Goal: Task Accomplishment & Management: Complete application form

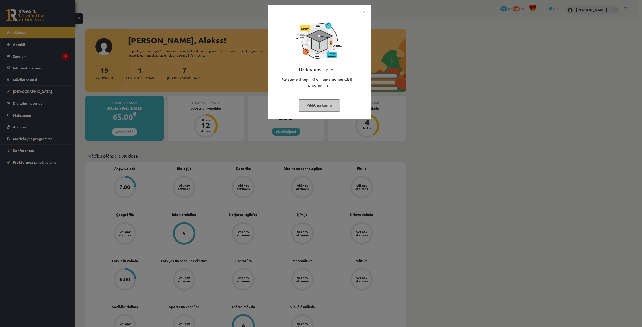
click at [307, 107] on button "Pildīt nākamo" at bounding box center [319, 106] width 41 height 12
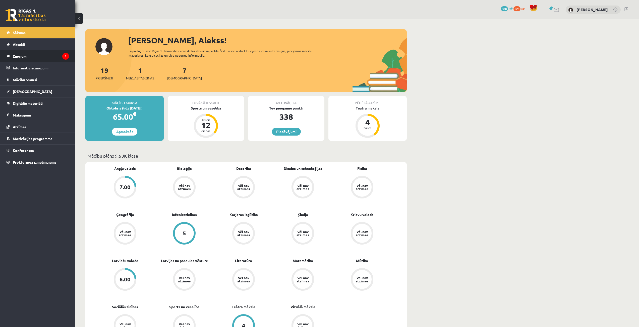
click at [37, 54] on legend "Ziņojumi 1" at bounding box center [41, 56] width 56 height 12
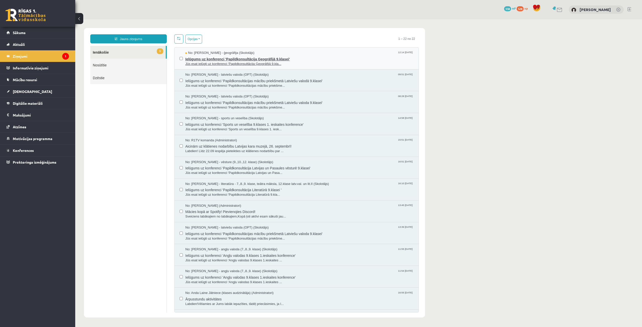
click at [225, 59] on span "Ielūgums uz konferenci 'Papildkonsultācija Ģeogrāfijā 9.klasei'" at bounding box center [299, 58] width 228 height 6
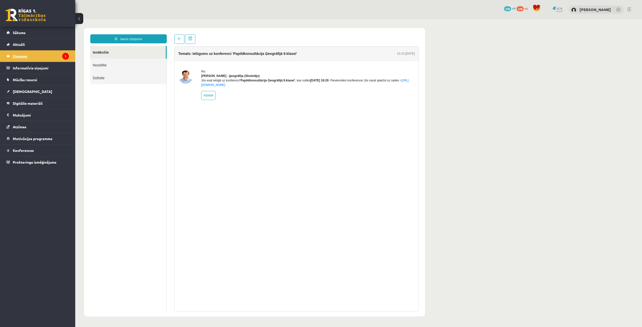
click at [51, 59] on legend "Ziņojumi 1" at bounding box center [41, 56] width 56 height 12
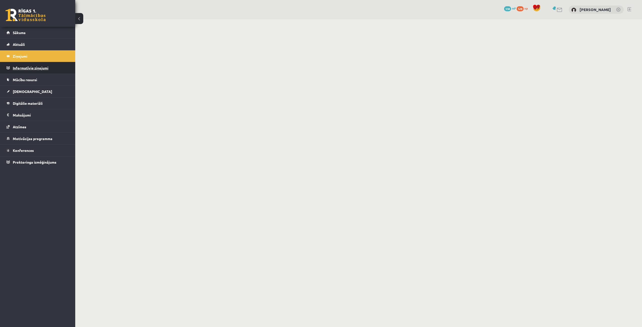
click at [50, 68] on legend "Informatīvie ziņojumi 0" at bounding box center [41, 68] width 56 height 12
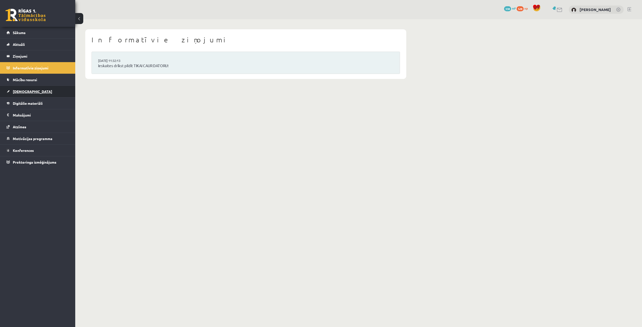
click at [46, 94] on link "[DEMOGRAPHIC_DATA]" at bounding box center [38, 92] width 62 height 12
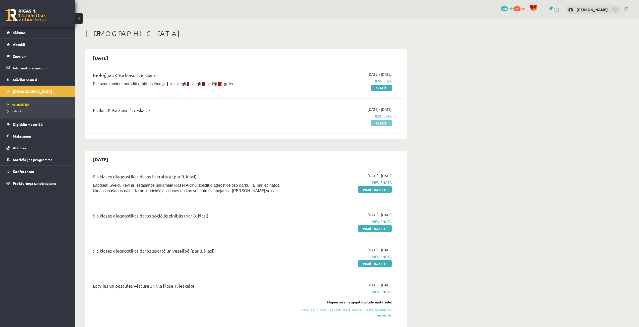
click at [389, 123] on link "Skatīt" at bounding box center [381, 123] width 21 height 7
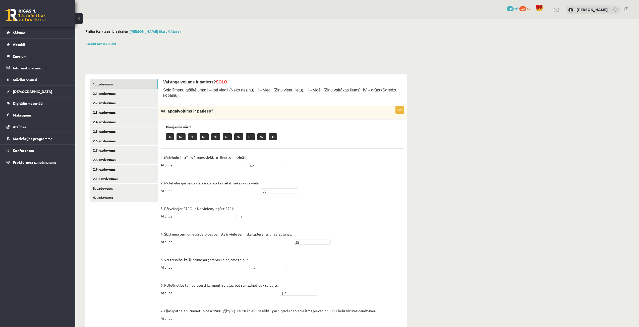
drag, startPoint x: 259, startPoint y: 159, endPoint x: 253, endPoint y: 159, distance: 6.5
click at [129, 200] on link "4. uzdevums" at bounding box center [123, 197] width 67 height 9
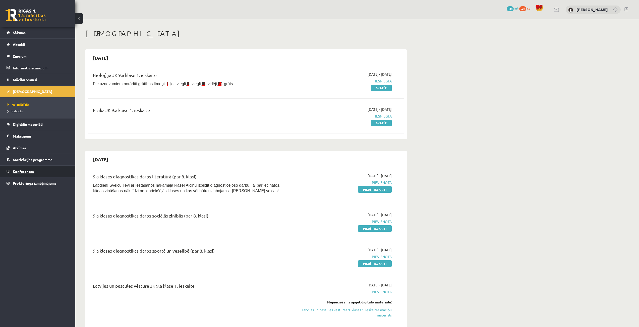
click at [49, 167] on link "Konferences" at bounding box center [38, 172] width 62 height 12
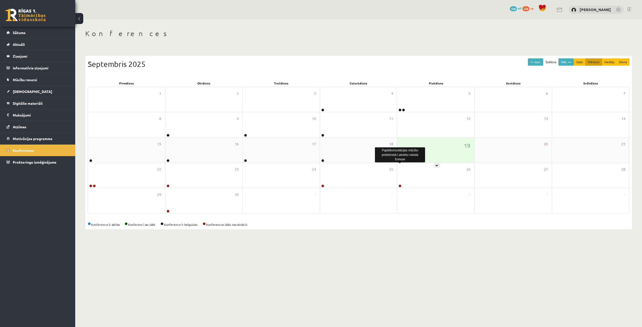
click at [400, 161] on link at bounding box center [400, 160] width 3 height 3
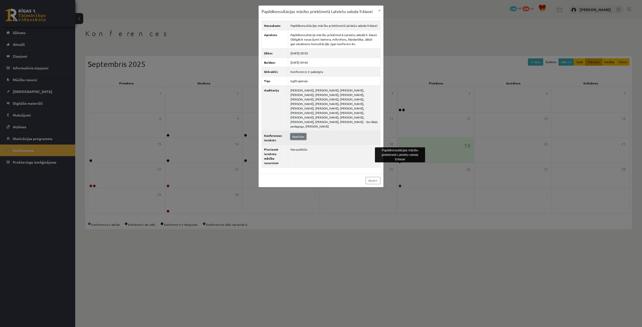
click at [294, 137] on link "Skatīties" at bounding box center [299, 136] width 16 height 7
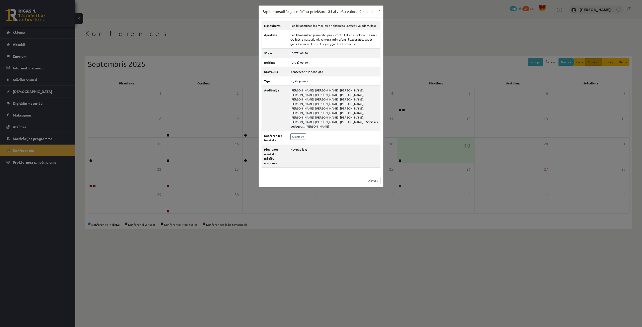
click at [421, 144] on div "Papildkonsultācijas mācību priekšmetā Latviešu valoda 9.klasei × Nosaukums Papi…" at bounding box center [321, 163] width 642 height 327
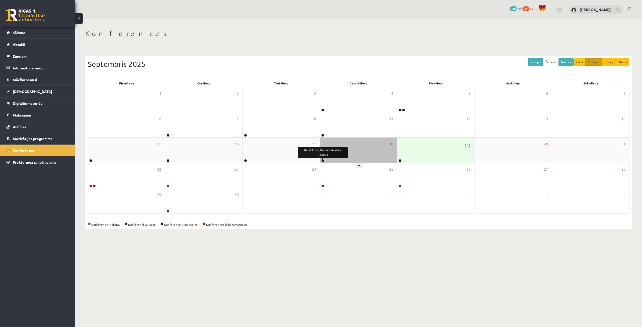
click at [324, 161] on link at bounding box center [322, 160] width 3 height 3
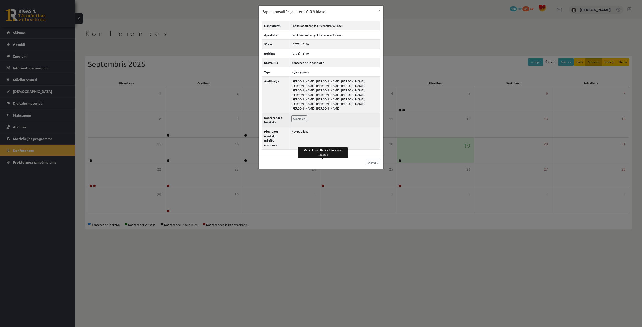
click at [293, 114] on td "Skatīties" at bounding box center [334, 120] width 91 height 14
click at [295, 118] on link "Skatīties" at bounding box center [300, 118] width 16 height 7
click at [235, 112] on div "Papildkonsultācija Literatūrā 9.klasei × Nosaukums Papildkonsultācija Literatūr…" at bounding box center [321, 163] width 642 height 327
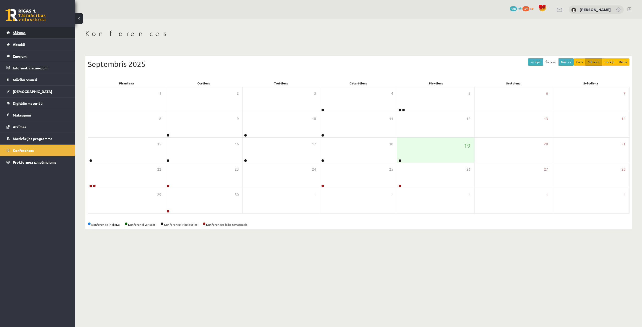
click at [29, 33] on link "Sākums" at bounding box center [38, 33] width 62 height 12
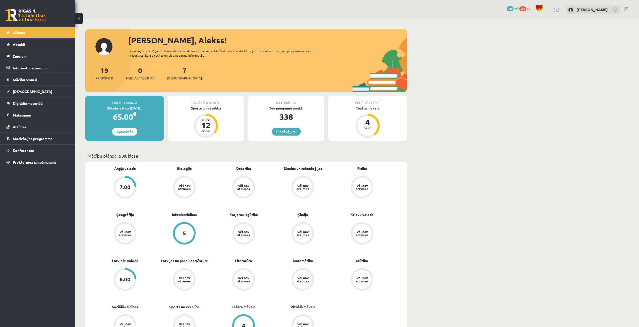
click at [38, 93] on link "[DEMOGRAPHIC_DATA]" at bounding box center [38, 92] width 62 height 12
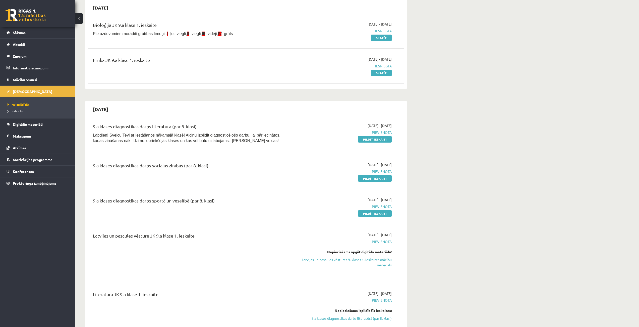
scroll to position [75, 0]
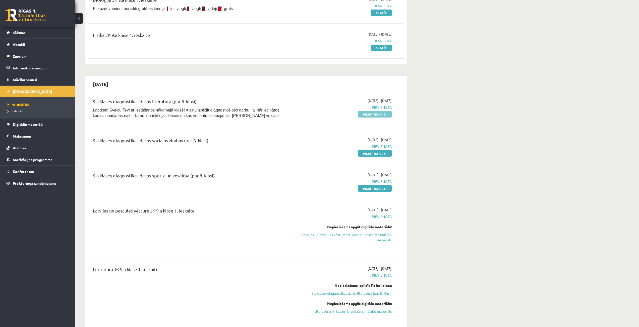
click at [370, 117] on link "Pildīt ieskaiti" at bounding box center [375, 114] width 34 height 7
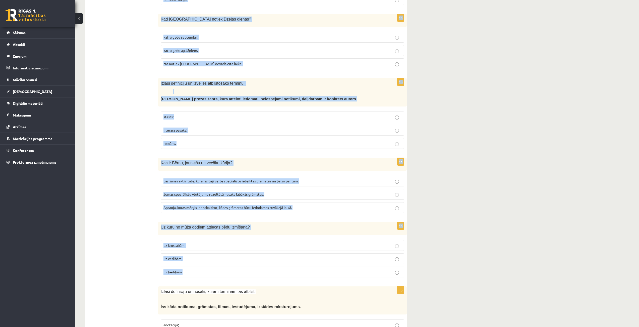
scroll to position [1790, 0]
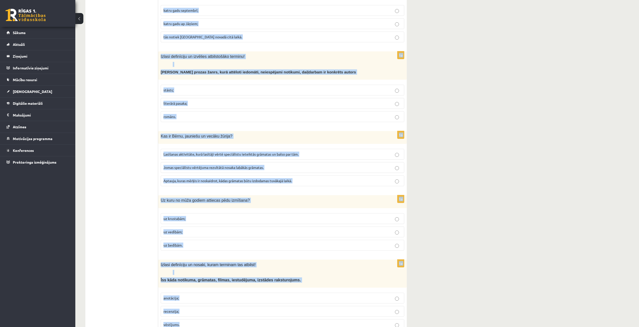
drag, startPoint x: 159, startPoint y: 107, endPoint x: 264, endPoint y: 299, distance: 218.7
copy form "Loremips dolor, sita consecte adipiscing elits! doeiu, temporin, utlaboree; dol…"
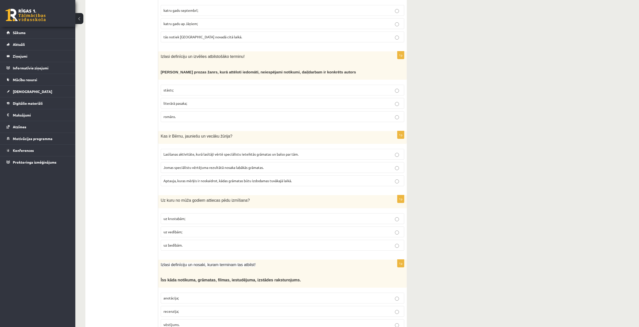
click at [177, 296] on span "anotācija;" at bounding box center [170, 298] width 15 height 5
drag, startPoint x: 160, startPoint y: 178, endPoint x: 186, endPoint y: 219, distance: 48.4
click at [186, 219] on div "1p Uz kuru no mūža godiem attiecas pēdu izmīšana? uz krustabām; uz vedībām; uz …" at bounding box center [282, 224] width 248 height 59
copy div "Uz kuru no mūža godiem attiecas pēdu izmīšana? uz krustabām; uz vedībām; uz bed…"
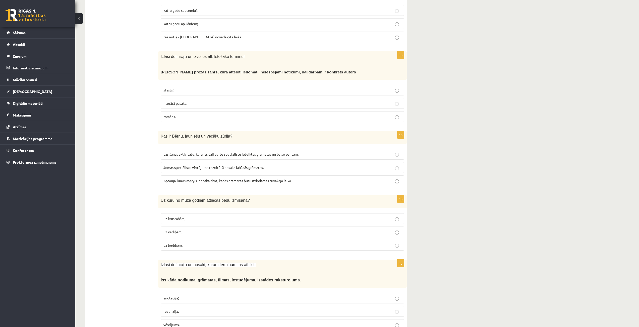
click at [195, 230] on p "uz vedībām;" at bounding box center [282, 232] width 238 height 5
click at [210, 152] on span "Lasīšanas aktivitāte, kurā lasītāji vērtē speciālistu ieteiktās grāmatas un bal…" at bounding box center [230, 154] width 135 height 5
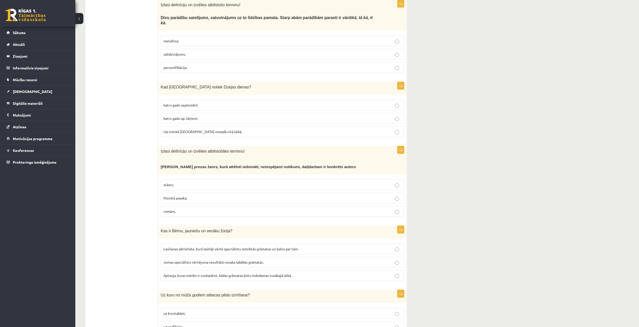
scroll to position [1690, 0]
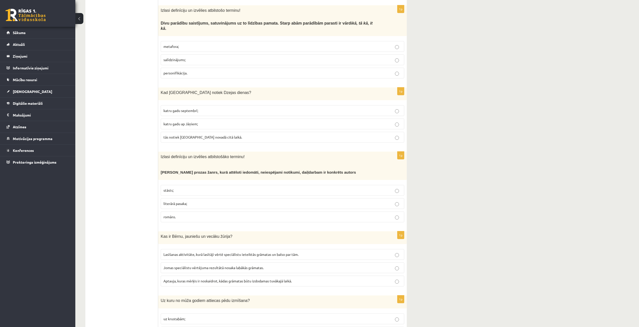
click at [190, 198] on label "literārā pasaka;" at bounding box center [282, 203] width 243 height 11
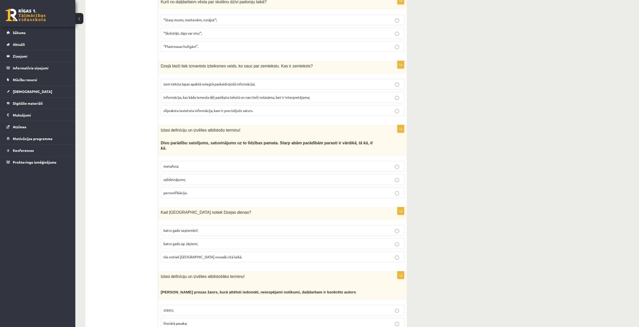
scroll to position [1565, 0]
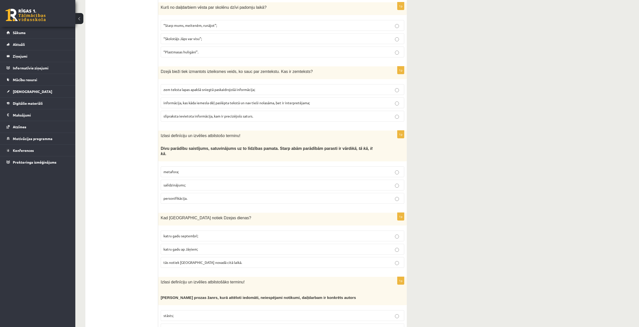
click at [225, 234] on p "katru gadu septembrī;" at bounding box center [282, 236] width 238 height 5
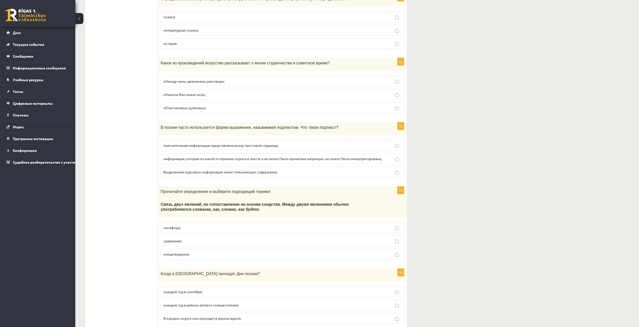
scroll to position [1520, 0]
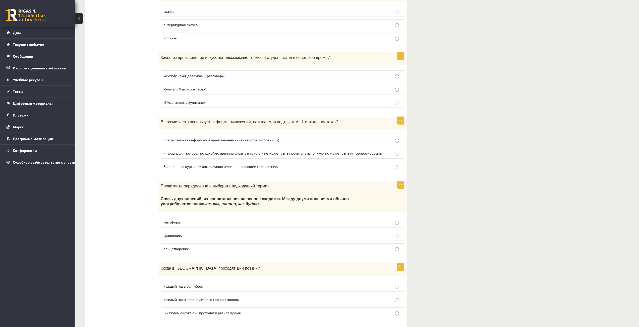
click at [205, 252] on p "олицетворение." at bounding box center [282, 248] width 238 height 5
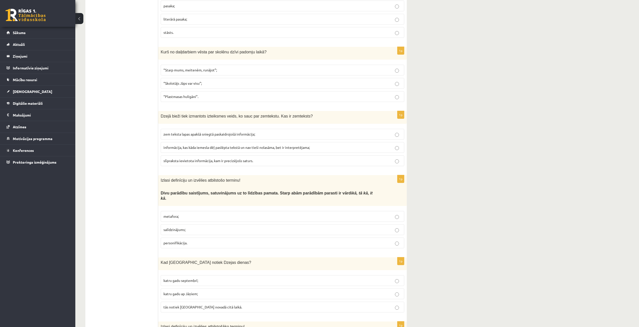
scroll to position [1514, 0]
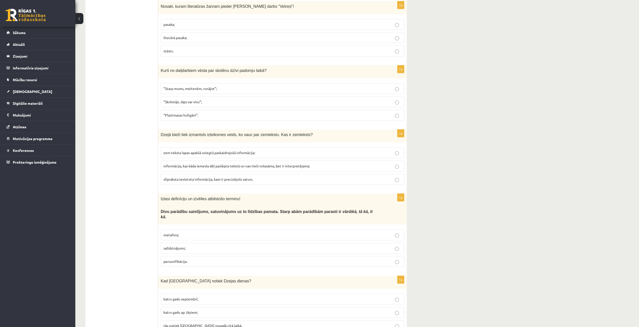
scroll to position [1489, 0]
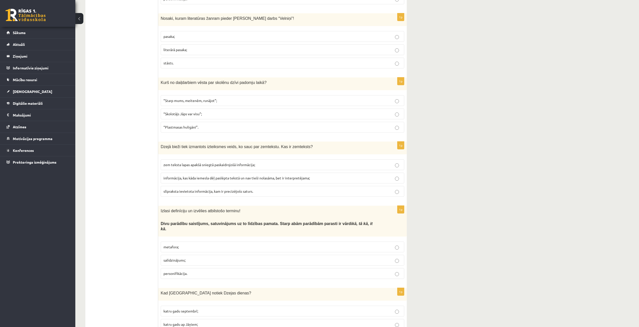
click at [182, 173] on label "informācija, kas kāda iemesla dēļ paslēpta tekstā un nav tieši nolasāma, bet ir…" at bounding box center [282, 178] width 243 height 11
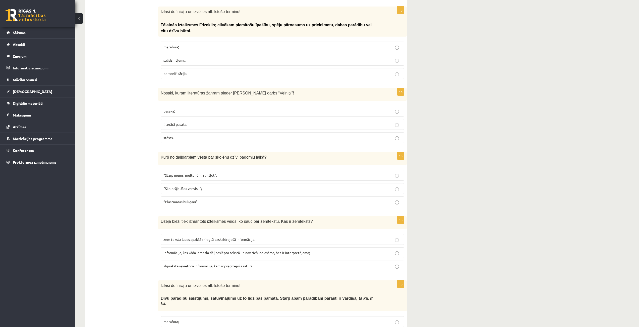
scroll to position [1414, 0]
click at [194, 174] on span "“Starp mums, meitenēm, runājot”;" at bounding box center [189, 176] width 53 height 5
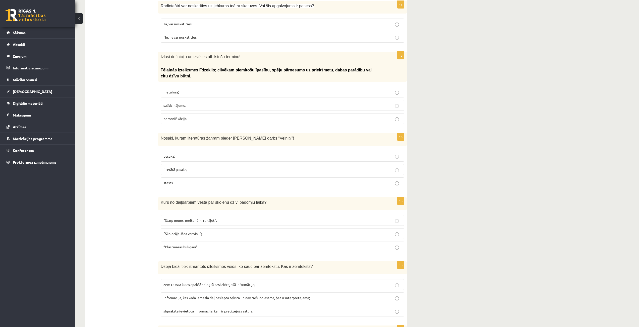
scroll to position [1364, 0]
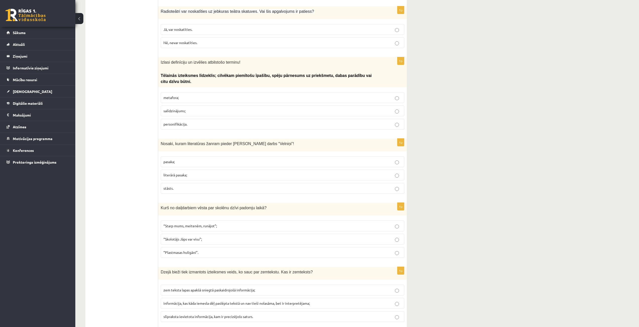
click at [182, 173] on span "literārā pasaka;" at bounding box center [175, 175] width 24 height 5
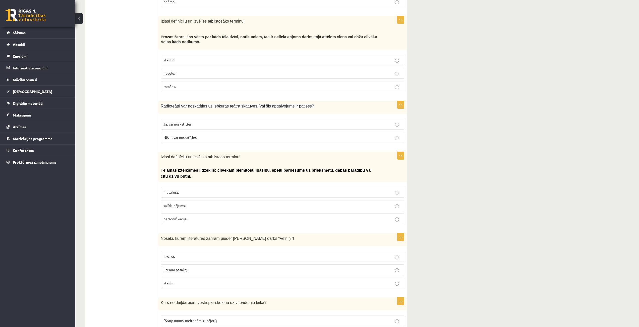
scroll to position [1264, 0]
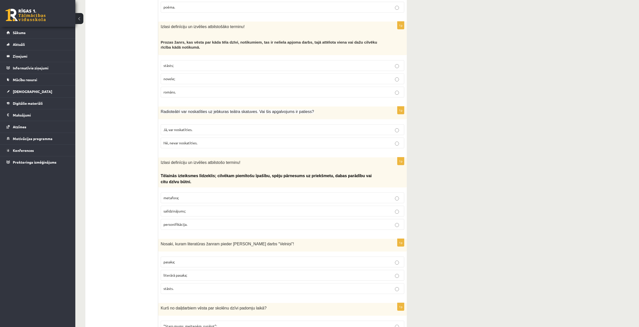
click at [169, 222] on span "personifikācija." at bounding box center [175, 224] width 24 height 5
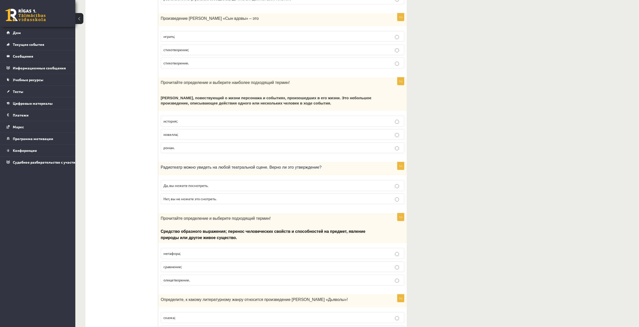
scroll to position [1219, 0]
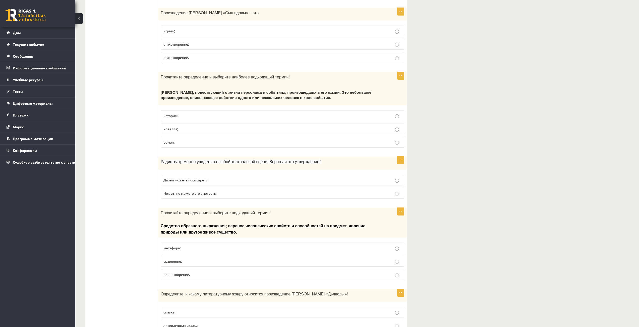
click at [193, 196] on font "Нет, вы не можете это смотреть." at bounding box center [189, 193] width 53 height 5
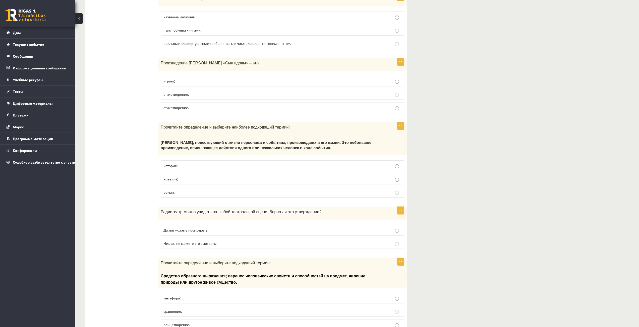
scroll to position [1144, 0]
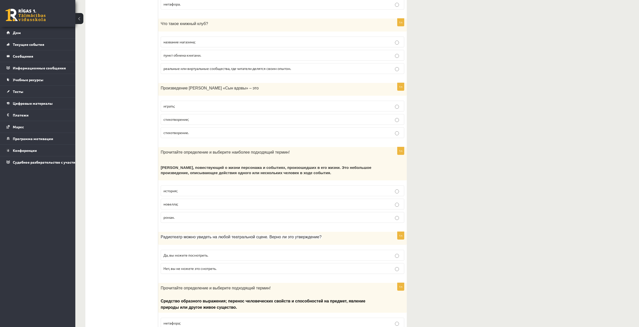
click at [169, 206] on font "новелла;" at bounding box center [170, 204] width 15 height 5
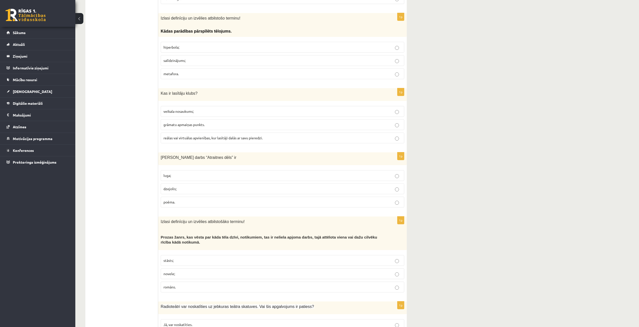
scroll to position [1063, 0]
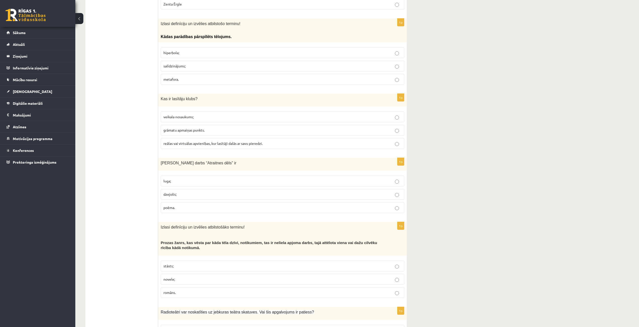
click at [182, 205] on p "poēma." at bounding box center [282, 207] width 238 height 5
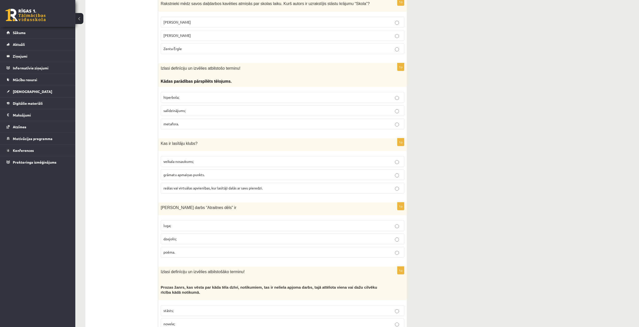
scroll to position [1013, 0]
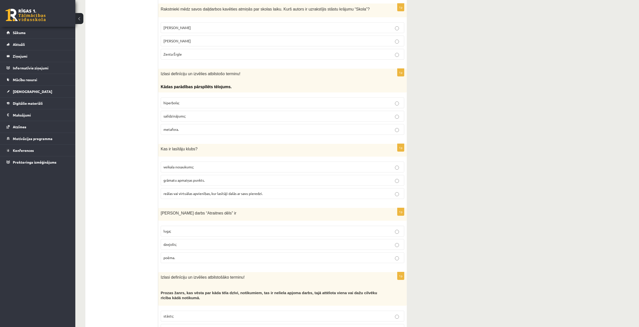
click at [249, 191] on span "reālas vai virtuālas apvienības, kur lasītāji dalās ar savu pieredzi." at bounding box center [212, 193] width 99 height 5
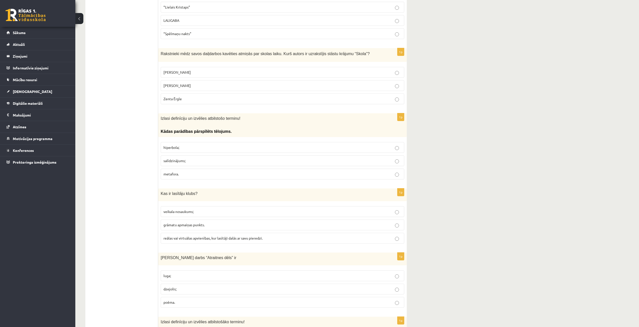
scroll to position [962, 0]
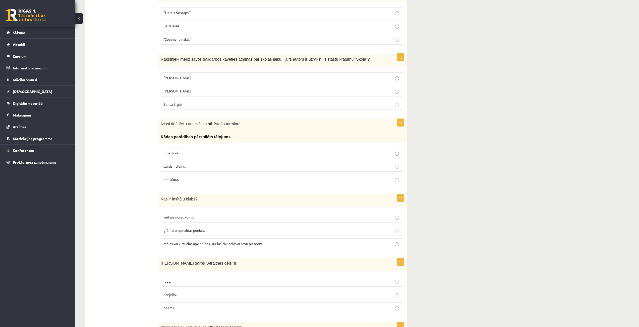
click at [171, 151] on span "hiperbola;" at bounding box center [171, 153] width 16 height 5
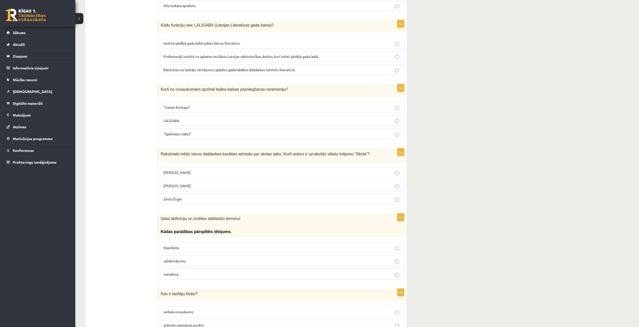
scroll to position [862, 0]
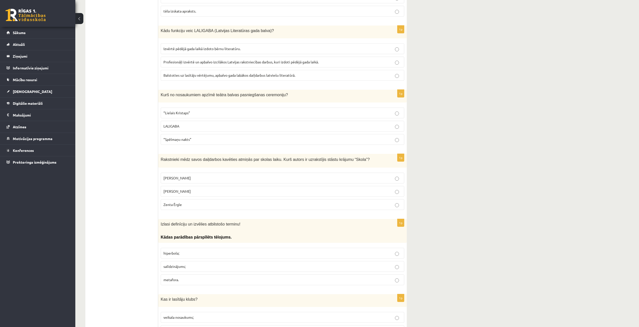
click at [453, 95] on div "**********" at bounding box center [356, 217] width 563 height 2121
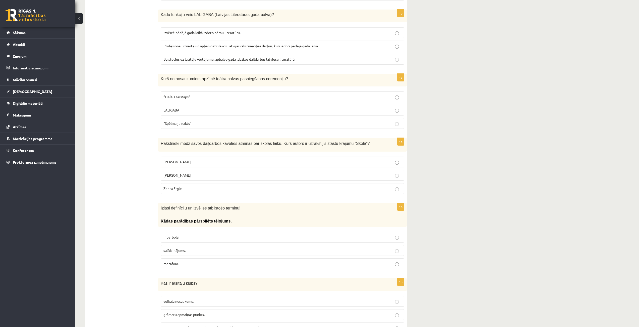
scroll to position [887, 0]
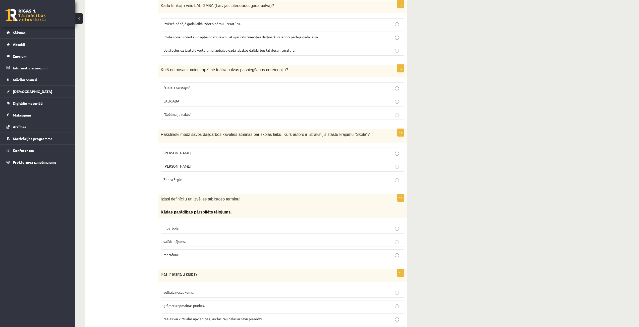
click at [113, 85] on ul "Tests Izvērtējums!" at bounding box center [124, 226] width 68 height 2021
click at [180, 164] on p "Kārlis Vērdiņš" at bounding box center [282, 166] width 238 height 5
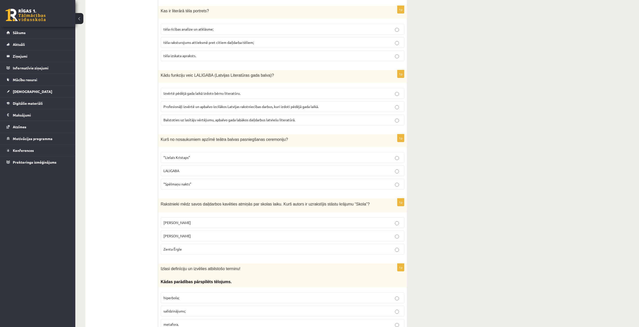
scroll to position [812, 0]
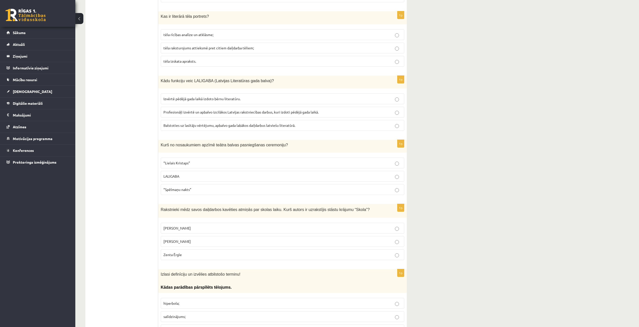
click at [209, 187] on p "“Spēlmaņu nakts”" at bounding box center [282, 189] width 238 height 5
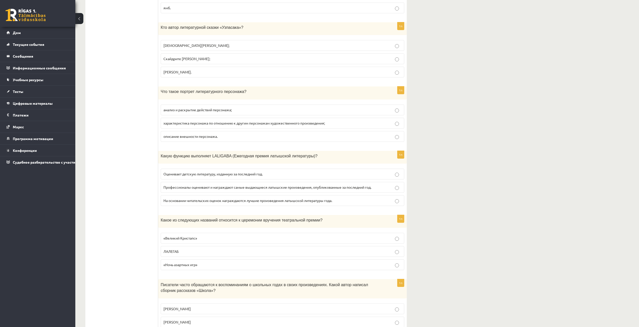
scroll to position [742, 0]
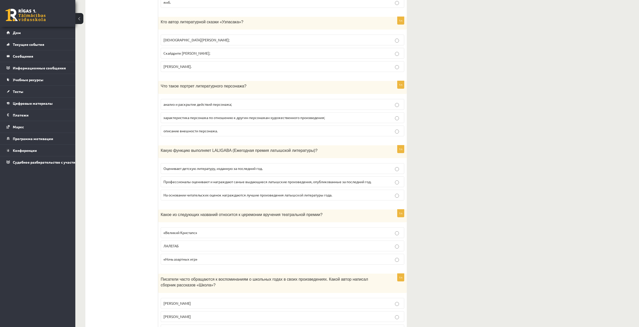
click at [391, 249] on p "ЛАЛЕГАБ" at bounding box center [282, 246] width 238 height 5
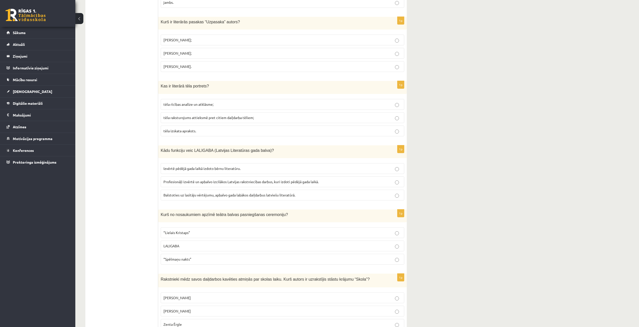
scroll to position [737, 0]
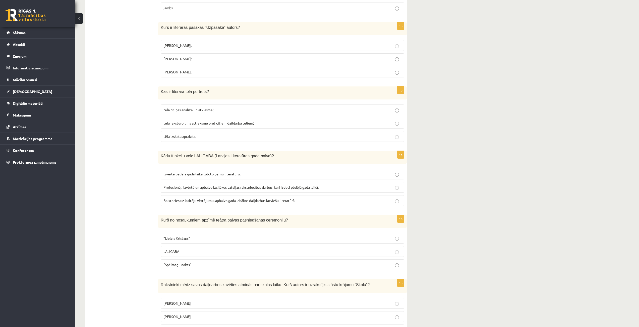
click at [196, 185] on p "Profesionāļi izvērtē un apbalvo izcilākos Latvijas rakstniecības darbus, kuri i…" at bounding box center [282, 187] width 238 height 5
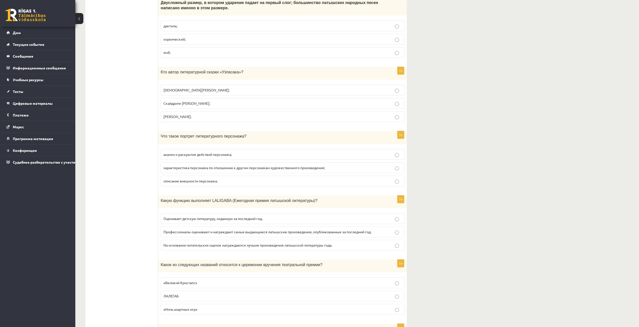
scroll to position [686, 0]
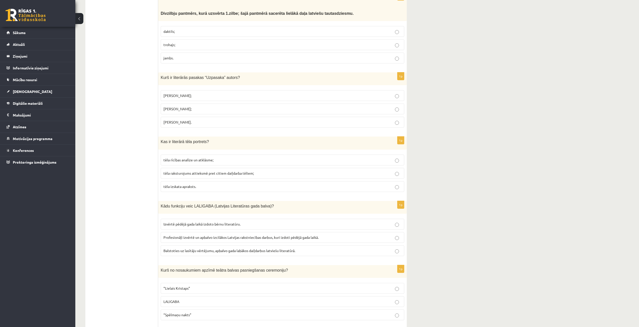
click at [219, 184] on p "tēla izskata apraksts." at bounding box center [282, 186] width 238 height 5
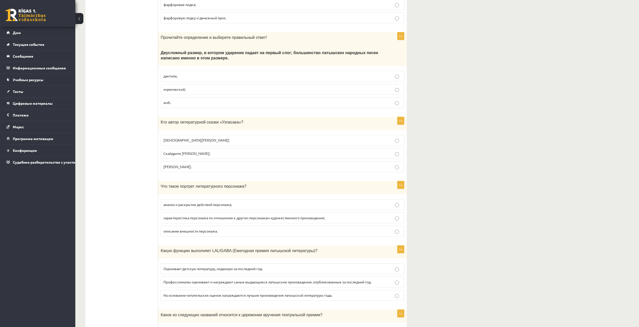
scroll to position [636, 0]
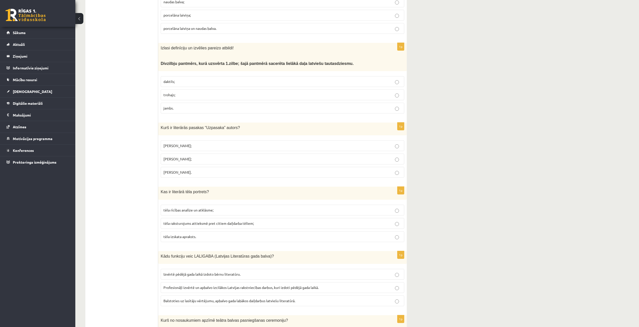
drag, startPoint x: 498, startPoint y: 77, endPoint x: 490, endPoint y: 75, distance: 8.6
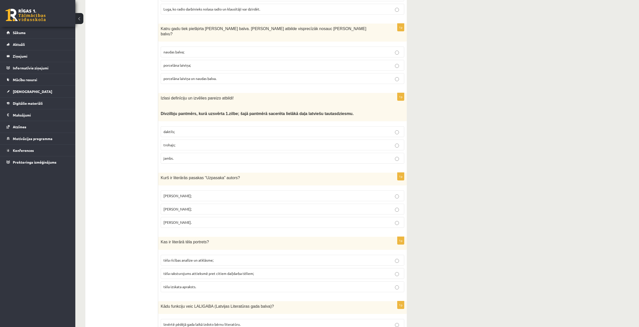
scroll to position [592, 0]
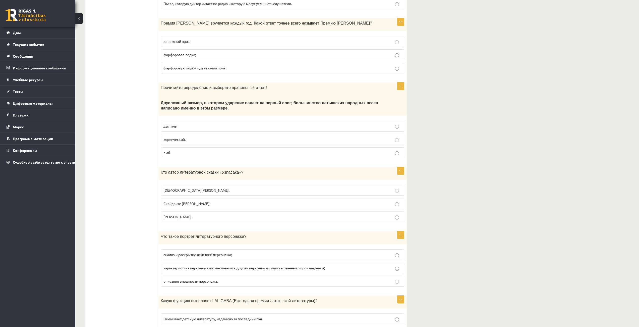
click at [197, 206] on p "Скайдрите Калдупе;" at bounding box center [282, 203] width 238 height 5
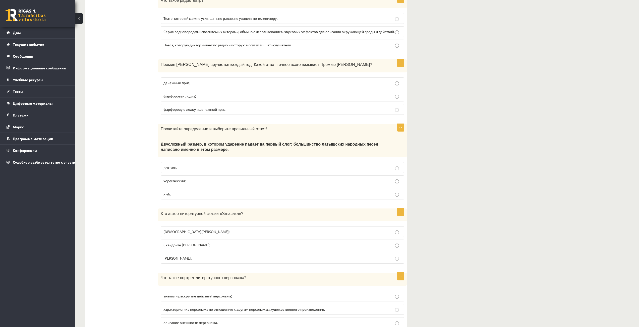
scroll to position [541, 0]
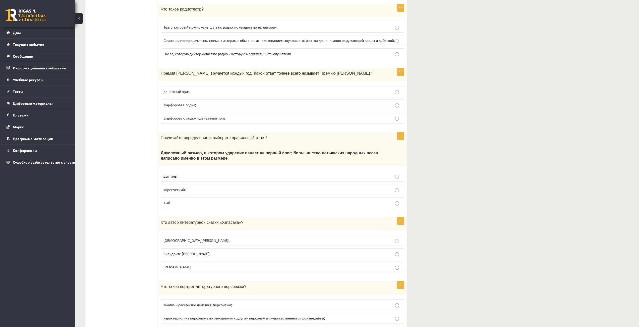
drag, startPoint x: 136, startPoint y: 185, endPoint x: 145, endPoint y: 166, distance: 20.8
drag, startPoint x: 150, startPoint y: 190, endPoint x: 123, endPoint y: 206, distance: 30.8
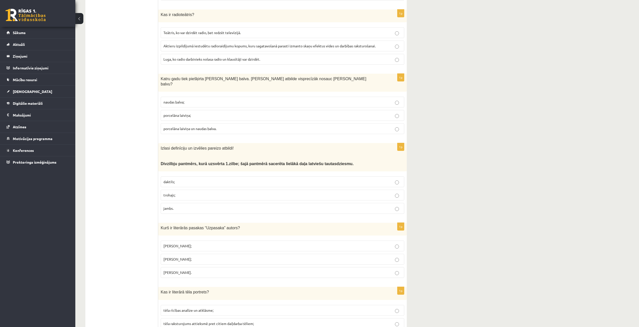
click at [176, 193] on p "trohajs;" at bounding box center [282, 195] width 238 height 5
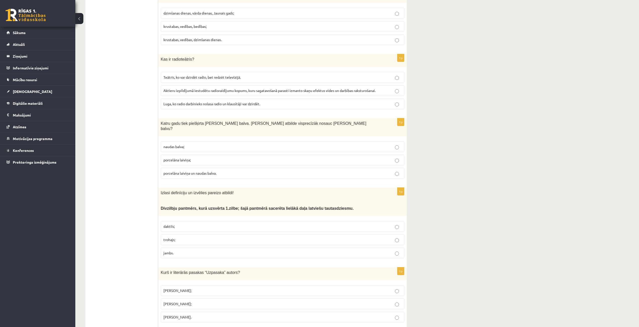
scroll to position [486, 0]
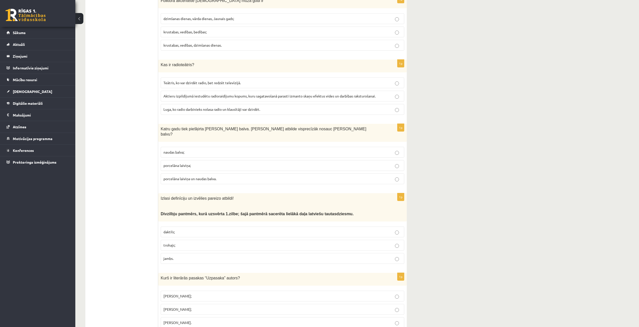
click at [219, 174] on label "porcelāna laiviņa un naudas balva." at bounding box center [282, 179] width 243 height 11
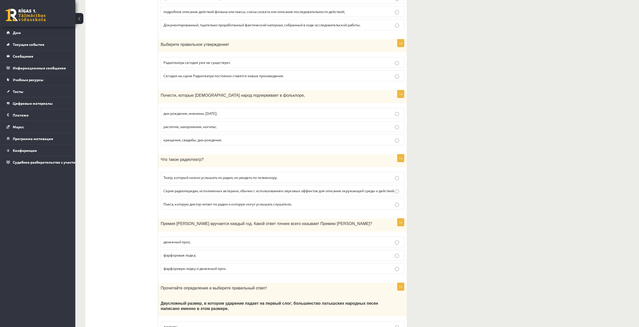
scroll to position [385, 0]
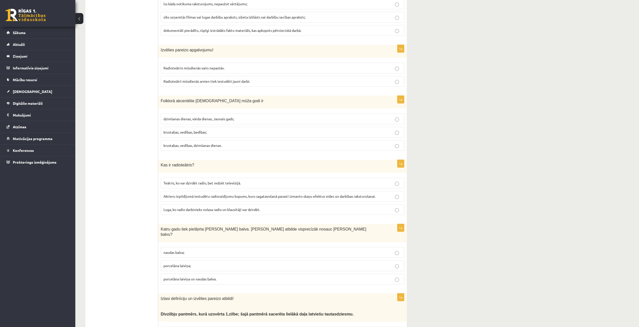
click at [170, 194] on span "Aktieru izpildījumā iestudētu radioraidījumu kopums, kuru sagatavošanā parasti …" at bounding box center [269, 196] width 212 height 5
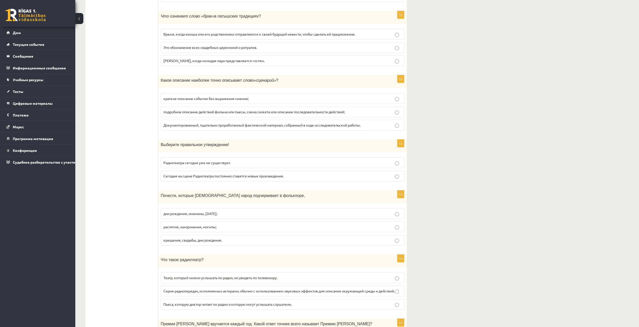
scroll to position [285, 0]
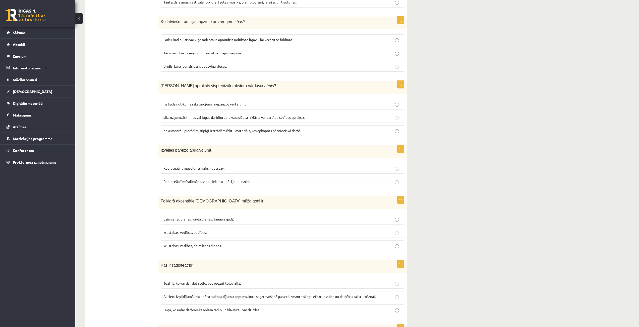
click at [174, 227] on label "krustabas, vedības, bedības;" at bounding box center [282, 232] width 243 height 11
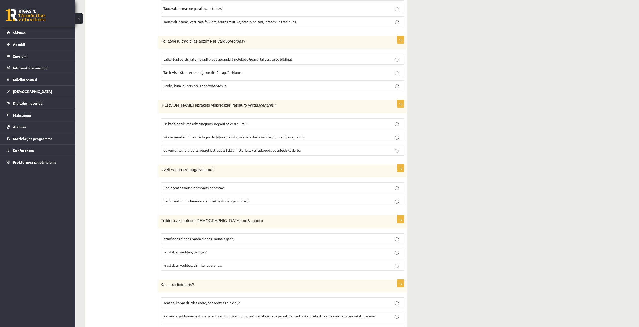
scroll to position [260, 0]
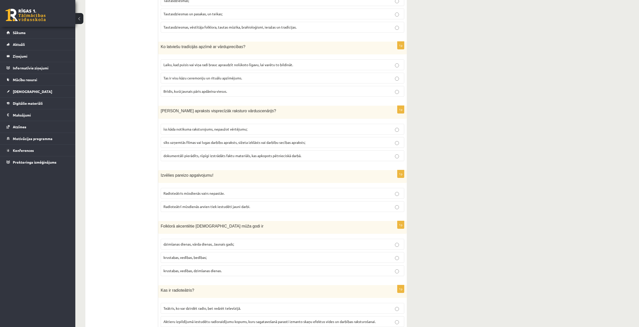
click at [185, 191] on span "Radioteātris mūsdienās vairs nepastāv." at bounding box center [193, 193] width 61 height 5
click at [202, 204] on span "Radioteātrī mūsdienās arvien tiek iestudēti jauni darbi." at bounding box center [206, 206] width 87 height 5
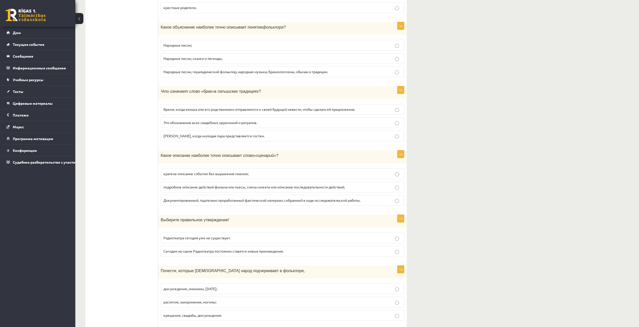
scroll to position [210, 0]
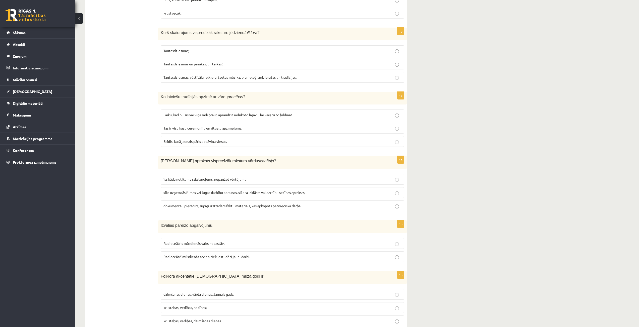
click at [209, 190] on p "sīks uzņemtās filmas vai lugas darbību apraksts, sižeta izklāsts vai darbību se…" at bounding box center [282, 192] width 238 height 5
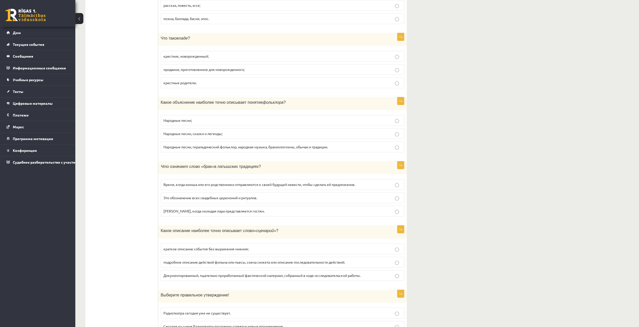
scroll to position [134, 0]
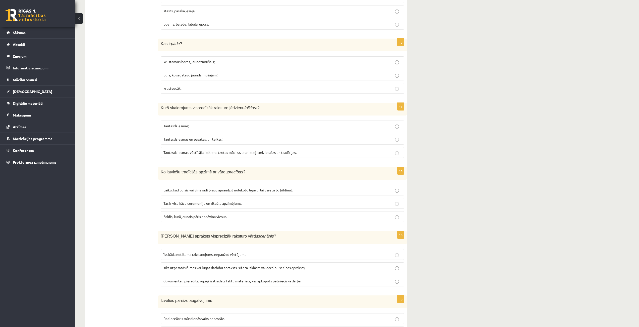
click at [228, 201] on span "Tas ir visu kāzu ceremoniju un rituālu apzīmējums." at bounding box center [202, 203] width 79 height 5
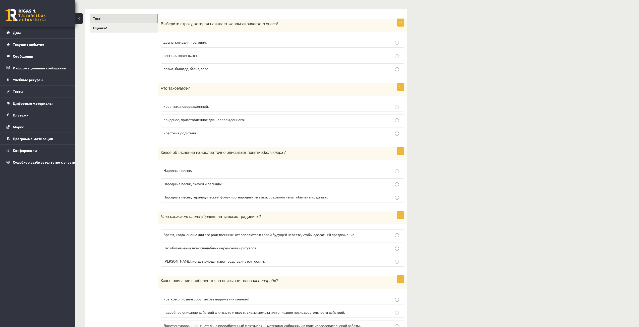
scroll to position [84, 0]
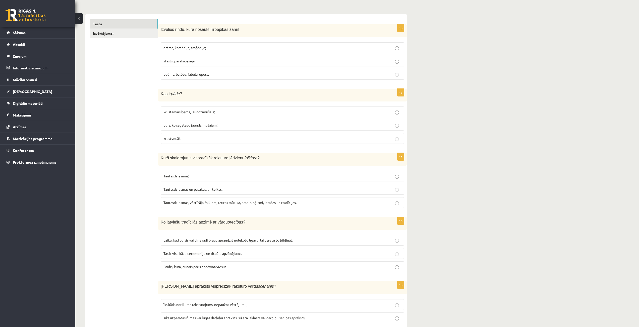
click at [238, 201] on label "Tautasdziesmas, vēstītāja folklora, tautas mūzika, brahioloģismi, ieražas un tr…" at bounding box center [282, 202] width 243 height 11
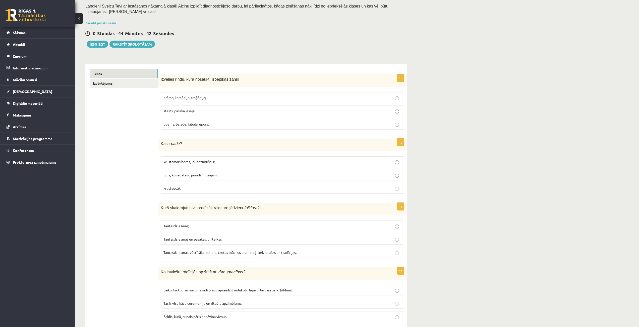
scroll to position [34, 0]
click at [227, 160] on p "krustāmais bērns, jaundzimušais;" at bounding box center [282, 162] width 238 height 5
click at [238, 122] on p "poēma, balāde, fabula, eposs." at bounding box center [282, 124] width 238 height 5
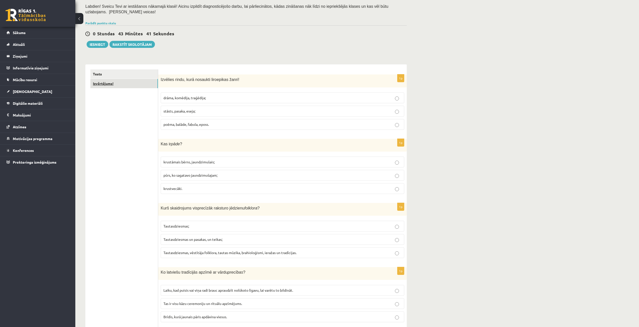
click at [119, 81] on link "Izvērtējums!" at bounding box center [123, 83] width 67 height 9
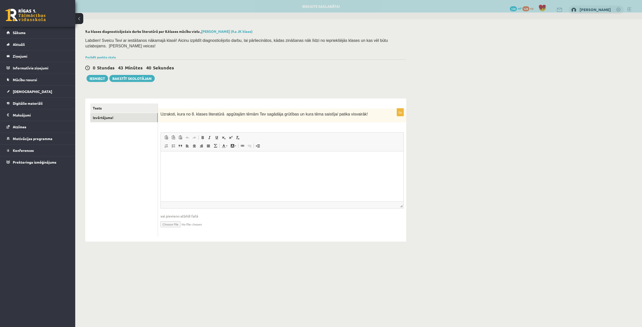
scroll to position [0, 0]
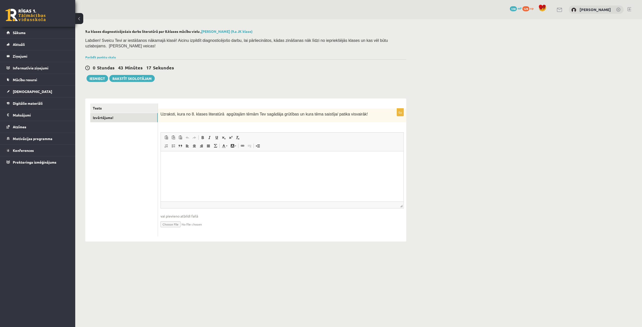
click at [472, 131] on div "**********" at bounding box center [358, 135] width 567 height 233
drag, startPoint x: 353, startPoint y: 107, endPoint x: 161, endPoint y: 109, distance: 192.2
click at [161, 111] on p "Uzraksti, kura no 8. klases literatūrā apgūtajām tēmām Tev sagādāja grūtības un…" at bounding box center [270, 114] width 218 height 6
copy span "Uzraksti, kura no 8. klases literatūrā apgūtajām tēmām Tev sagādāja grūtības un…"
click at [196, 164] on html at bounding box center [282, 159] width 243 height 15
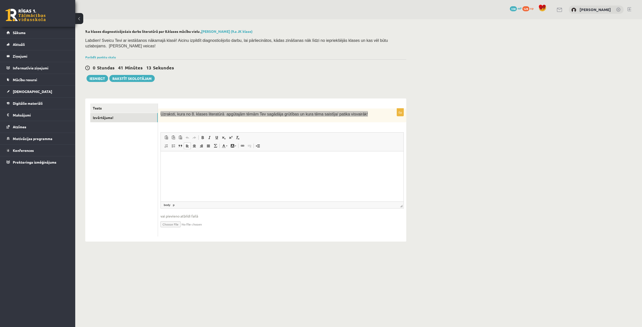
paste body "Визуальный текстовый редактор, wiswyg-editor-user-answer-47433889361620"
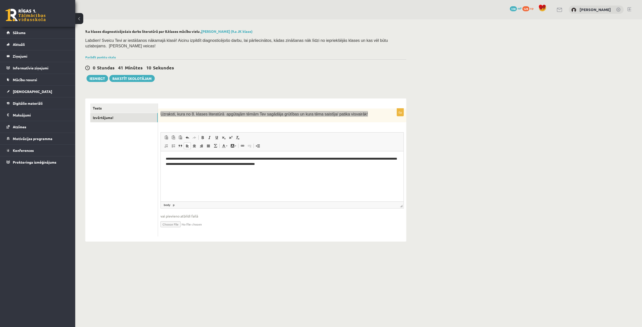
click at [295, 172] on html "**********" at bounding box center [282, 162] width 243 height 21
click at [317, 163] on p "**********" at bounding box center [282, 162] width 233 height 11
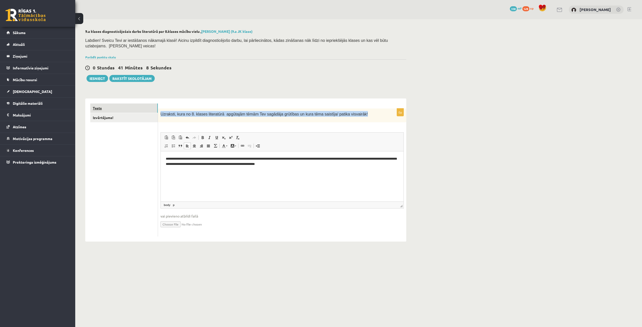
click at [107, 104] on link "Tests" at bounding box center [123, 108] width 67 height 9
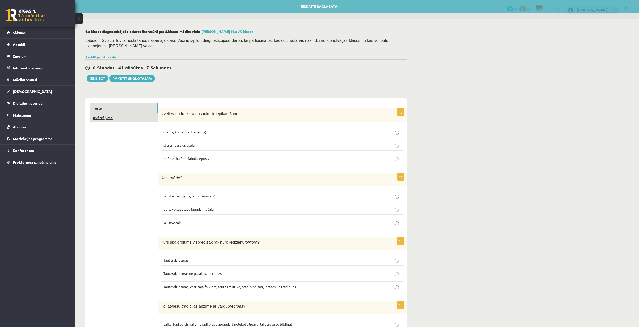
click at [115, 117] on link "Izvērtējums!" at bounding box center [123, 117] width 67 height 9
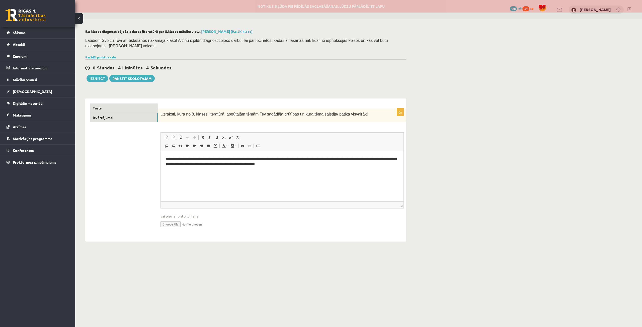
click at [124, 104] on link "Tests" at bounding box center [123, 108] width 67 height 9
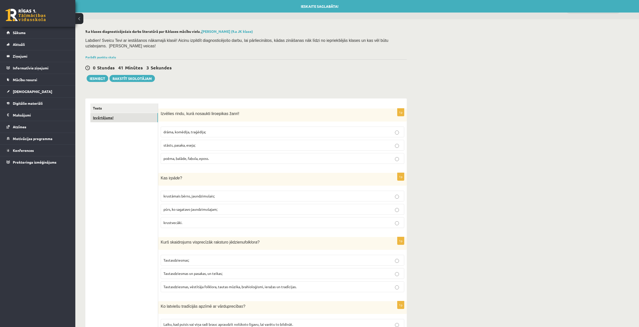
click at [122, 114] on link "Izvērtējums!" at bounding box center [123, 117] width 67 height 9
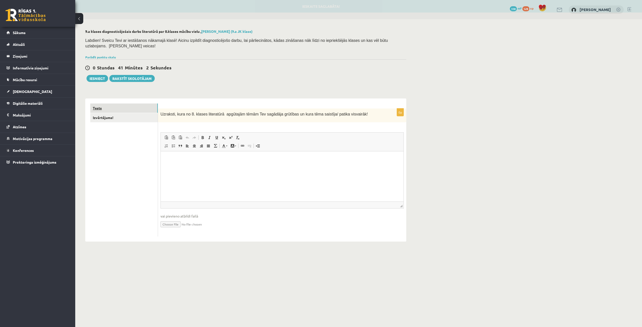
click at [127, 104] on link "Tests" at bounding box center [123, 108] width 67 height 9
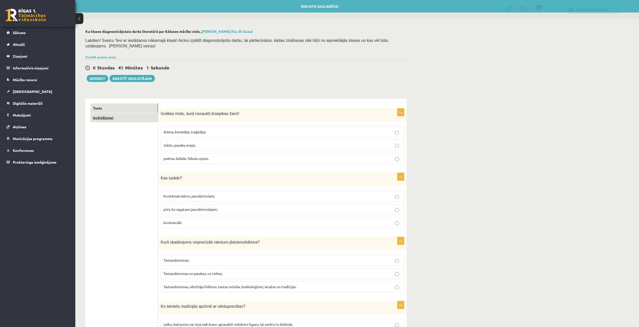
click at [126, 116] on link "Izvērtējums!" at bounding box center [123, 117] width 67 height 9
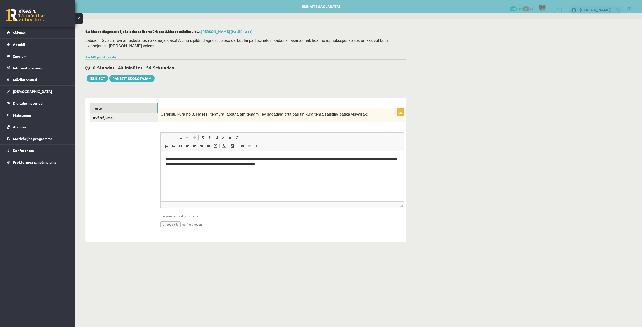
click at [131, 104] on link "Tests" at bounding box center [123, 108] width 67 height 9
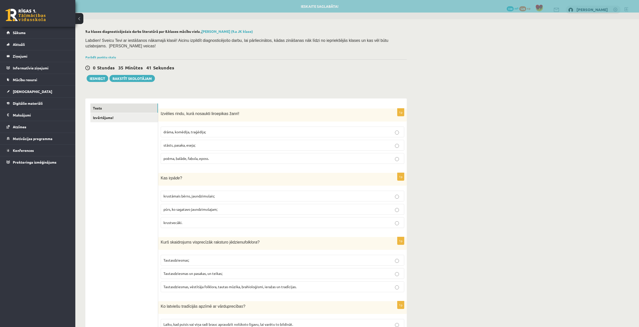
click at [223, 140] on label "stāsts, pasaka, eseja;" at bounding box center [282, 145] width 243 height 11
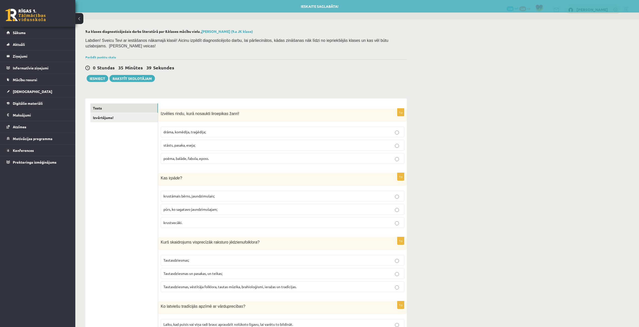
click at [370, 156] on p "poēma, balāde, fabula, eposs." at bounding box center [282, 158] width 238 height 5
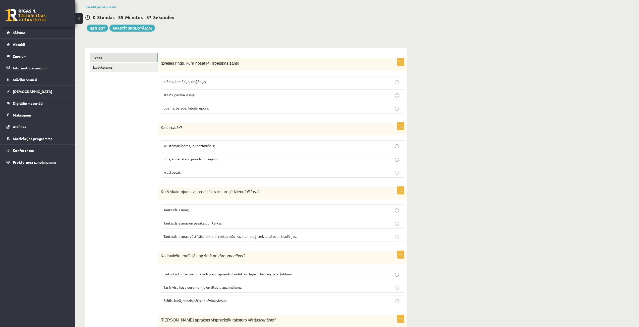
scroll to position [50, 0]
click at [115, 65] on link "Izvērtējums!" at bounding box center [123, 67] width 67 height 9
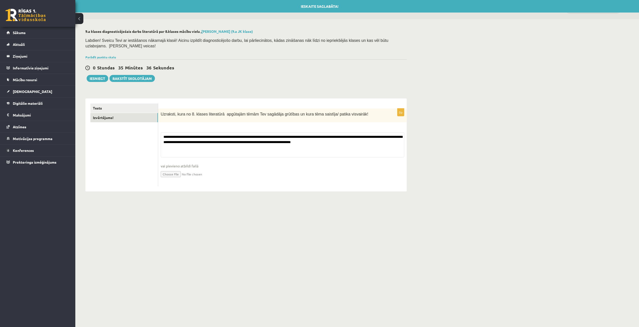
scroll to position [0, 0]
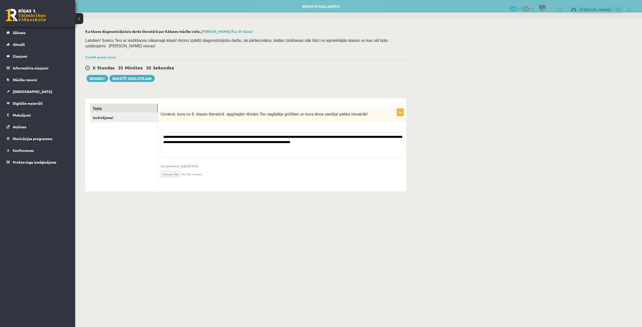
click at [124, 104] on link "Tests" at bounding box center [123, 108] width 67 height 9
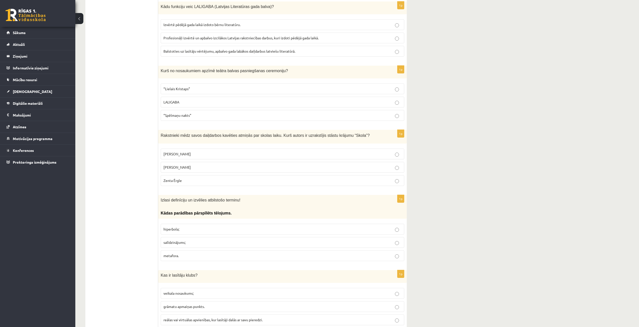
scroll to position [878, 0]
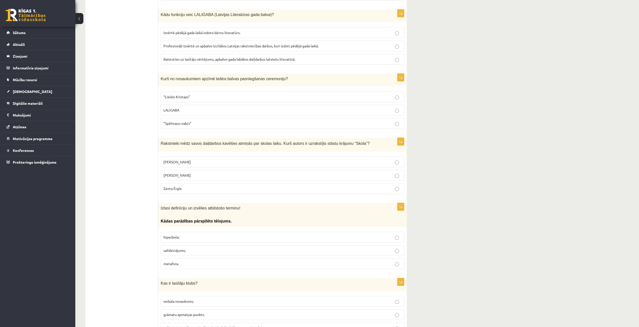
click at [221, 186] on p "Zenta Ērgle" at bounding box center [282, 188] width 238 height 5
click at [224, 173] on p "Kārlis Vērdiņš" at bounding box center [282, 175] width 238 height 5
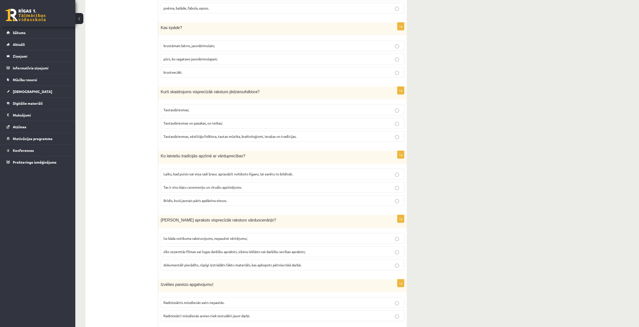
scroll to position [0, 0]
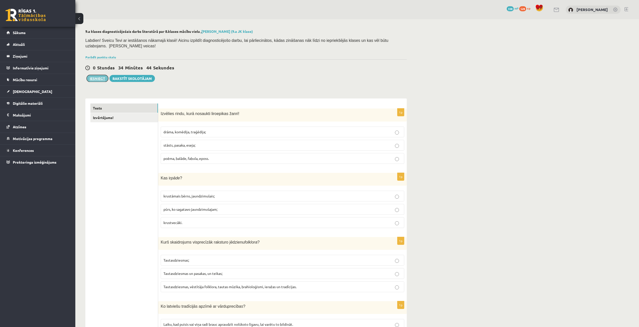
click at [90, 75] on button "Iesniegt" at bounding box center [98, 78] width 22 height 7
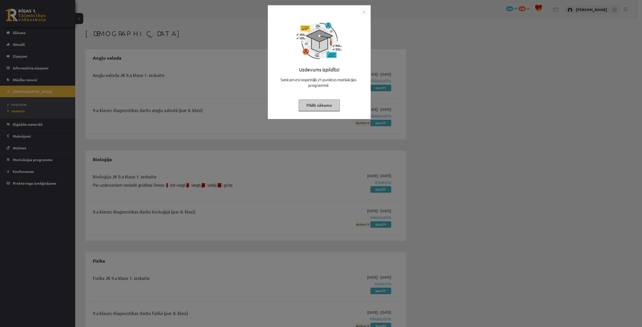
click at [318, 113] on div "Uzdevums izpildīts! Sveicam esi nopelnījis 21 punktus motivācijas programmā Pil…" at bounding box center [319, 66] width 97 height 100
click at [316, 107] on button "Pildīt nākamo" at bounding box center [319, 106] width 41 height 12
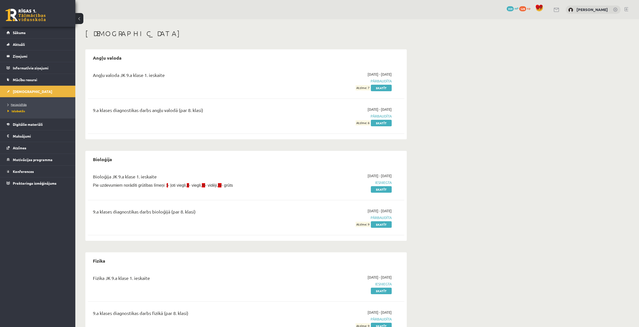
click at [22, 102] on link "Neizpildītās" at bounding box center [39, 104] width 63 height 5
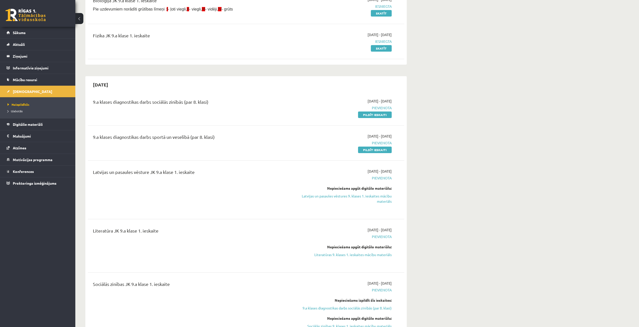
scroll to position [75, 0]
click at [383, 196] on link "Latvijas un pasaules vēstures 9. klases 1. ieskaites mācību materiāls" at bounding box center [344, 198] width 95 height 11
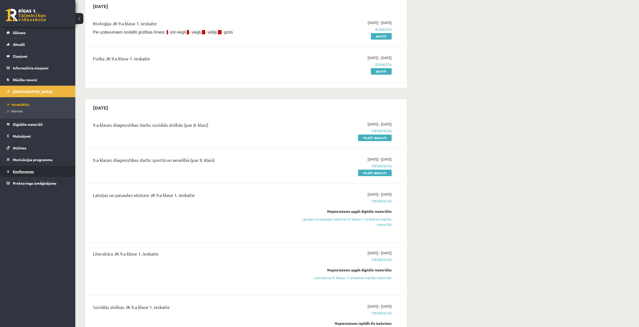
scroll to position [0, 0]
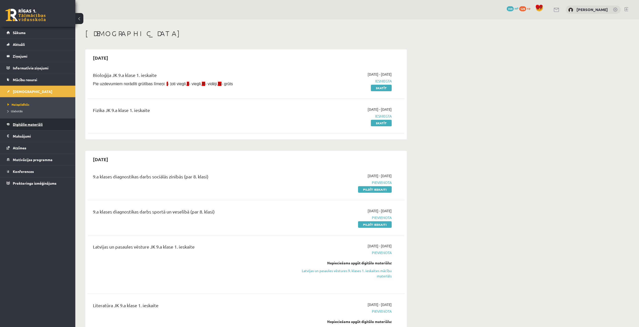
click at [31, 125] on span "Digitālie materiāli" at bounding box center [28, 124] width 30 height 5
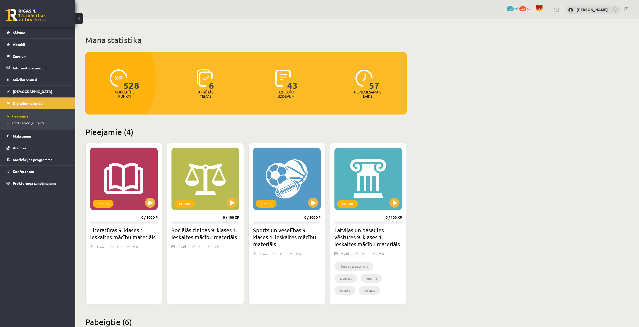
drag, startPoint x: 517, startPoint y: 140, endPoint x: 521, endPoint y: 153, distance: 14.3
click at [518, 140] on div "Mana statistika 528 Nopelnītie punkti 6 Apgūtās tēmas 43 Izpildīti uzdevumi 57 …" at bounding box center [356, 306] width 563 height 575
click at [311, 207] on button at bounding box center [313, 203] width 10 height 10
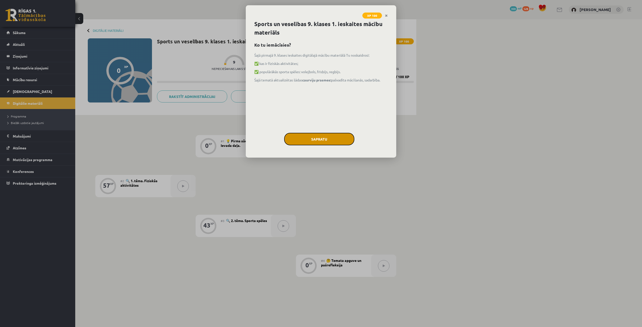
click at [333, 142] on button "Sapratu" at bounding box center [319, 139] width 70 height 13
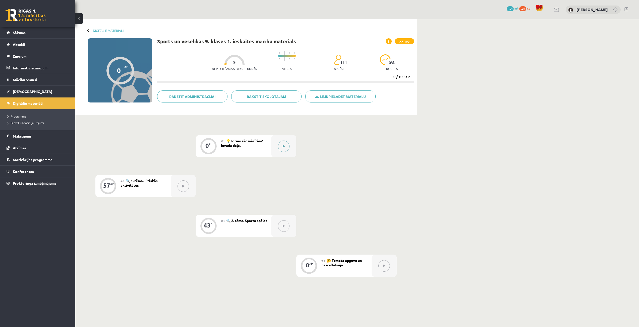
click at [282, 149] on button at bounding box center [284, 147] width 12 height 12
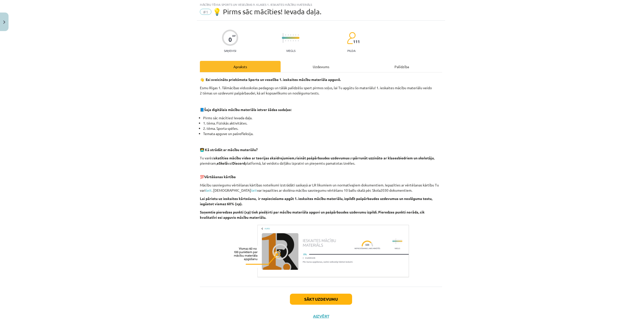
scroll to position [23, 0]
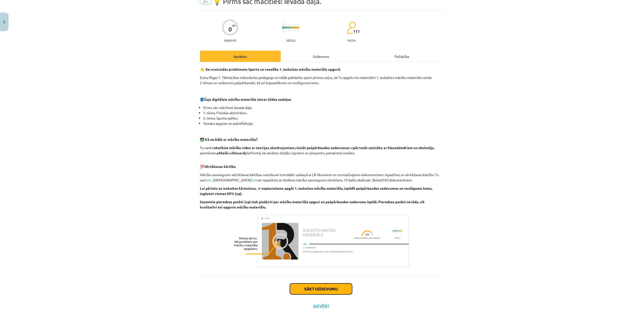
click at [304, 287] on button "Sākt uzdevumu" at bounding box center [321, 289] width 62 height 11
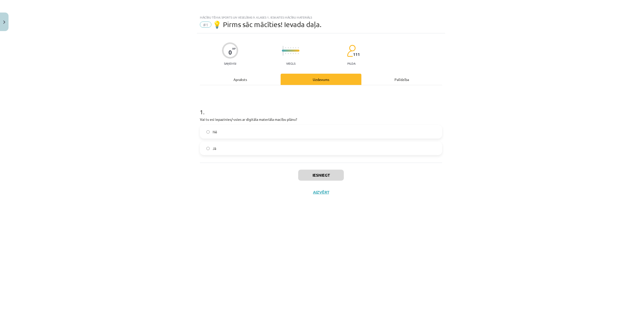
click at [237, 148] on label "Jā" at bounding box center [320, 148] width 241 height 13
click at [325, 173] on button "Iesniegt" at bounding box center [321, 175] width 46 height 11
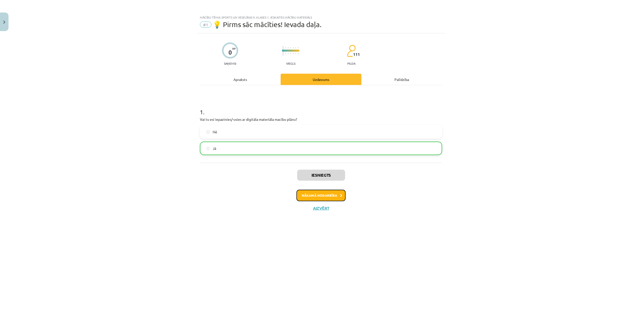
click at [308, 196] on button "Nākamā nodarbība" at bounding box center [321, 196] width 49 height 12
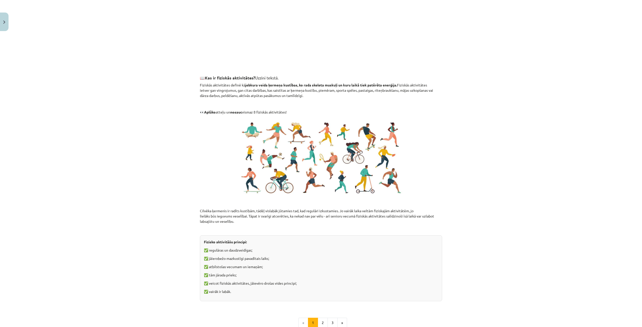
scroll to position [226, 0]
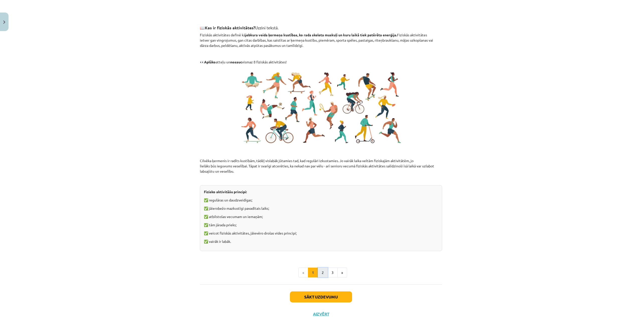
click at [320, 274] on button "2" at bounding box center [323, 273] width 10 height 10
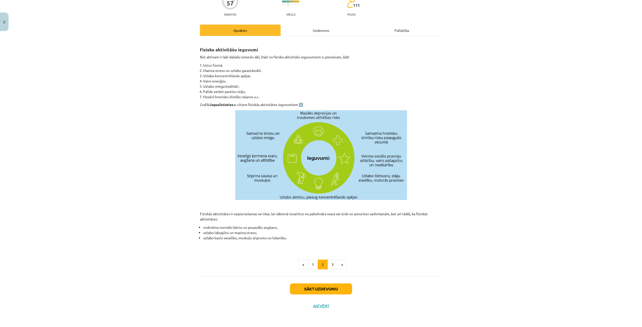
click at [257, 278] on div "Sākt uzdevumu Aizvērt" at bounding box center [321, 294] width 242 height 35
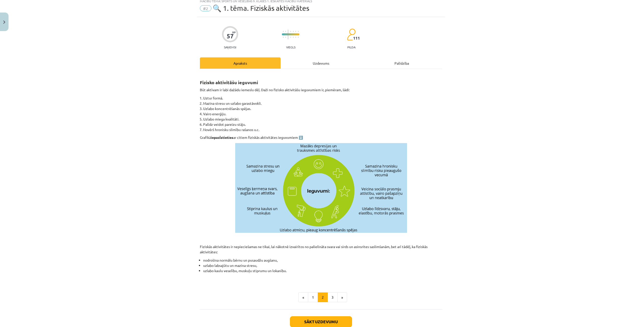
scroll to position [25, 0]
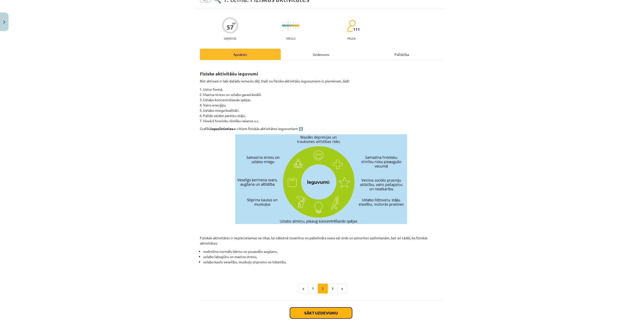
click at [325, 313] on button "Sākt uzdevumu" at bounding box center [321, 313] width 62 height 11
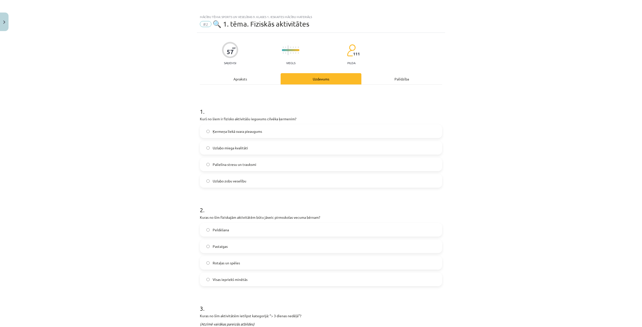
scroll to position [0, 0]
click at [222, 147] on span "Uzlabo miega kvalitāti" at bounding box center [230, 148] width 35 height 5
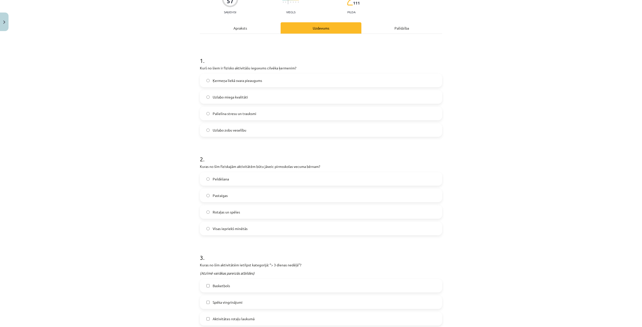
scroll to position [75, 0]
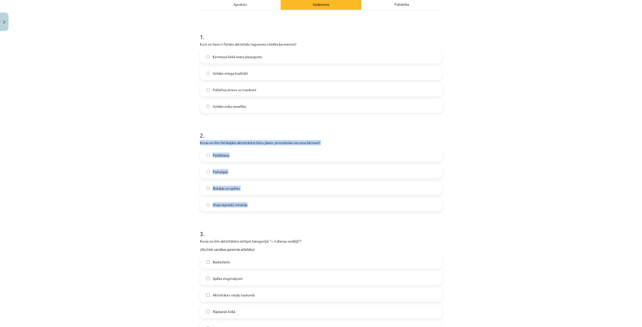
drag, startPoint x: 197, startPoint y: 143, endPoint x: 248, endPoint y: 208, distance: 83.1
click at [248, 208] on div "57 XP Saņemsi Viegls 111 pilda Apraksts Uzdevums Palīdzība 1 . Kurš no šiem ir …" at bounding box center [321, 317] width 248 height 719
copy div "Kuras no šīm fiziskajām aktivitātēm būtu jāveic pirmsskolas vecuma bērnam? Peld…"
click at [145, 188] on div "Mācību tēma: Sports un veselības 9. klases 1. ieskaites mācību materiāls #2 🔍 1…" at bounding box center [321, 163] width 642 height 327
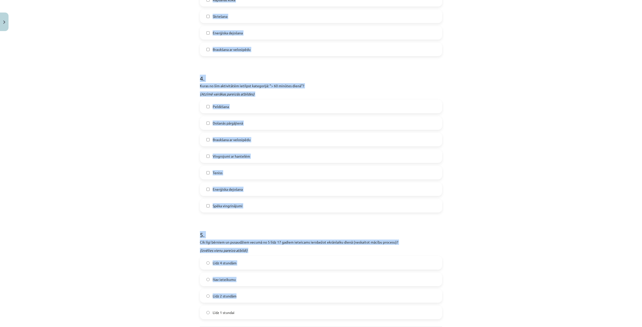
scroll to position [438, 0]
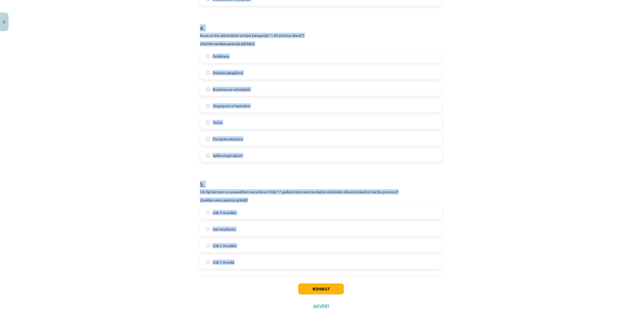
drag, startPoint x: 197, startPoint y: 142, endPoint x: 270, endPoint y: 267, distance: 145.5
copy form "Kuras no šīm fiziskajām aktivitātēm būtu jāveic pirmsskolas vecuma bērnam? Peld…"
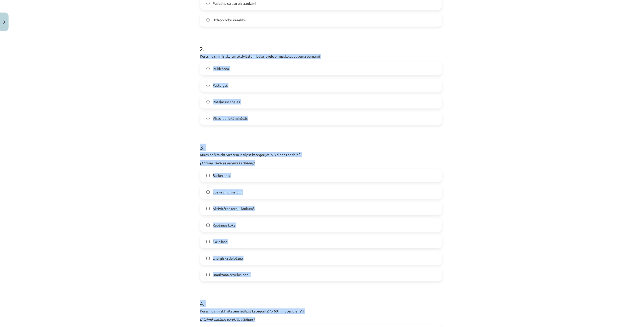
click at [143, 228] on div "Mācību tēma: Sports un veselības 9. klases 1. ieskaites mācību materiāls #2 🔍 1…" at bounding box center [321, 163] width 642 height 327
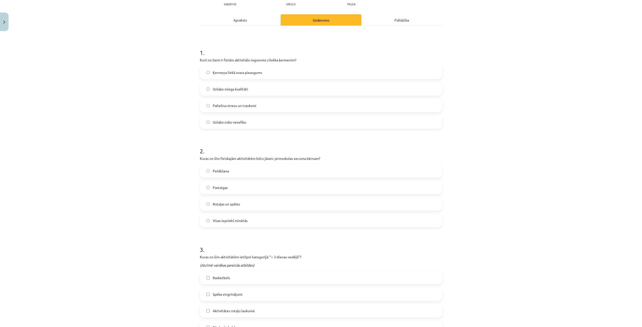
scroll to position [0, 0]
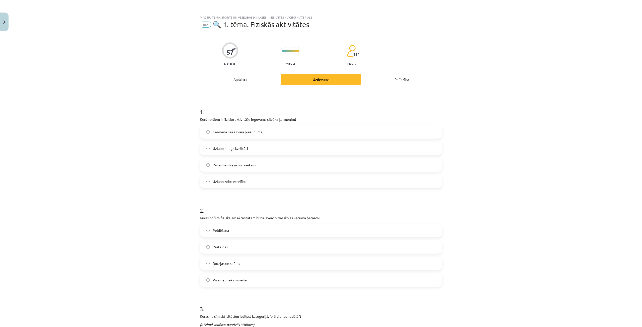
click at [167, 157] on div "Mācību tēma: Sports un veselības 9. klases 1. ieskaites mācību materiāls #2 🔍 1…" at bounding box center [321, 163] width 642 height 327
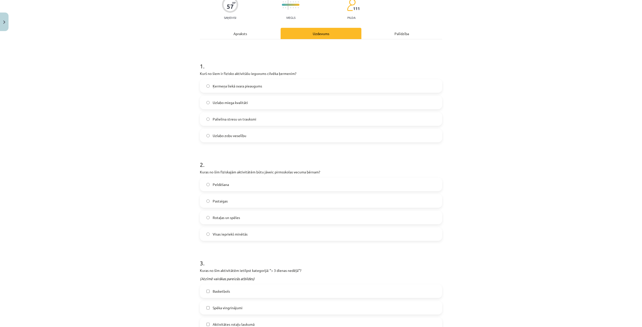
scroll to position [100, 0]
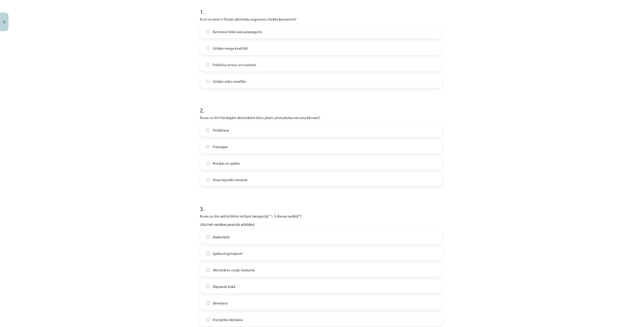
click at [235, 178] on span "Visas iepriekš minētās" at bounding box center [230, 179] width 35 height 5
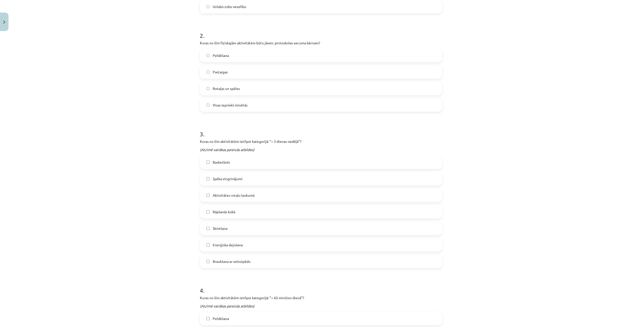
scroll to position [176, 0]
click at [216, 227] on span "Skriešana" at bounding box center [220, 228] width 15 height 5
click at [230, 177] on span "Spēka vingrinājumi" at bounding box center [228, 178] width 30 height 5
click at [219, 162] on span "Basketbols" at bounding box center [221, 161] width 17 height 5
click at [234, 243] on span "Enerģiska dejošana" at bounding box center [228, 244] width 30 height 5
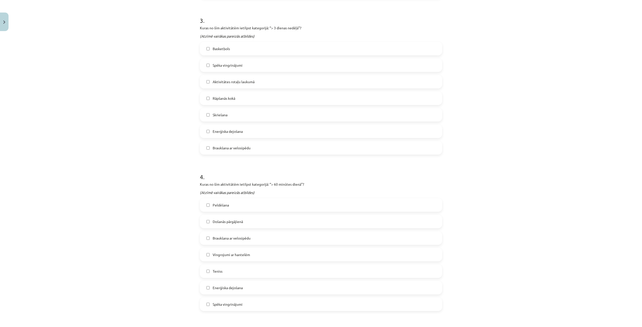
scroll to position [301, 0]
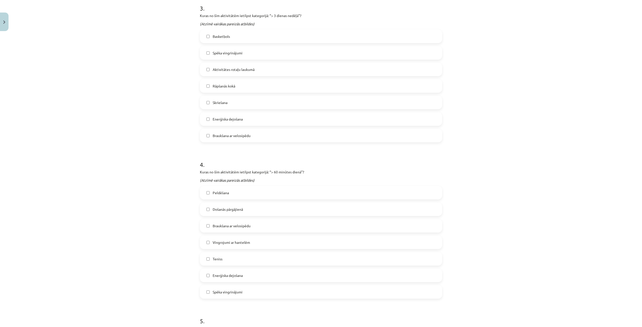
click at [202, 193] on label "Peldēšana" at bounding box center [320, 193] width 241 height 13
click at [208, 210] on label "Došanās pārgājienā" at bounding box center [320, 209] width 241 height 13
drag, startPoint x: 223, startPoint y: 225, endPoint x: 221, endPoint y: 238, distance: 13.2
click at [223, 225] on span "Braukšana ar velosipēdu" at bounding box center [232, 226] width 38 height 5
click at [220, 263] on label "Teniss" at bounding box center [320, 259] width 241 height 13
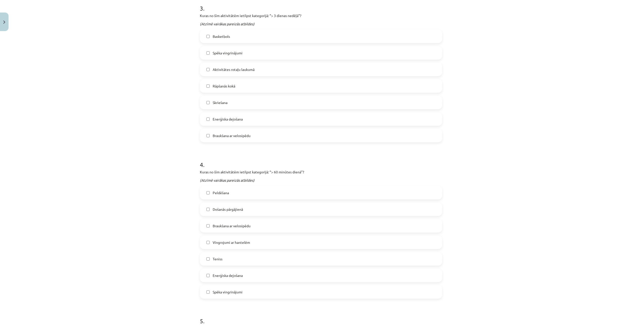
click at [238, 280] on label "Enerģiska dejošana" at bounding box center [320, 275] width 241 height 13
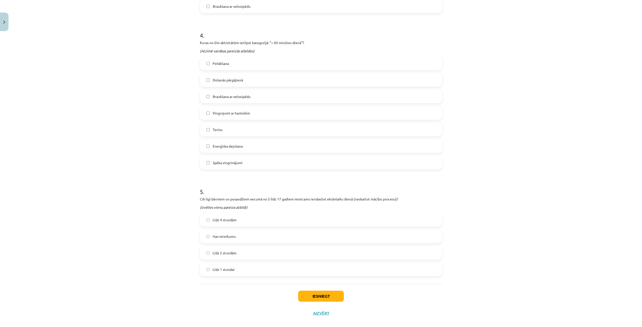
scroll to position [438, 0]
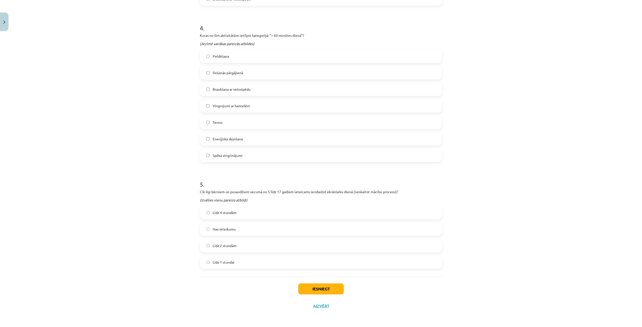
click at [248, 248] on label "Līdz 2 stundām" at bounding box center [320, 246] width 241 height 13
click at [321, 290] on button "Iesniegt" at bounding box center [321, 289] width 46 height 11
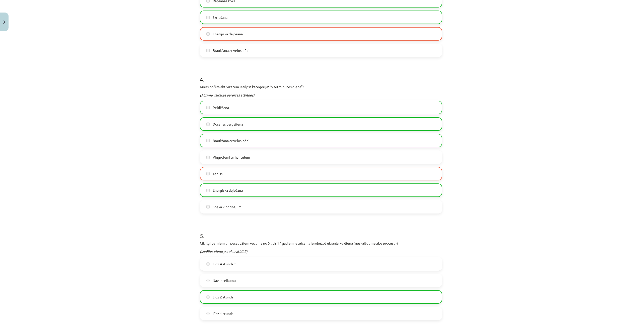
scroll to position [454, 0]
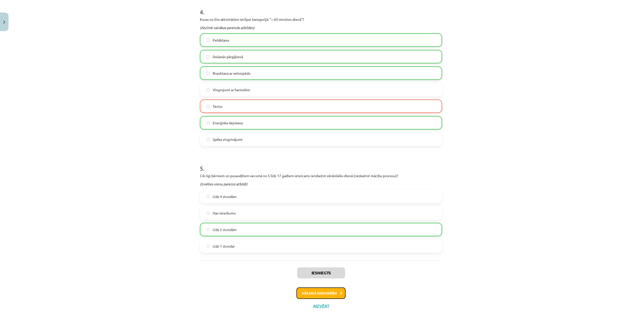
click at [323, 293] on button "Nākamā nodarbība" at bounding box center [321, 294] width 49 height 12
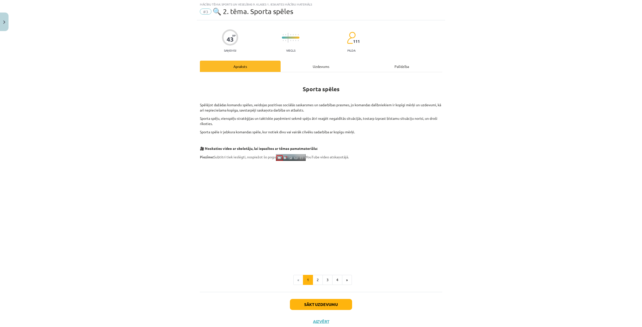
scroll to position [13, 0]
click at [319, 306] on button "Sākt uzdevumu" at bounding box center [321, 305] width 62 height 11
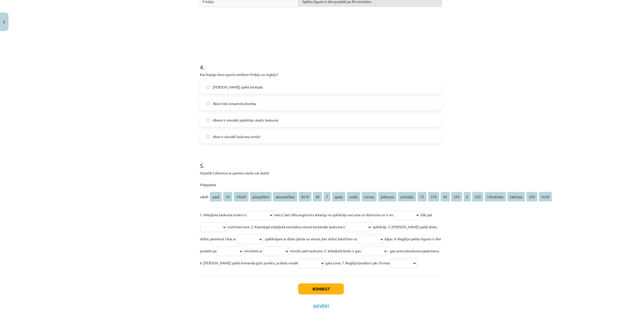
scroll to position [380, 0]
drag, startPoint x: 197, startPoint y: 105, endPoint x: 279, endPoint y: 271, distance: 184.1
copy form "**********"
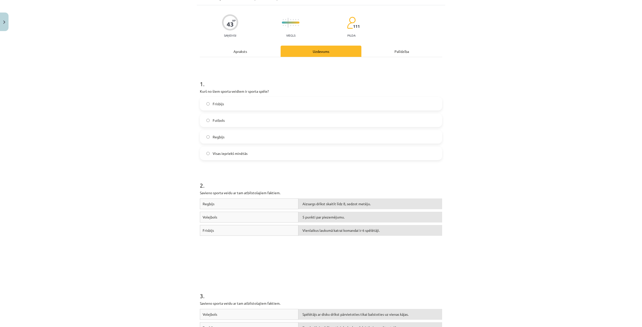
scroll to position [0, 0]
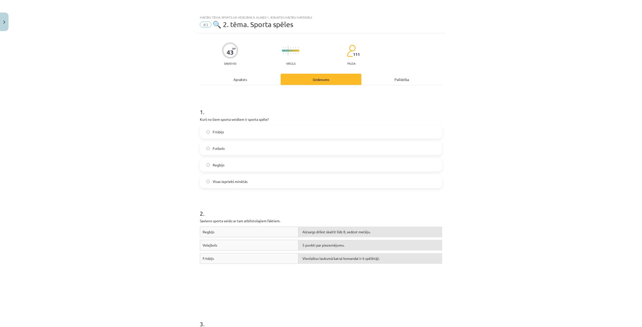
click at [130, 150] on div "Mācību tēma: Sports un veselības 9. klases 1. ieskaites mācību materiāls #3 🔍 2…" at bounding box center [321, 163] width 642 height 327
click at [231, 184] on span "Visas iepriekš minētās" at bounding box center [230, 181] width 35 height 5
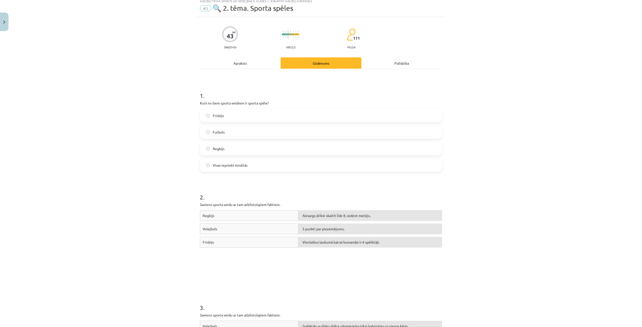
scroll to position [25, 0]
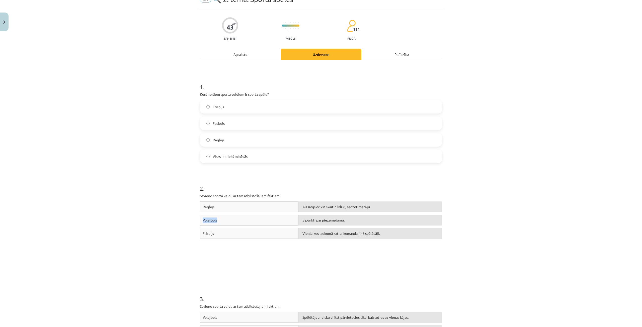
drag, startPoint x: 238, startPoint y: 221, endPoint x: 240, endPoint y: 207, distance: 14.4
click at [240, 207] on div "Regbijs Aizsargs drīkst skaitīt līdz 8, sedzot metēju. Volejbols 5 punkti par p…" at bounding box center [321, 239] width 242 height 75
click at [239, 207] on div "Regbijs" at bounding box center [249, 207] width 99 height 11
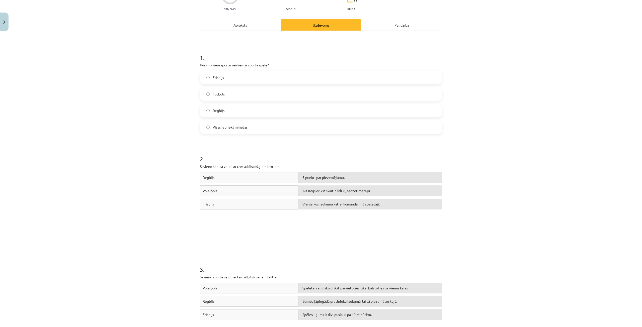
scroll to position [75, 0]
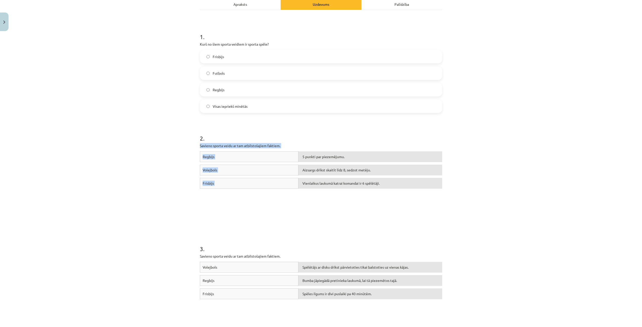
drag, startPoint x: 196, startPoint y: 143, endPoint x: 368, endPoint y: 193, distance: 179.0
click at [368, 193] on div "43 XP Saņemsi Viegls 111 pilda Apraksts Uzdevums Palīdzība 1 . Kurš no šiem spo…" at bounding box center [321, 282] width 248 height 649
click at [370, 201] on div "Regbijs 5 punkti par piezemējumu. Volejbols Aizsargs drīkst skaitīt līdz 8, sed…" at bounding box center [321, 189] width 242 height 75
drag, startPoint x: 468, startPoint y: 189, endPoint x: 356, endPoint y: 187, distance: 111.9
click at [353, 182] on div "Mācību tēma: Sports un veselības 9. klases 1. ieskaites mācību materiāls #3 🔍 2…" at bounding box center [321, 163] width 642 height 327
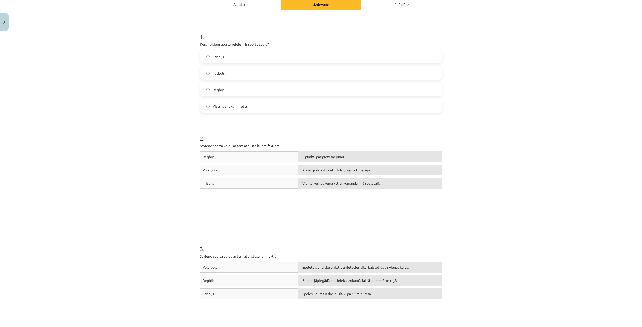
click at [169, 165] on div "Mācību tēma: Sports un veselības 9. klases 1. ieskaites mācību materiāls #3 🔍 2…" at bounding box center [321, 163] width 642 height 327
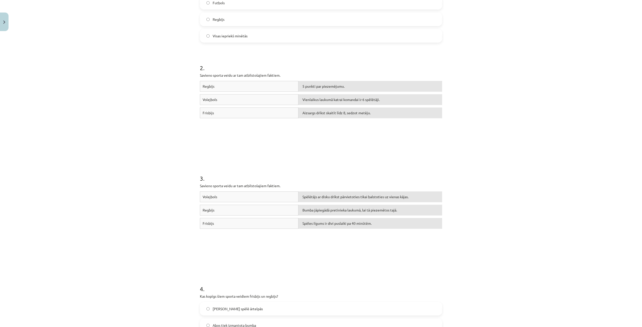
scroll to position [151, 0]
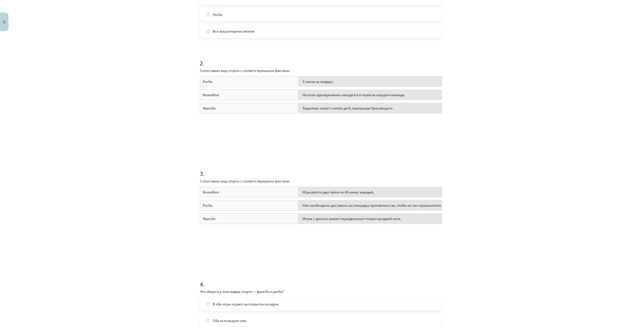
drag, startPoint x: 412, startPoint y: 148, endPoint x: 361, endPoint y: 169, distance: 55.5
click at [361, 169] on h1 "3 ." at bounding box center [321, 170] width 242 height 16
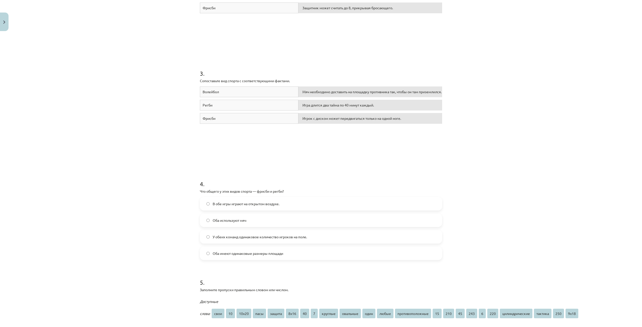
scroll to position [276, 0]
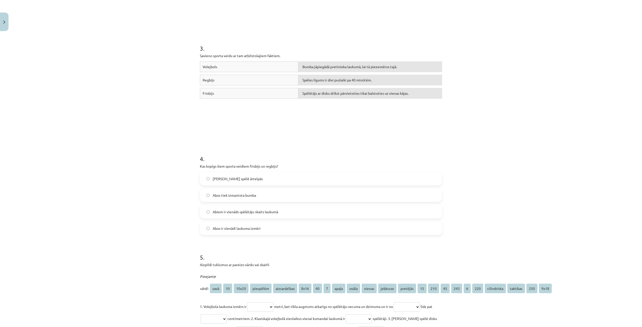
drag, startPoint x: 526, startPoint y: 159, endPoint x: 373, endPoint y: 128, distance: 156.1
click at [525, 159] on div "Mācību tēma: Sports un veselības 9. klases 1. ieskaites mācību materiāls #3 🔍 2…" at bounding box center [321, 163] width 642 height 327
click at [250, 180] on label "Abus spēlē ārtelpās" at bounding box center [320, 179] width 241 height 13
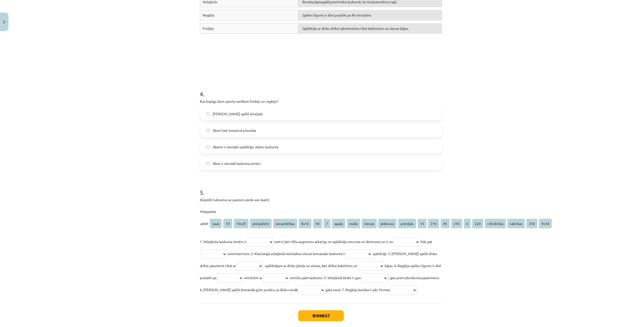
scroll to position [351, 0]
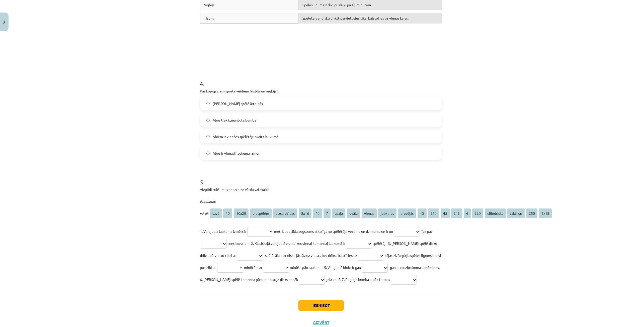
click at [260, 232] on select "**********" at bounding box center [260, 232] width 26 height 10
select select "****"
click at [247, 227] on select "**********" at bounding box center [260, 232] width 26 height 10
click at [417, 233] on select "**********" at bounding box center [407, 232] width 26 height 10
select select "***"
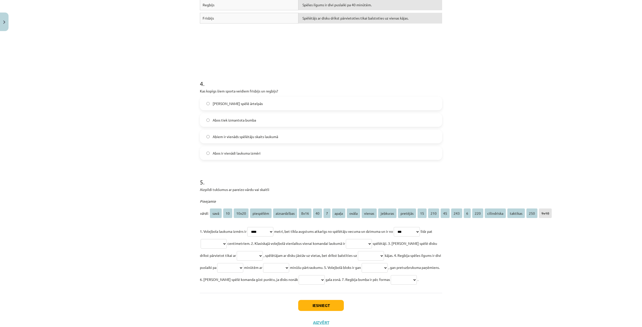
click at [399, 227] on select "**********" at bounding box center [407, 232] width 26 height 10
click at [223, 243] on select "**********" at bounding box center [214, 244] width 26 height 10
select select "***"
click at [205, 239] on select "**********" at bounding box center [214, 244] width 26 height 10
click at [372, 245] on select "**********" at bounding box center [359, 244] width 26 height 10
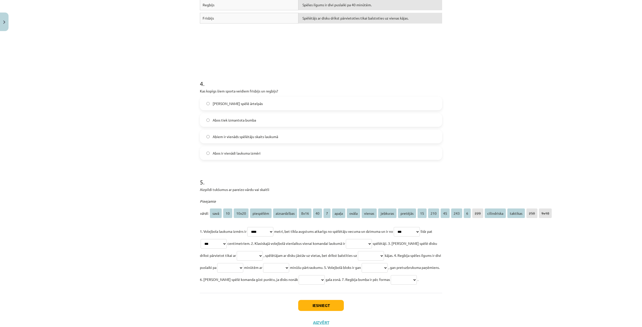
select select "*"
click at [356, 239] on select "**********" at bounding box center [359, 244] width 26 height 10
click at [258, 257] on select "**********" at bounding box center [250, 256] width 26 height 10
click at [258, 256] on select "**********" at bounding box center [250, 256] width 26 height 10
select select "*********"
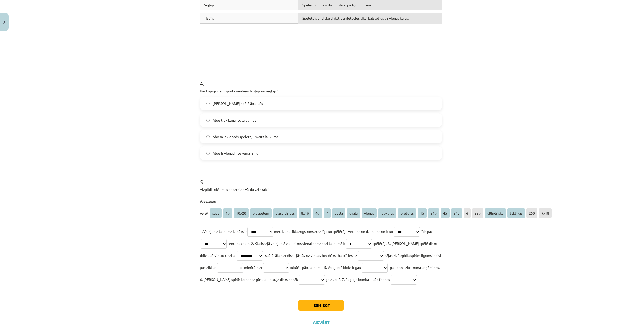
click at [237, 251] on select "**********" at bounding box center [250, 256] width 26 height 10
click at [378, 254] on select "**********" at bounding box center [371, 256] width 26 height 10
select select "******"
click at [362, 251] on select "**********" at bounding box center [371, 256] width 26 height 10
click at [243, 268] on select "**********" at bounding box center [230, 268] width 26 height 10
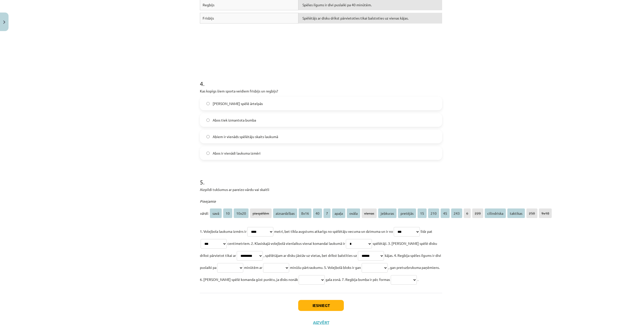
select select "**"
click at [237, 263] on select "**********" at bounding box center [230, 268] width 26 height 10
click at [289, 270] on select "**********" at bounding box center [276, 268] width 26 height 10
select select "**"
click at [288, 263] on select "**********" at bounding box center [276, 268] width 26 height 10
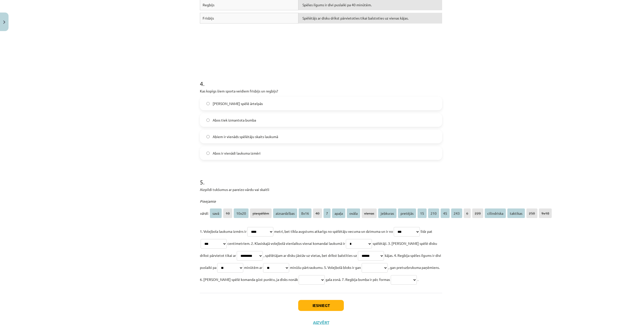
click at [388, 267] on select "**********" at bounding box center [375, 268] width 26 height 10
select select "**********"
click at [388, 263] on select "**********" at bounding box center [375, 268] width 26 height 10
click at [325, 279] on select "**********" at bounding box center [312, 280] width 26 height 10
select select "********"
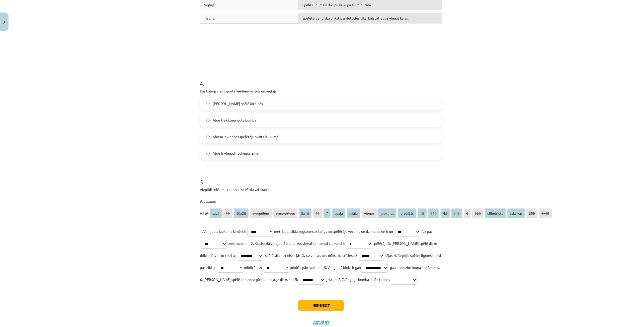
click at [325, 275] on select "**********" at bounding box center [312, 280] width 26 height 10
click at [391, 285] on select "**********" at bounding box center [404, 280] width 26 height 10
select select "*****"
click at [391, 285] on select "**********" at bounding box center [404, 280] width 26 height 10
click at [299, 311] on button "Iesniegt" at bounding box center [321, 305] width 46 height 11
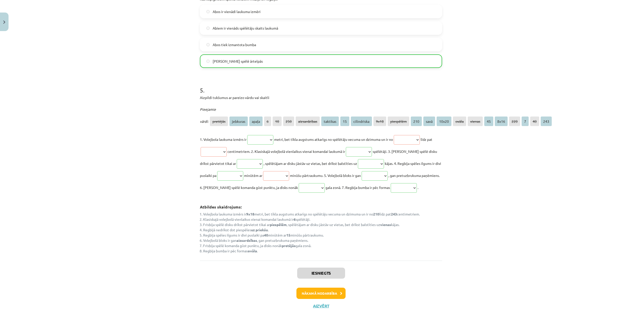
scroll to position [455, 0]
click at [337, 294] on button "Nākamā nodarbība" at bounding box center [321, 294] width 49 height 12
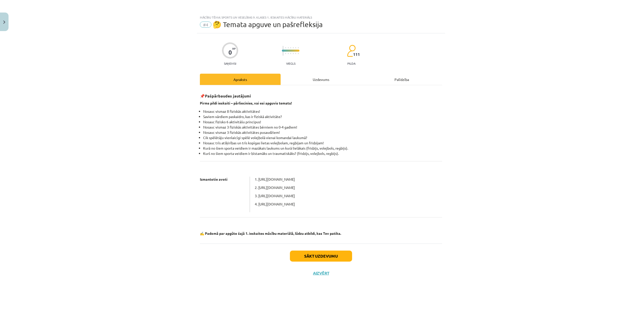
scroll to position [0, 0]
click at [348, 255] on button "Sākt uzdevumu" at bounding box center [321, 256] width 62 height 11
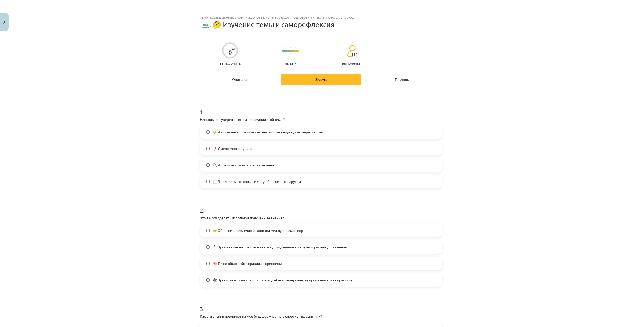
click at [282, 134] on span "📝 Я в основном понимаю, но некоторые вещи нужно пересмотреть." at bounding box center [269, 131] width 113 height 5
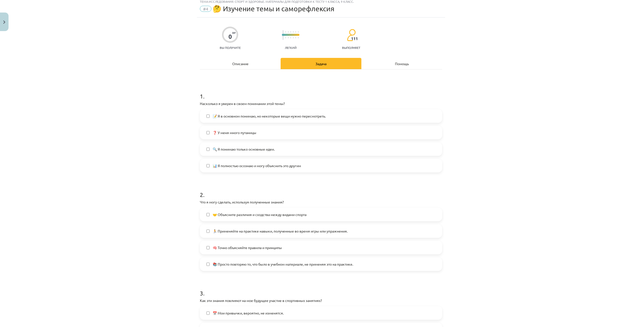
scroll to position [75, 0]
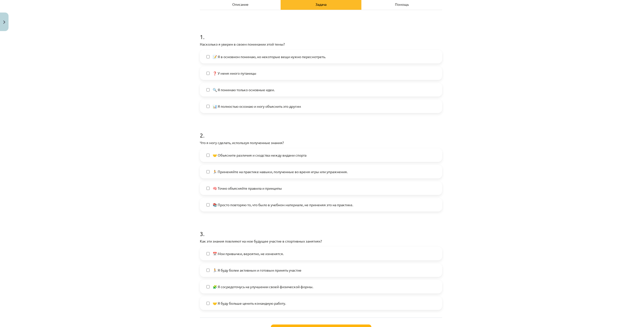
click at [257, 158] on span "🤝 Объясните различия и сходства между видами спорта" at bounding box center [260, 155] width 94 height 5
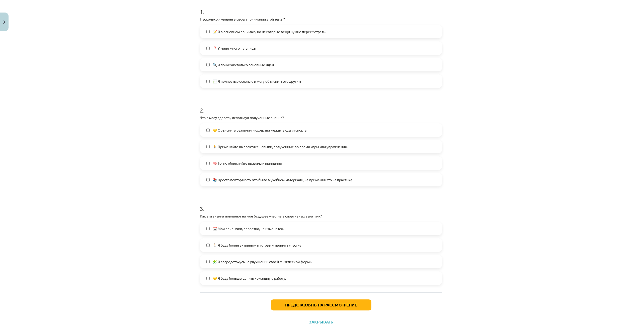
scroll to position [116, 0]
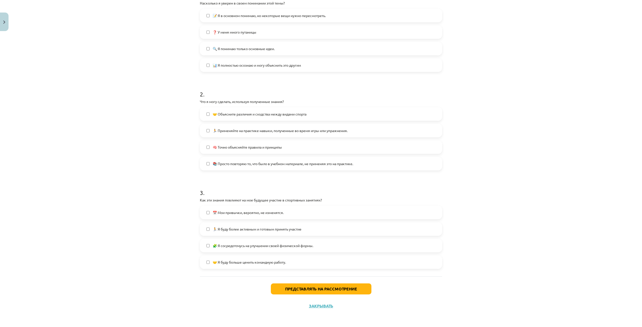
click at [221, 244] on font "🧩 Я сосредоточусь на улучшении своей физической формы." at bounding box center [263, 246] width 101 height 5
click at [313, 288] on font "Представлять на рассмотрение" at bounding box center [321, 289] width 72 height 5
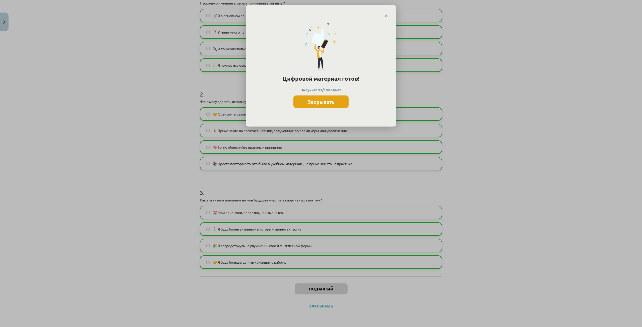
click at [332, 104] on font "Закрывать" at bounding box center [321, 102] width 27 height 7
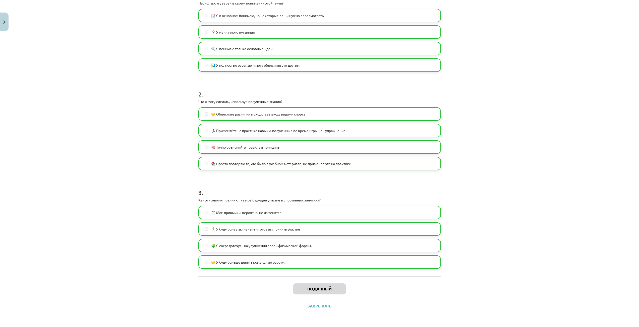
scroll to position [38, 0]
click at [328, 307] on font "Закрывать" at bounding box center [319, 306] width 24 height 5
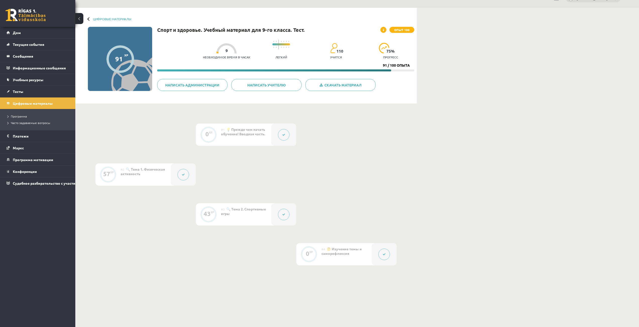
scroll to position [0, 0]
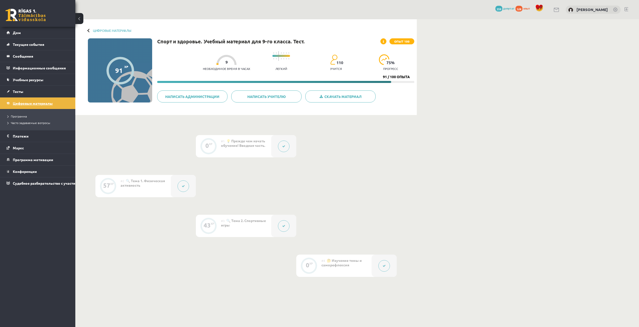
click at [58, 102] on link "Цифровые материалы" at bounding box center [38, 104] width 62 height 12
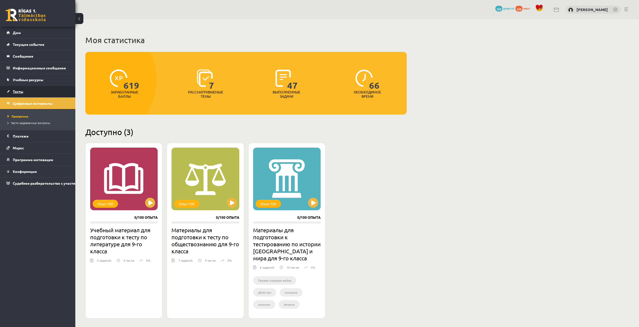
click at [29, 91] on link "Тесты" at bounding box center [38, 92] width 62 height 12
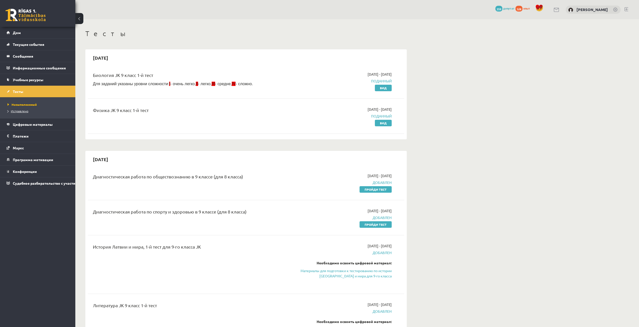
click at [26, 111] on font "Исправлено" at bounding box center [20, 111] width 18 height 4
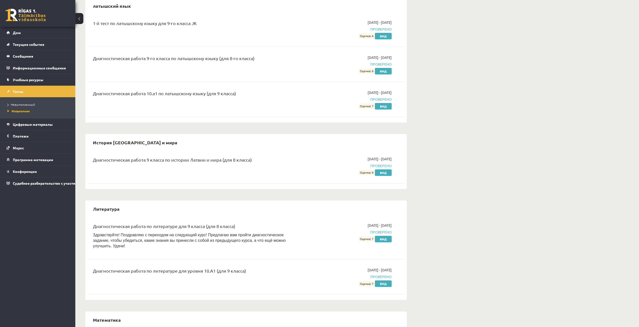
scroll to position [452, 0]
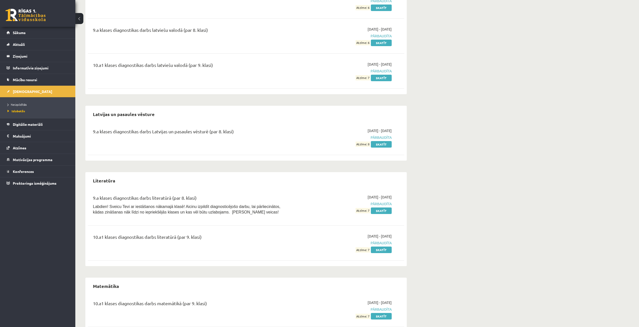
drag, startPoint x: 482, startPoint y: 96, endPoint x: 423, endPoint y: 79, distance: 61.7
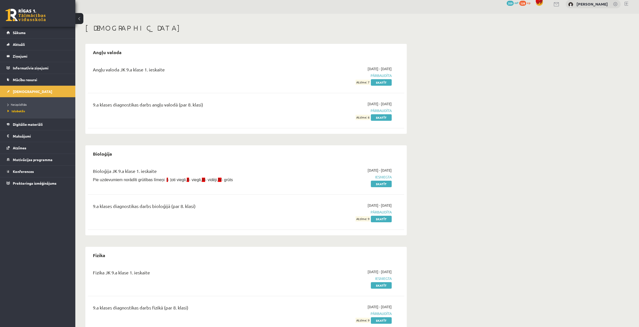
scroll to position [0, 0]
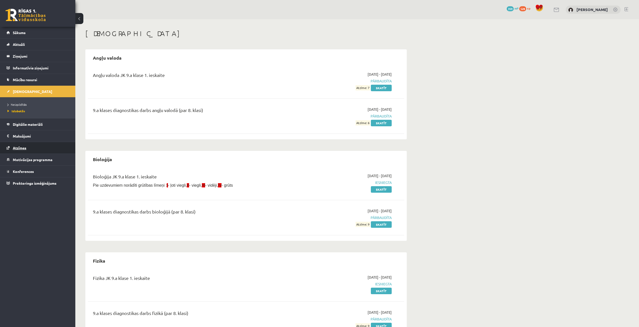
click at [62, 146] on link "Atzīmes" at bounding box center [38, 148] width 62 height 12
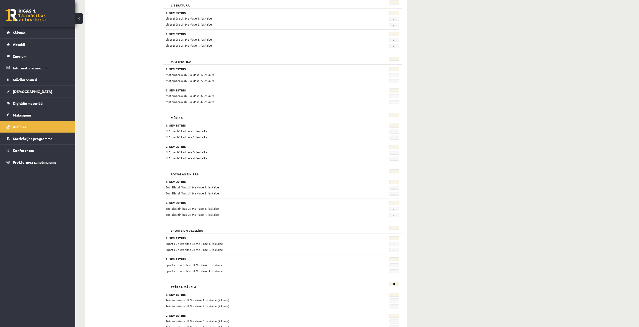
scroll to position [783, 0]
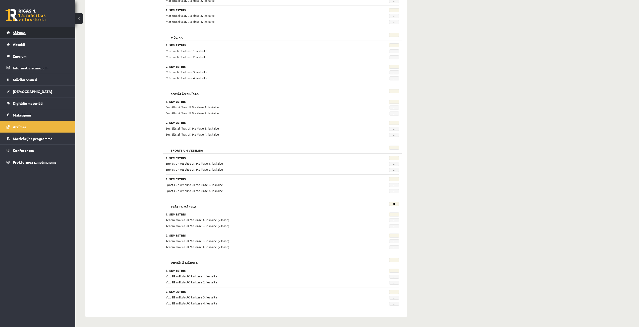
click at [39, 36] on link "Sākums" at bounding box center [38, 33] width 62 height 12
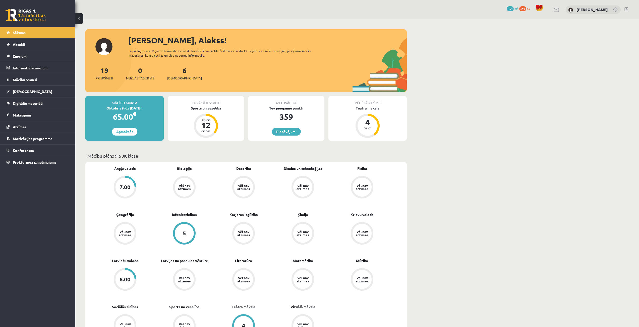
click at [35, 115] on legend "Maksājumi 0" at bounding box center [41, 115] width 56 height 12
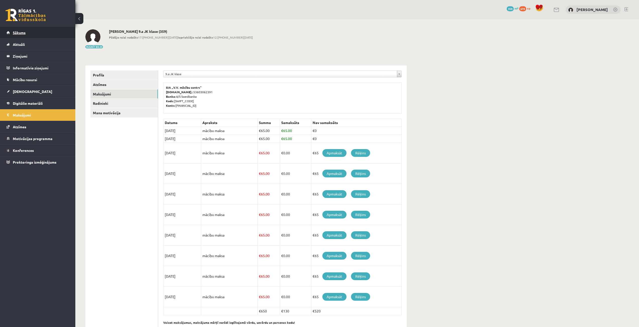
click at [29, 31] on link "Sākums" at bounding box center [38, 33] width 62 height 12
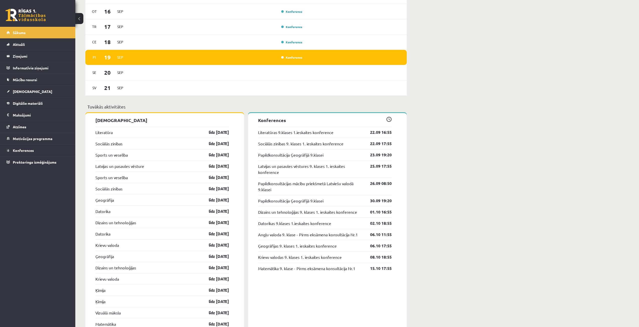
scroll to position [401, 0]
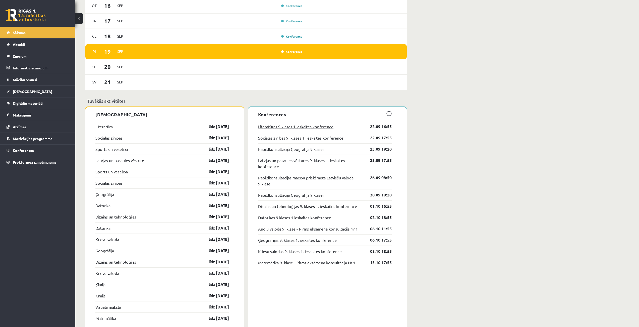
click at [273, 127] on link "Literatūras 9.klases 1.ieskaites konference" at bounding box center [295, 127] width 75 height 6
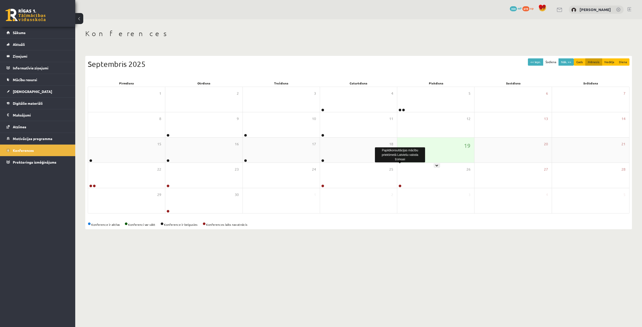
click at [400, 162] on link at bounding box center [400, 160] width 3 height 3
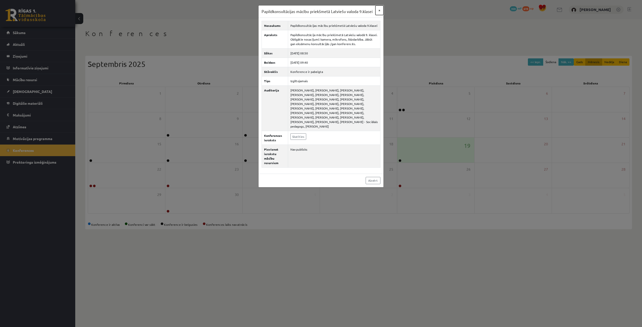
click at [380, 12] on button "×" at bounding box center [380, 11] width 8 height 10
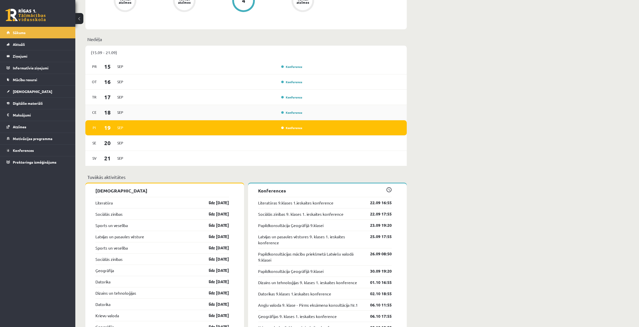
scroll to position [301, 0]
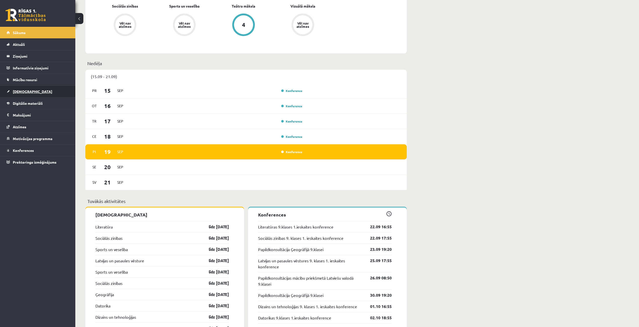
click at [38, 93] on link "[DEMOGRAPHIC_DATA]" at bounding box center [38, 92] width 62 height 12
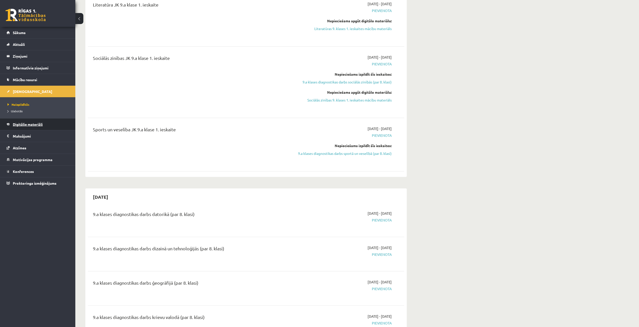
click at [19, 127] on link "Digitālie materiāli" at bounding box center [38, 125] width 62 height 12
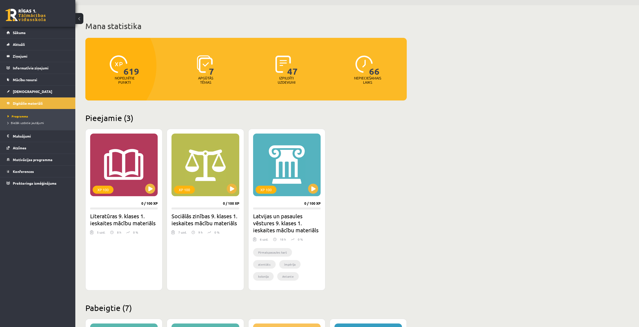
scroll to position [25, 0]
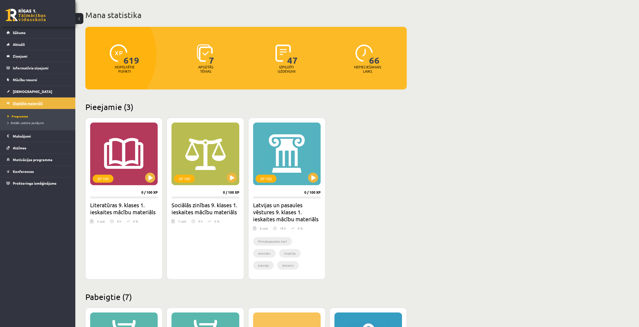
click at [8, 103] on link "Digitālie materiāli" at bounding box center [38, 104] width 62 height 12
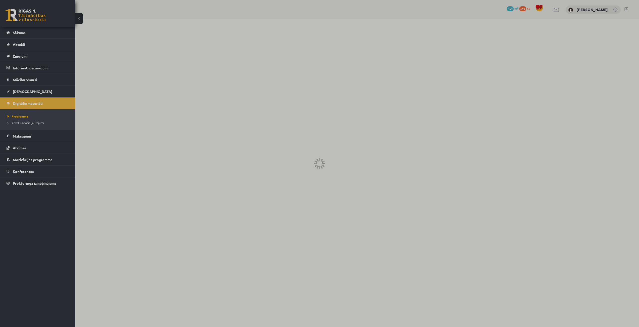
scroll to position [0, 0]
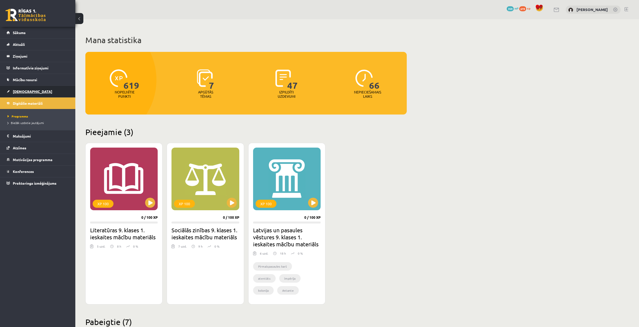
click at [19, 90] on span "[DEMOGRAPHIC_DATA]" at bounding box center [32, 91] width 39 height 5
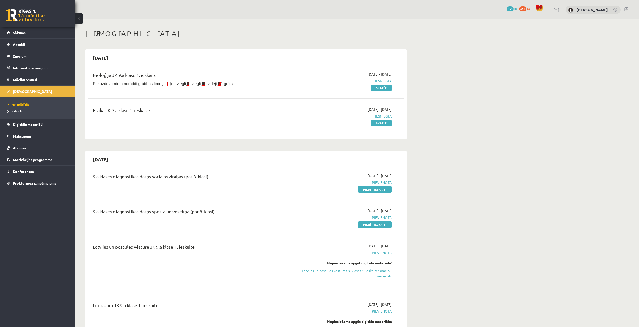
click at [18, 112] on span "Izlabotās" at bounding box center [15, 111] width 15 height 4
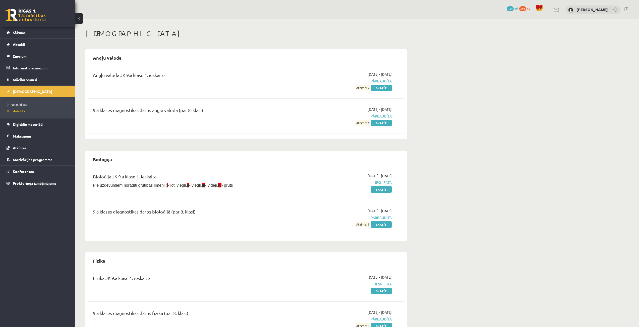
click at [17, 102] on li "Neizpildītās" at bounding box center [39, 104] width 63 height 7
click at [20, 107] on li "Neizpildītās" at bounding box center [39, 104] width 63 height 7
click at [20, 106] on span "Neizpildītās" at bounding box center [19, 105] width 22 height 4
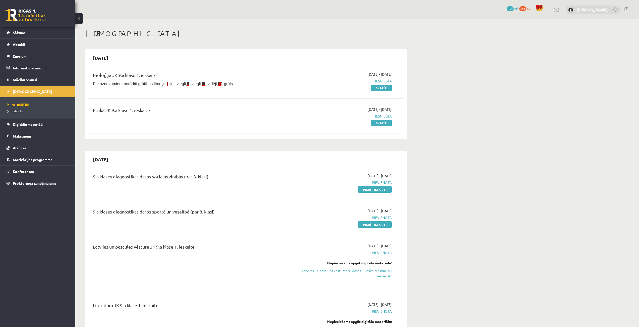
click at [594, 10] on link "[PERSON_NAME]" at bounding box center [591, 9] width 31 height 5
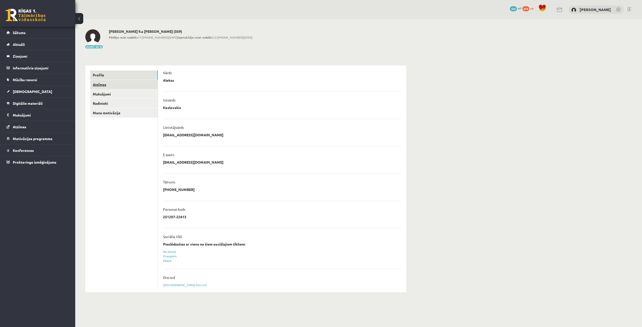
click at [125, 86] on link "Atzīmes" at bounding box center [123, 84] width 67 height 9
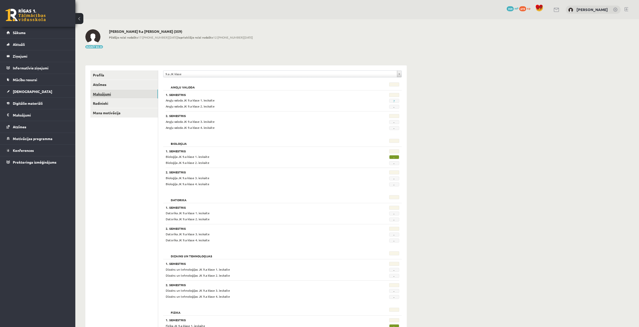
click at [123, 98] on link "Maksājumi" at bounding box center [123, 94] width 67 height 9
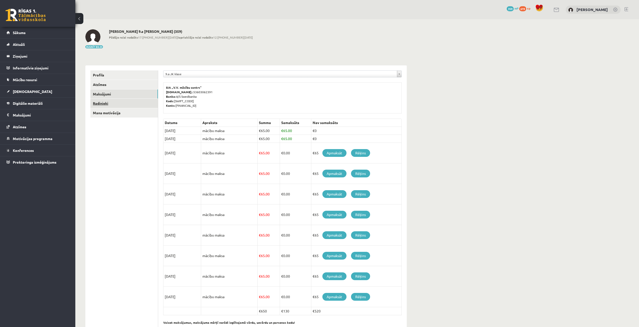
click at [123, 103] on link "Radinieki" at bounding box center [123, 103] width 67 height 9
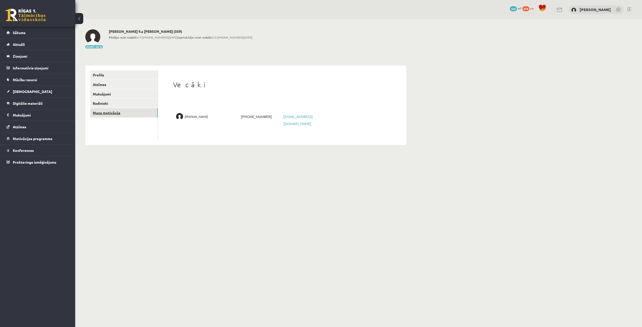
click at [122, 113] on link "Mana motivācija" at bounding box center [123, 112] width 67 height 9
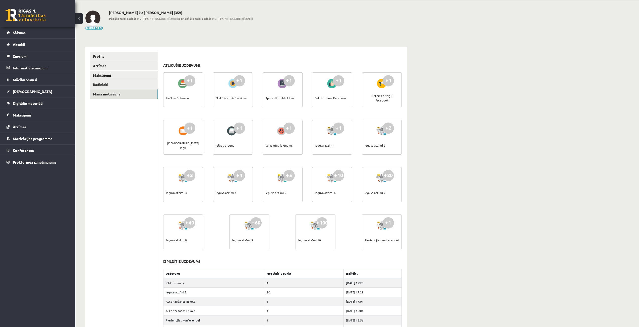
scroll to position [18, 0]
click at [144, 78] on link "Maksājumi" at bounding box center [123, 76] width 67 height 9
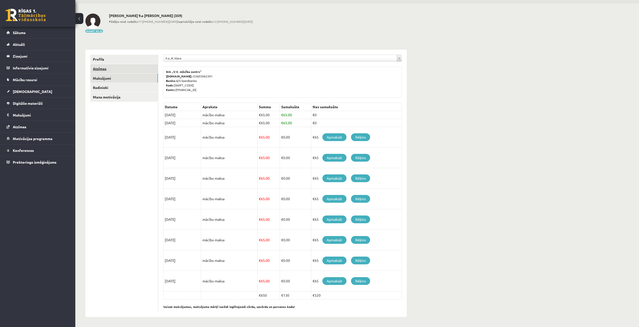
scroll to position [16, 0]
click at [145, 68] on link "Atzīmes" at bounding box center [123, 68] width 67 height 9
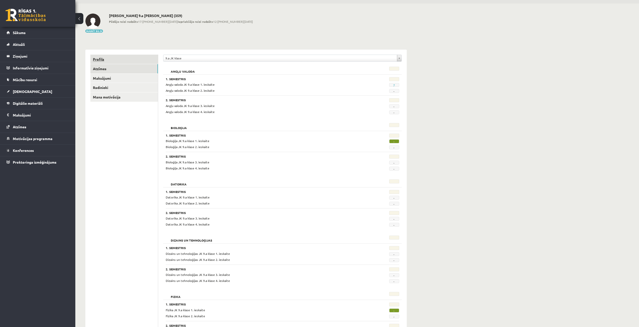
click at [147, 60] on link "Profils" at bounding box center [123, 59] width 67 height 9
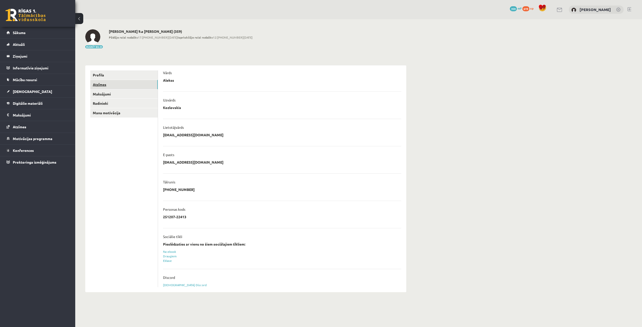
click at [100, 83] on link "Atzīmes" at bounding box center [123, 84] width 67 height 9
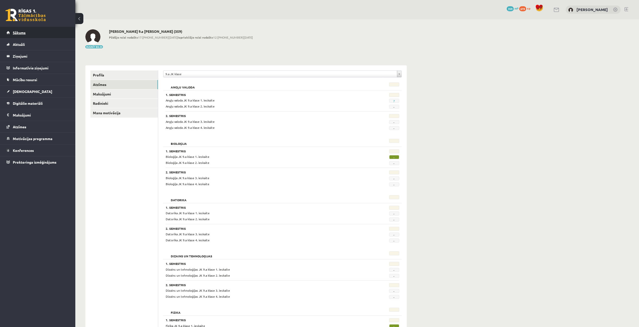
click at [44, 36] on link "Sākums" at bounding box center [38, 33] width 62 height 12
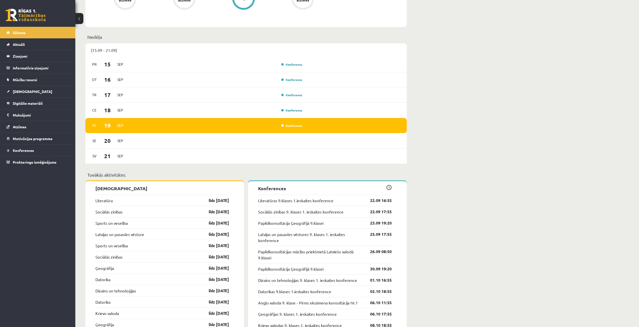
scroll to position [282, 0]
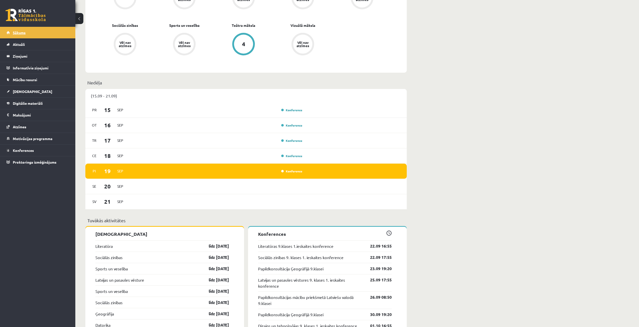
click at [28, 31] on link "Sākums" at bounding box center [38, 33] width 62 height 12
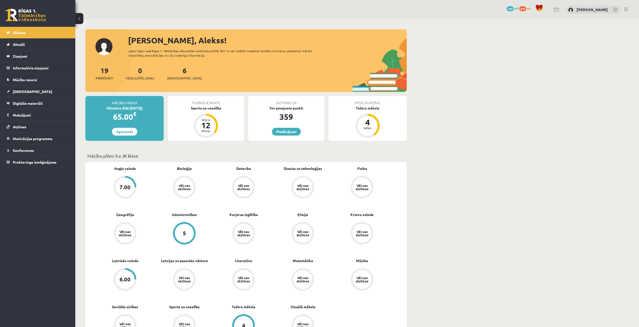
click at [108, 71] on link "19 Priekšmeti" at bounding box center [104, 73] width 17 height 15
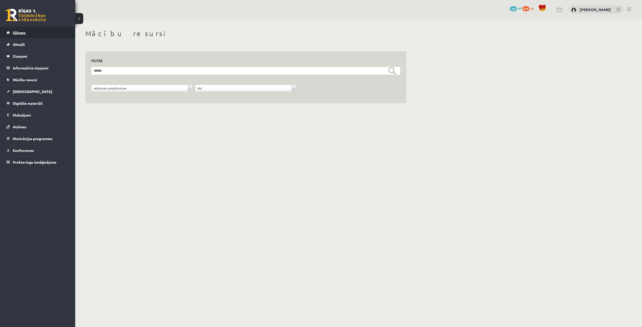
click at [34, 35] on link "Sākums" at bounding box center [38, 33] width 62 height 12
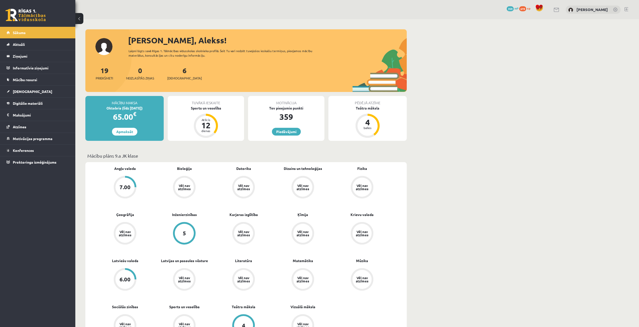
click at [522, 9] on span "619" at bounding box center [522, 8] width 7 height 5
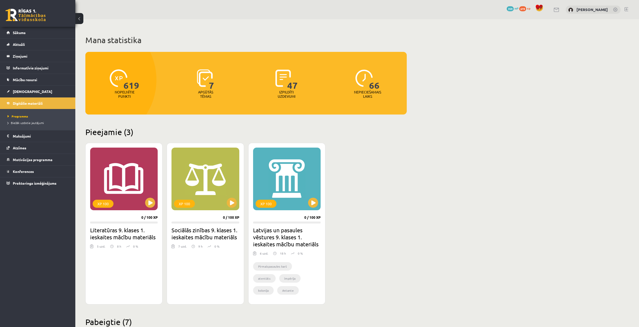
click at [539, 7] on span at bounding box center [539, 8] width 8 height 8
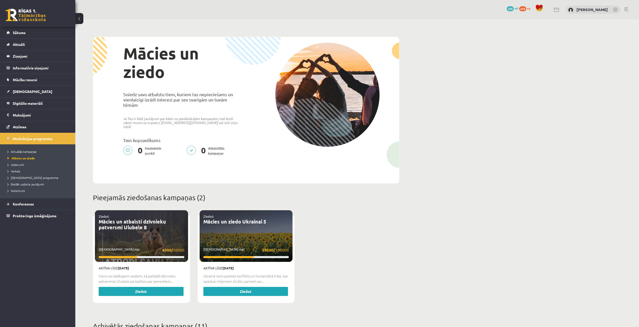
click at [523, 10] on span "619" at bounding box center [522, 8] width 7 height 5
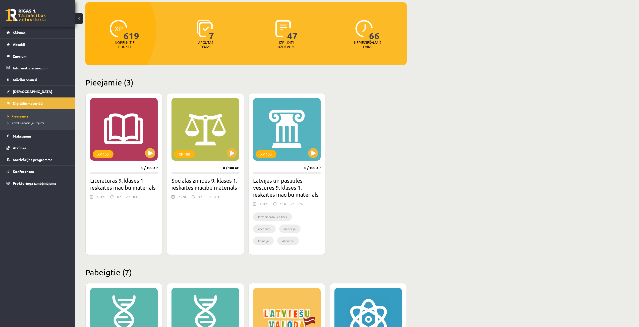
scroll to position [50, 0]
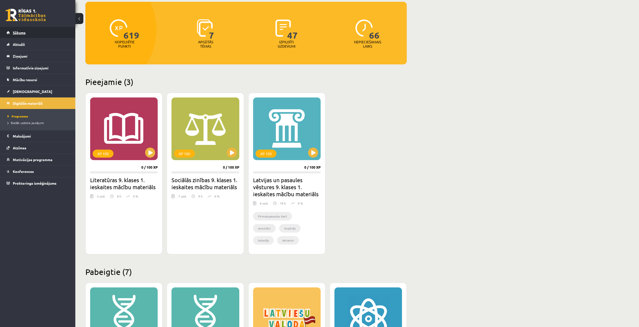
click at [40, 35] on link "Sākums" at bounding box center [38, 33] width 62 height 12
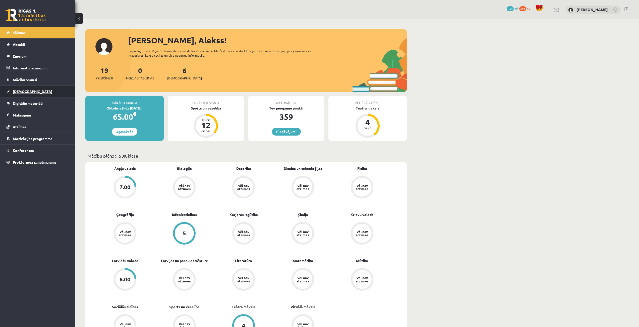
click at [29, 91] on link "[DEMOGRAPHIC_DATA]" at bounding box center [38, 92] width 62 height 12
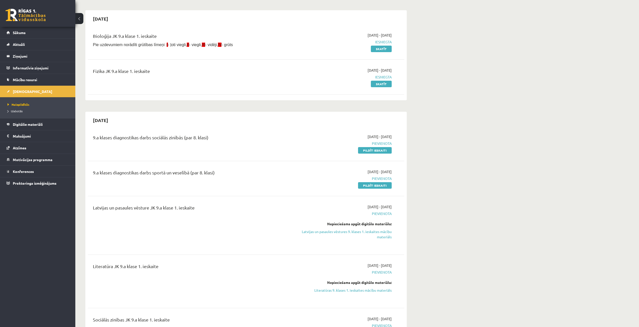
scroll to position [50, 0]
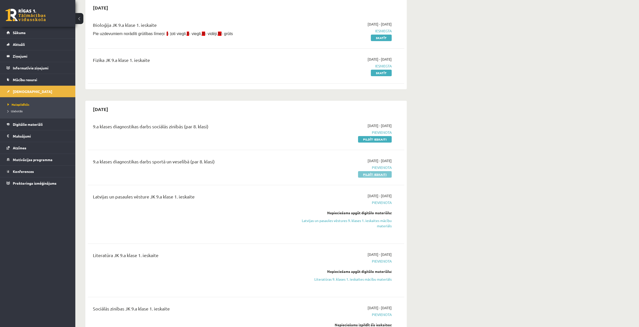
click at [377, 173] on link "Pildīt ieskaiti" at bounding box center [375, 174] width 34 height 7
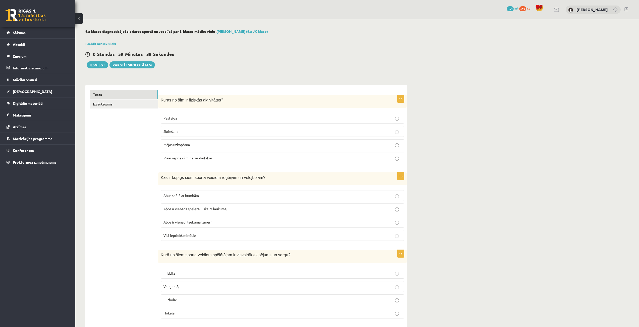
click at [228, 161] on p "Visas iepriekš minētās darbības" at bounding box center [282, 158] width 238 height 5
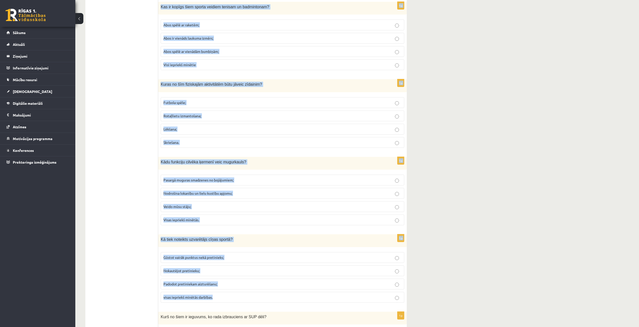
scroll to position [2106, 0]
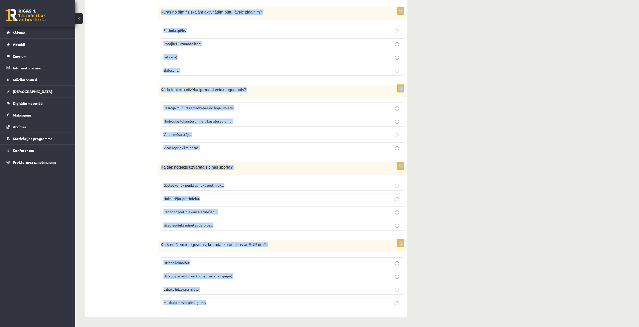
drag, startPoint x: 159, startPoint y: 153, endPoint x: 223, endPoint y: 298, distance: 158.2
copy form "Lor ip dolors amet consec adipisc elitsedd ei temporinci? Utla etdol ma aliqua …"
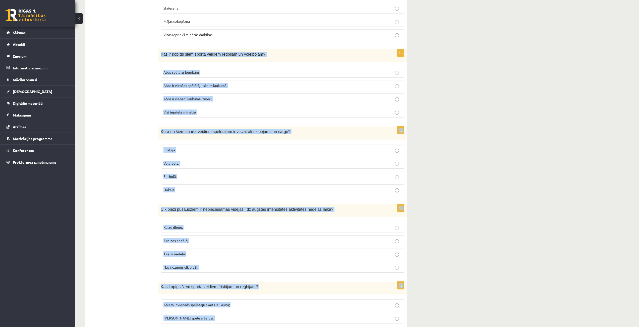
scroll to position [0, 0]
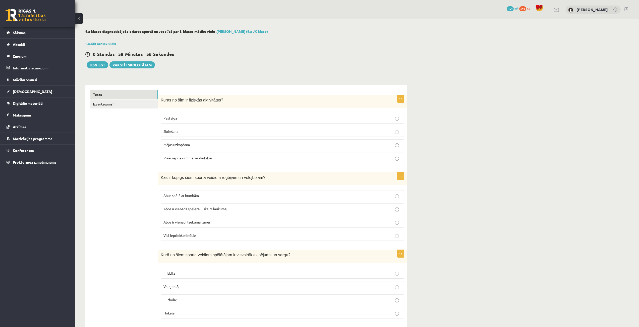
click at [195, 192] on label "Abus spēlē ar bumbām" at bounding box center [282, 195] width 243 height 11
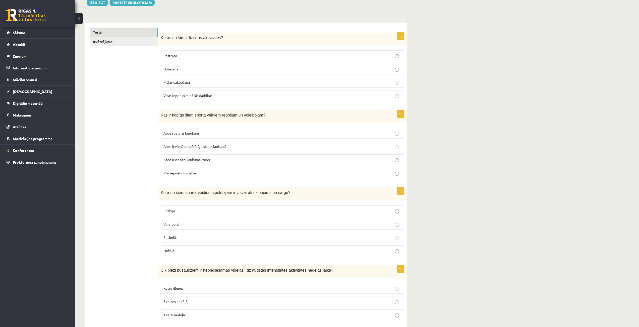
scroll to position [75, 0]
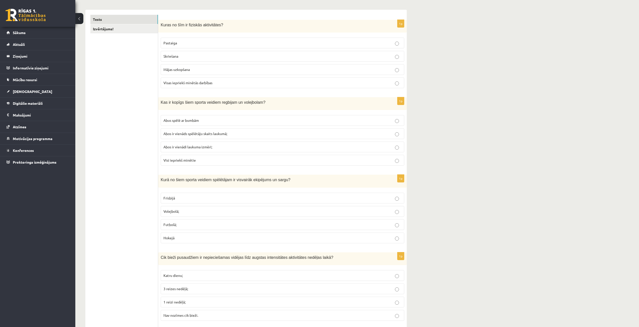
click at [203, 237] on p "Hokejā" at bounding box center [282, 238] width 238 height 5
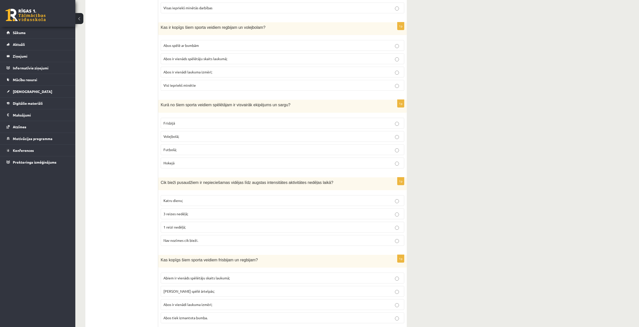
scroll to position [151, 0]
click at [190, 202] on p "Katru dienu;" at bounding box center [282, 200] width 238 height 5
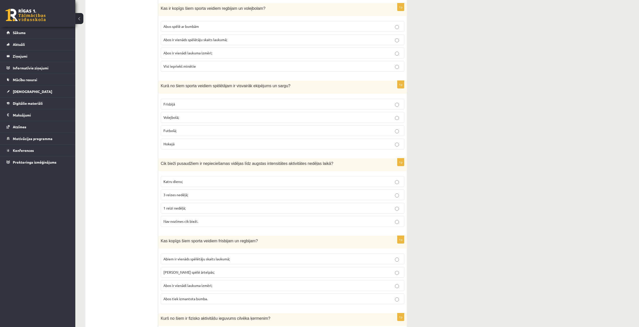
scroll to position [226, 0]
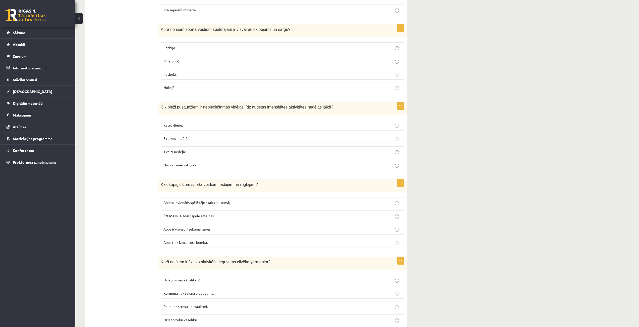
click at [206, 219] on label "[PERSON_NAME] spēlē ārtelpās;" at bounding box center [282, 216] width 243 height 11
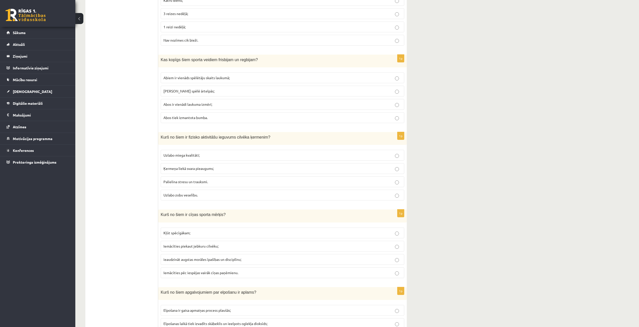
scroll to position [351, 0]
click at [192, 155] on span "Uzlabo miega kvalitāti;" at bounding box center [181, 155] width 36 height 5
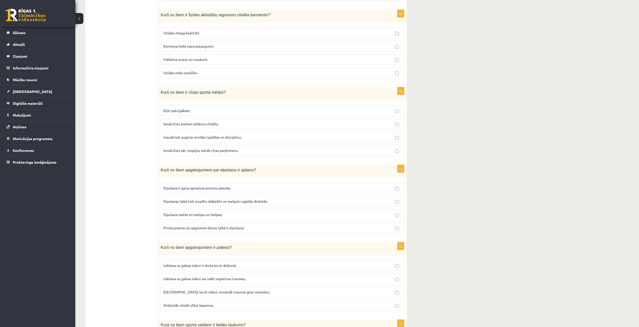
scroll to position [477, 0]
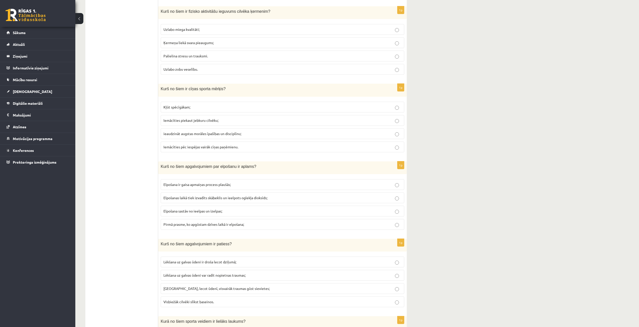
click at [204, 136] on p "ieaudzināt augstas morāles īpašības un disciplīnu;" at bounding box center [282, 133] width 238 height 5
click at [222, 199] on span "Elpošanas laikā tiek izvadīts skābeklis un ieelpots oglekļa dioksīds;" at bounding box center [215, 198] width 104 height 5
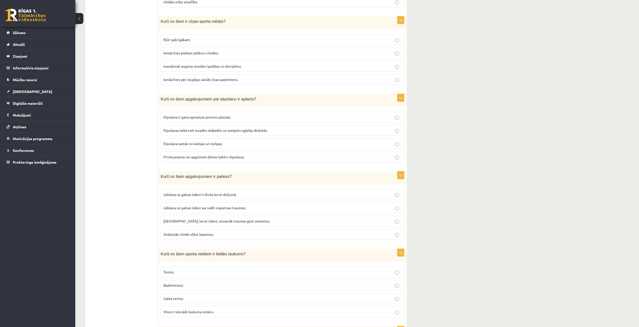
scroll to position [552, 0]
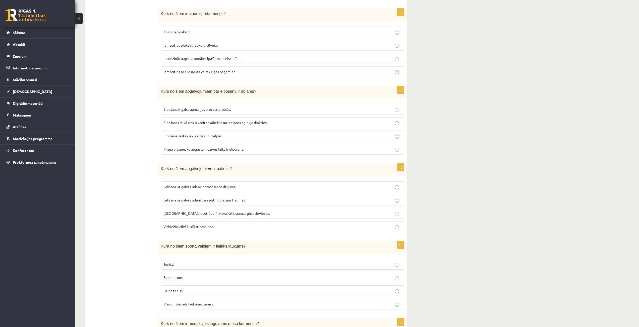
click at [273, 201] on p "Lēkšana uz galvas ūdeni var radīt nopietnas traumas;" at bounding box center [282, 200] width 238 height 5
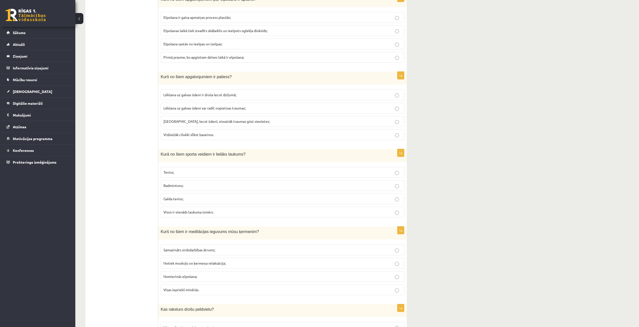
scroll to position [652, 0]
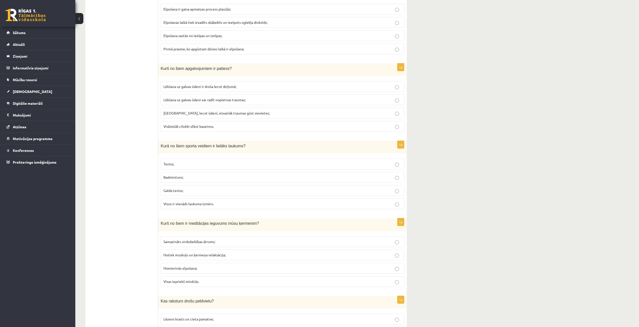
click at [209, 162] on label "Teniss;" at bounding box center [282, 164] width 243 height 11
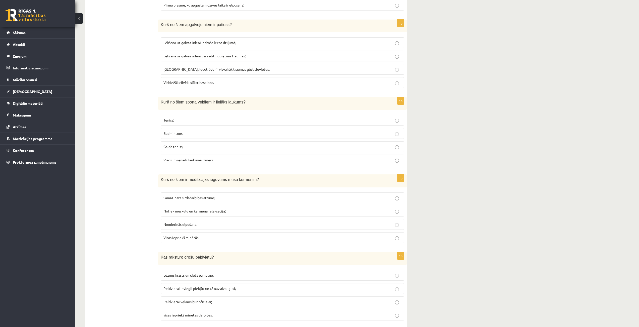
scroll to position [703, 0]
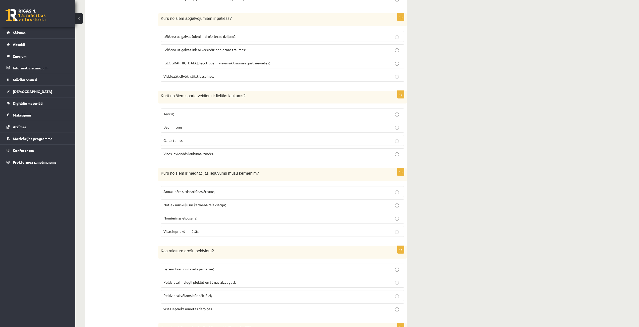
click at [221, 231] on p "Visas iepriekš minētās." at bounding box center [282, 231] width 238 height 5
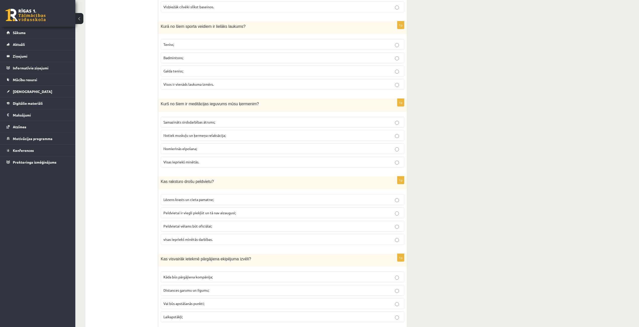
scroll to position [778, 0]
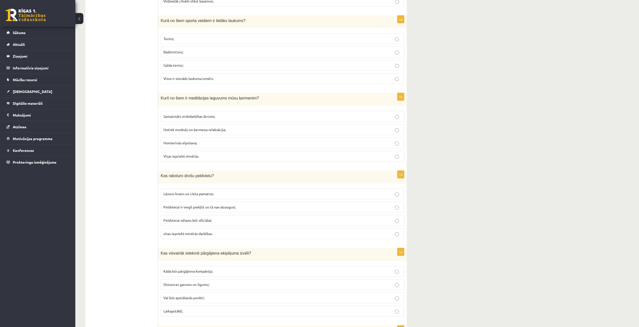
click at [203, 235] on span "visas iepriekš minētās darbības." at bounding box center [187, 234] width 49 height 5
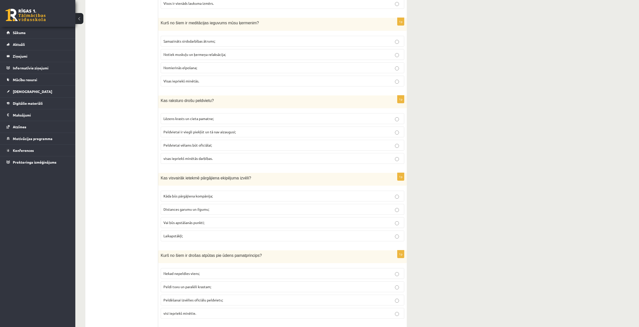
click at [215, 212] on p "Distances garumu un ilgumu;" at bounding box center [282, 209] width 238 height 5
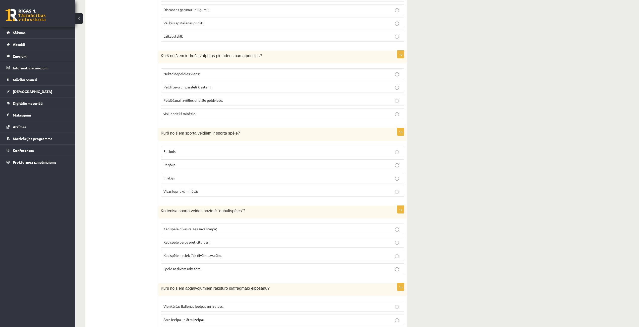
scroll to position [1054, 0]
click at [182, 112] on span "visi iepriekš minētie." at bounding box center [179, 113] width 33 height 5
click at [185, 189] on span "Visas iepriekš minētās" at bounding box center [180, 190] width 35 height 5
click at [251, 244] on p "Kad spēlē pāros pret citu pāri;" at bounding box center [282, 241] width 238 height 5
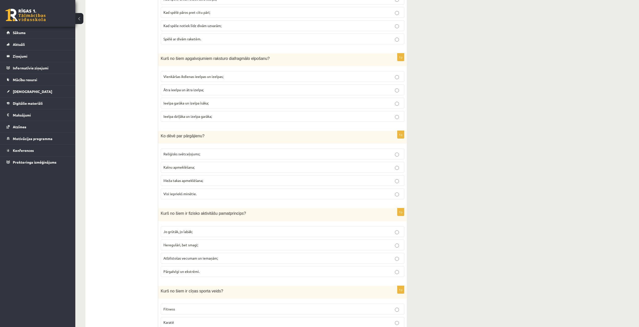
scroll to position [1255, 0]
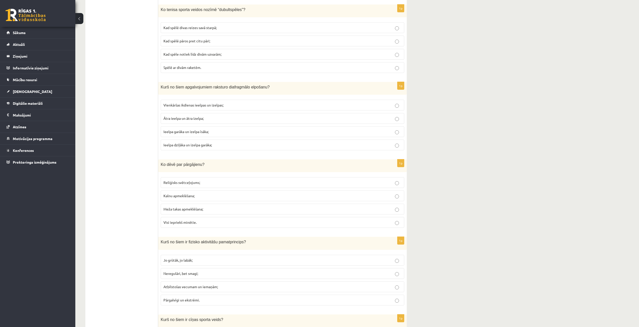
click at [173, 132] on span "Ieelpa garāka un izelpa īsāka;" at bounding box center [185, 131] width 45 height 5
click at [218, 146] on p "Ieelpa dziļāka un izelpa garāka;" at bounding box center [282, 145] width 238 height 5
click at [189, 222] on span "Visi iepriekš minētie." at bounding box center [179, 222] width 33 height 5
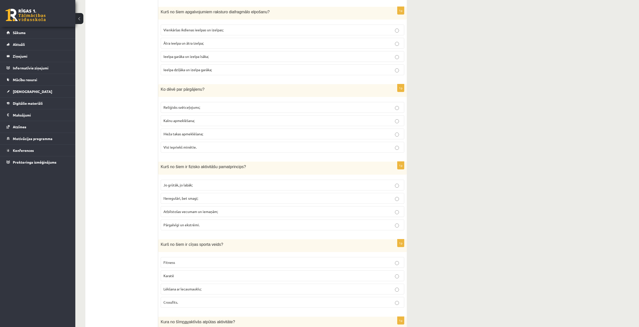
click at [246, 210] on p "Atbilstošas vecumam un iemaņām;" at bounding box center [282, 211] width 238 height 5
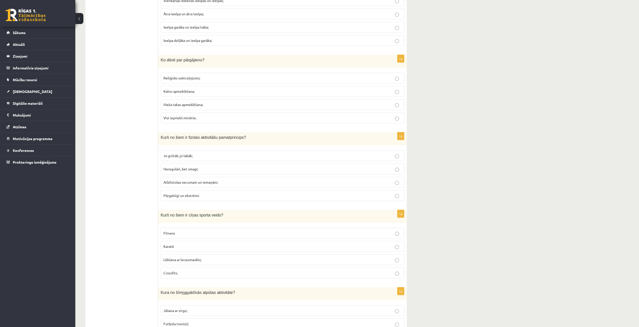
scroll to position [1430, 0]
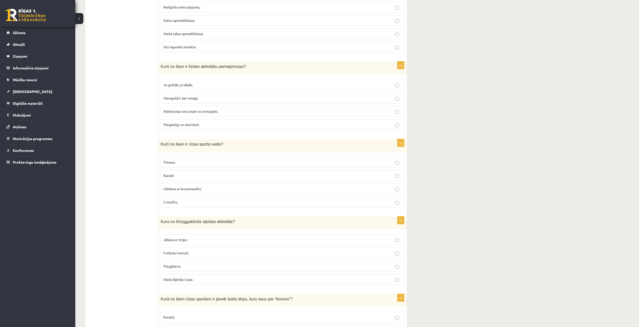
click at [206, 173] on p "Karatē" at bounding box center [282, 175] width 238 height 5
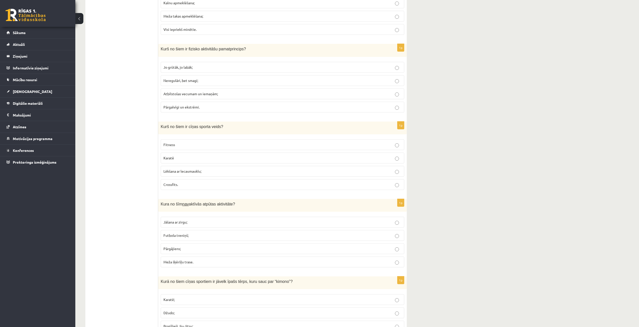
scroll to position [1455, 0]
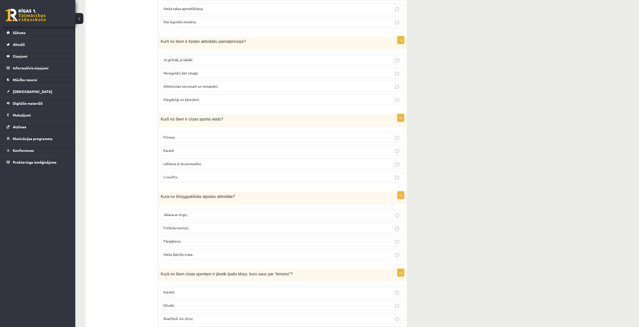
click at [190, 227] on p "Futbola treniņš;" at bounding box center [282, 228] width 238 height 5
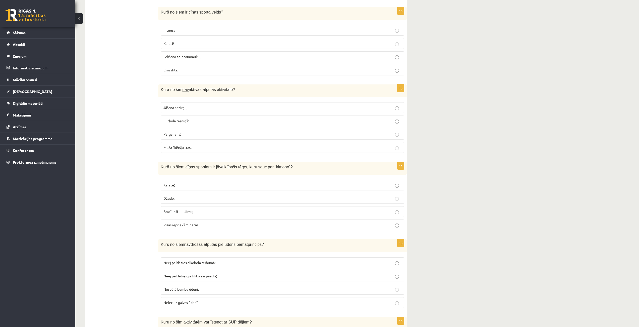
scroll to position [1581, 0]
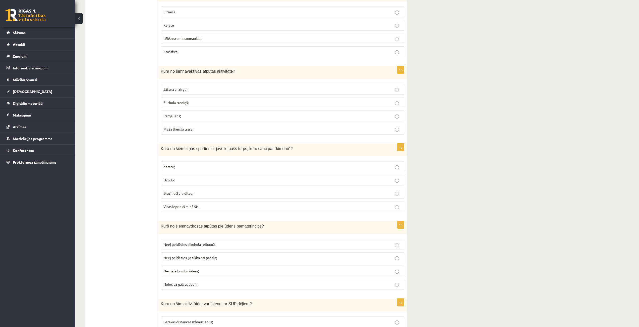
drag, startPoint x: 207, startPoint y: 209, endPoint x: 205, endPoint y: 212, distance: 3.9
click at [205, 212] on label "Visas iepriekš minētās." at bounding box center [282, 206] width 243 height 11
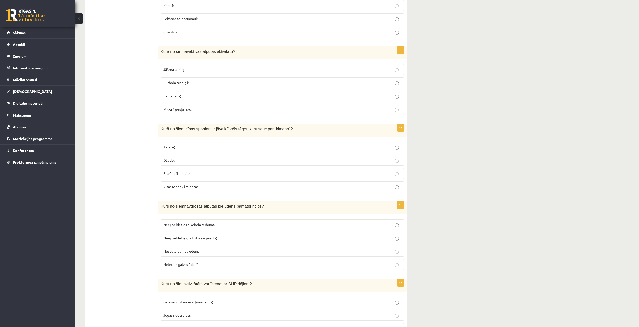
scroll to position [1631, 0]
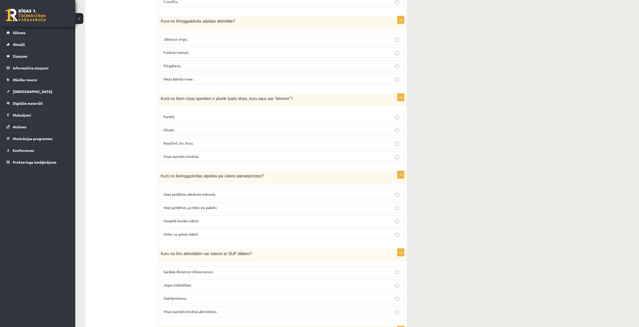
click at [208, 224] on label "Nespēlē bumbu ūdenī;" at bounding box center [282, 221] width 243 height 11
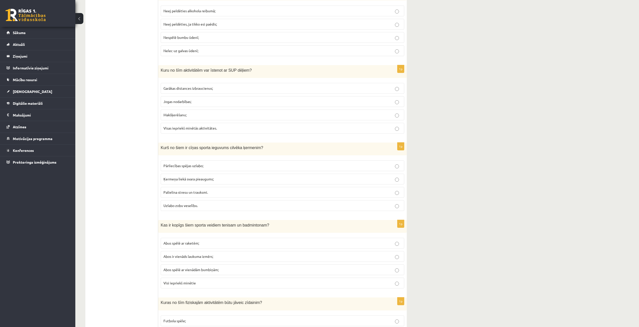
scroll to position [1807, 0]
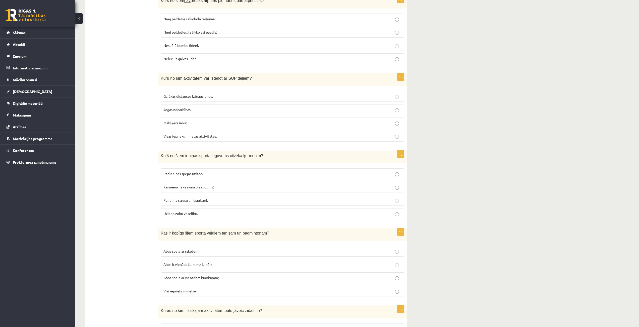
click at [184, 136] on span "Visas iepriekš minētās aktivitātes." at bounding box center [189, 136] width 53 height 5
click at [202, 199] on span "Palielina stresu un trauksmi." at bounding box center [185, 200] width 44 height 5
click at [211, 171] on label "Pārliecības spējas uzlabo;" at bounding box center [282, 174] width 243 height 11
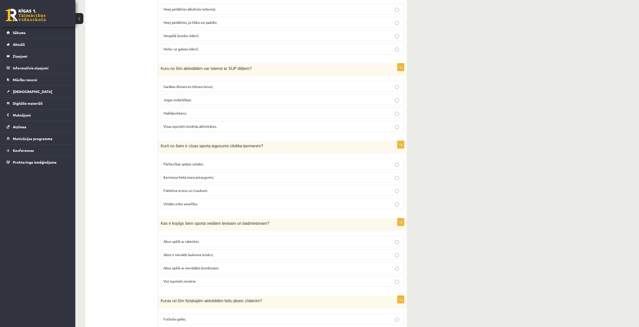
scroll to position [1832, 0]
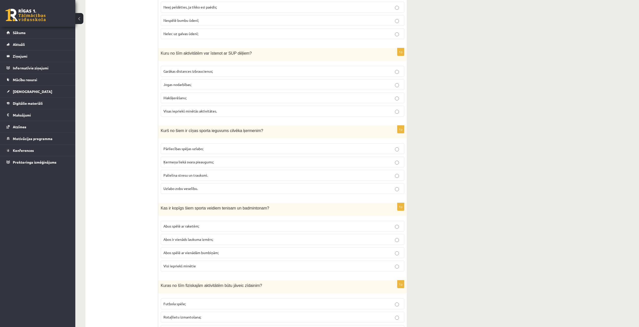
click at [221, 228] on p "Abus spēlē ar raketēm;" at bounding box center [282, 226] width 238 height 5
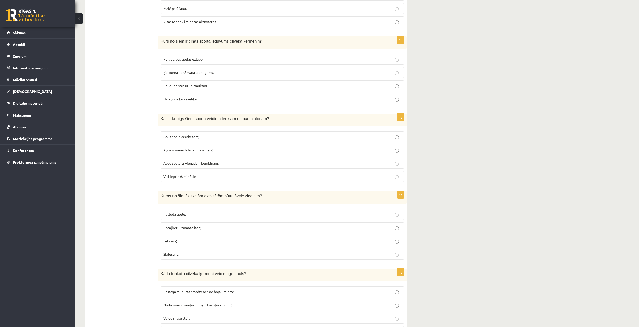
scroll to position [1932, 0]
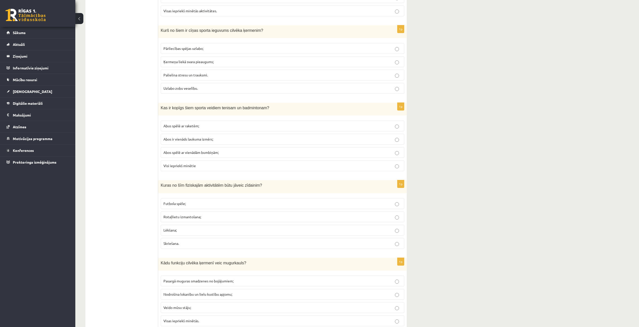
click at [193, 218] on span "Rotaļlietu izmantošana;" at bounding box center [182, 217] width 38 height 5
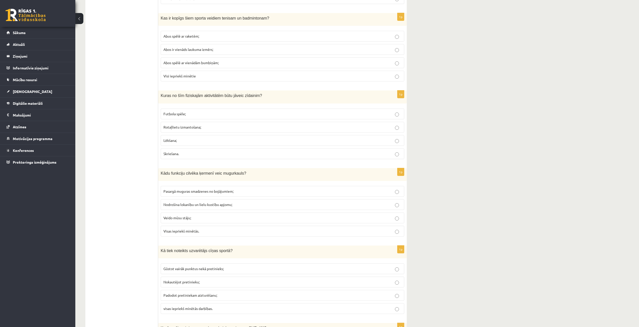
scroll to position [2032, 0]
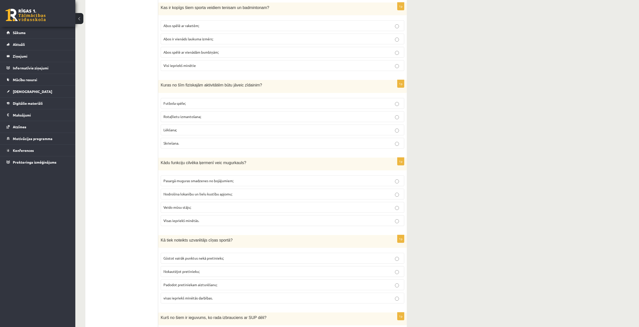
click at [196, 222] on span "Visas iepriekš minētās." at bounding box center [181, 221] width 36 height 5
click at [186, 205] on p "Veido mūsu stāju;" at bounding box center [282, 207] width 238 height 5
click at [199, 194] on span "Nodrošina lokanību un lielu kustību apjomu;" at bounding box center [197, 194] width 69 height 5
click at [198, 178] on label "Pasargā muguras smadzenes no bojājumiem;" at bounding box center [282, 181] width 243 height 11
click at [197, 215] on fieldset "Pasargā muguras smadzenes no bojājumiem; Nodrošina lokanību un lielu kustību ap…" at bounding box center [282, 200] width 243 height 55
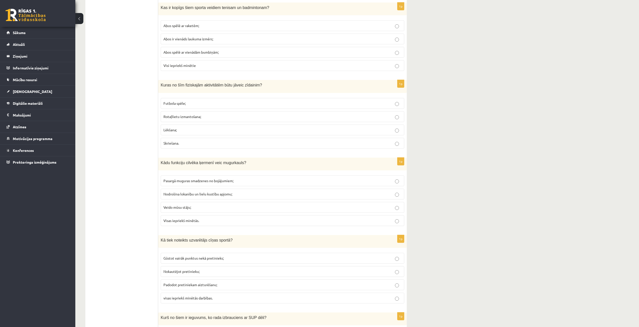
click at [197, 223] on p "Visas iepriekš minētās." at bounding box center [282, 220] width 238 height 5
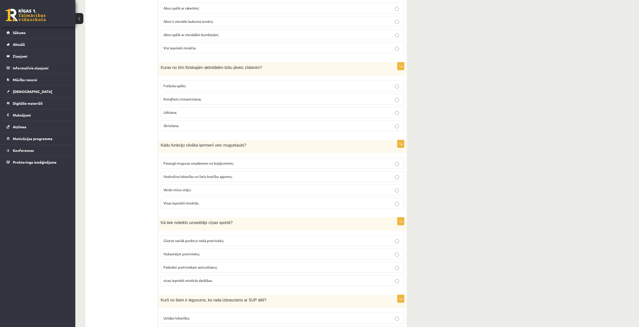
scroll to position [2106, 0]
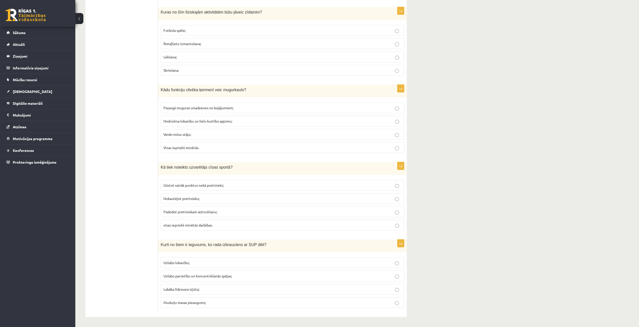
click at [221, 228] on p "visas iepriekš minētās darbības." at bounding box center [282, 225] width 238 height 5
click at [216, 291] on p "Labāka līdzsvara izjūta;" at bounding box center [282, 289] width 238 height 5
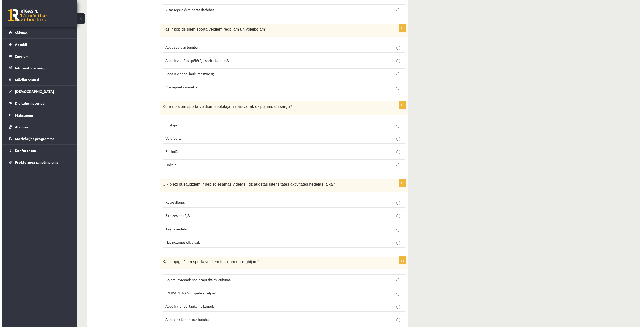
scroll to position [0, 0]
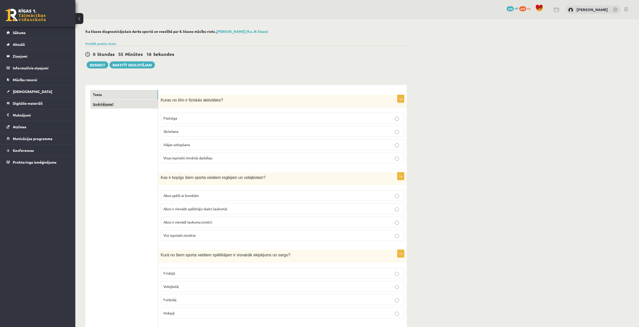
click at [119, 107] on link "Izvērtējums!" at bounding box center [123, 104] width 67 height 9
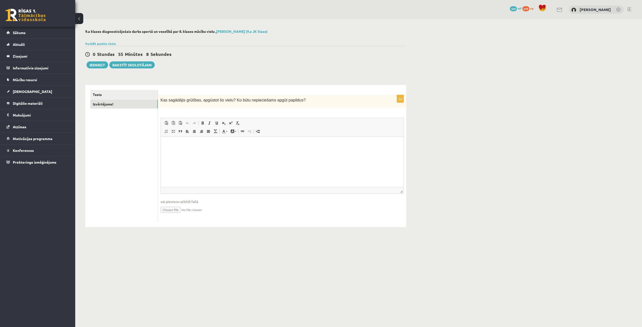
click at [413, 53] on div "**********" at bounding box center [245, 128] width 341 height 218
click at [136, 95] on link "Tests" at bounding box center [123, 94] width 67 height 9
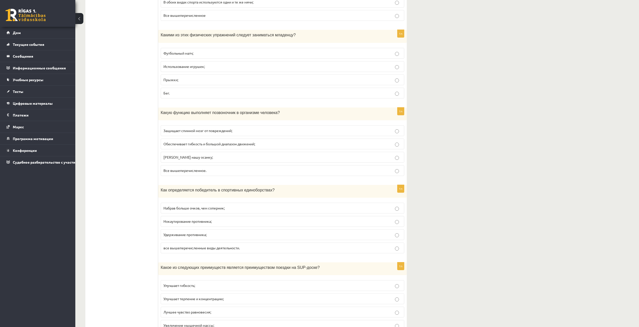
scroll to position [2106, 0]
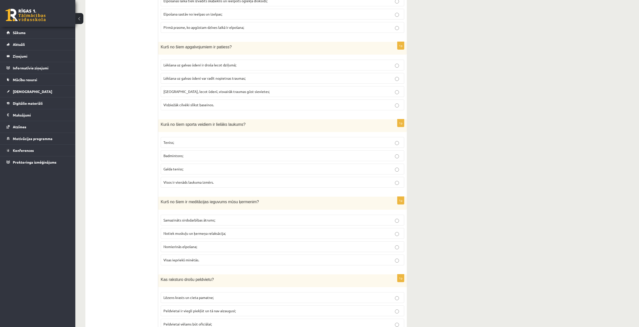
scroll to position [0, 0]
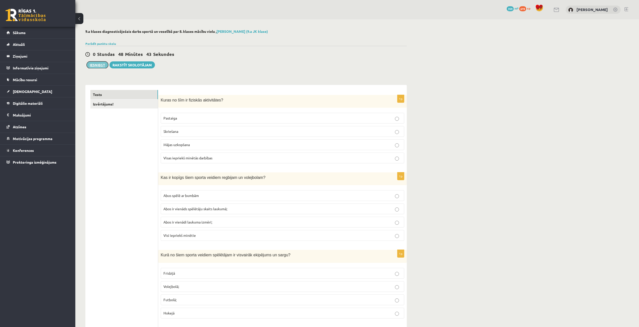
click at [88, 66] on button "Iesniegt" at bounding box center [98, 64] width 22 height 7
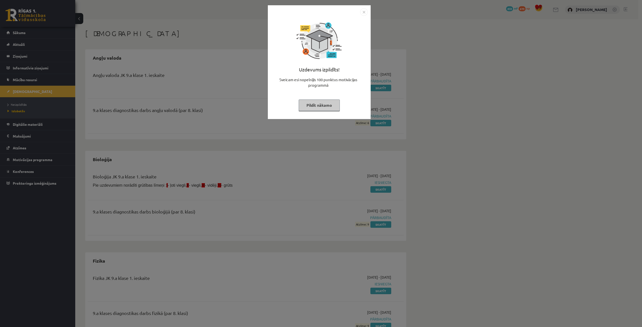
click at [325, 105] on button "Pildīt nākamo" at bounding box center [319, 106] width 41 height 12
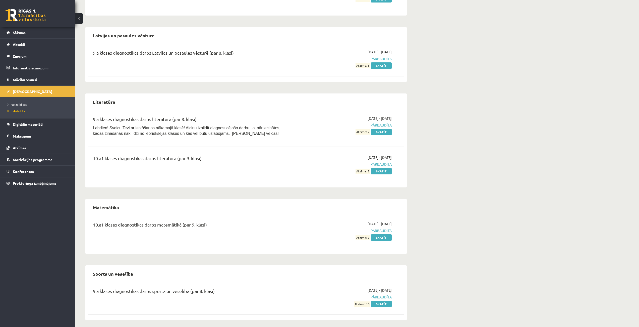
scroll to position [534, 0]
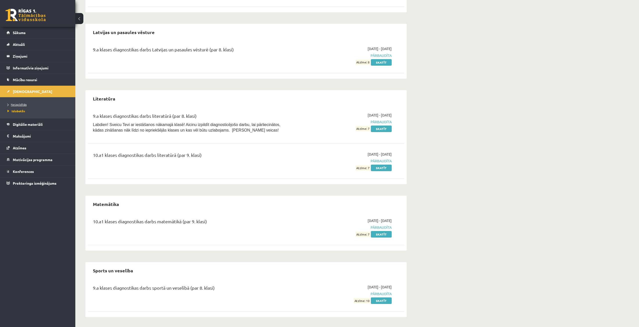
click at [26, 104] on span "Neizpildītās" at bounding box center [17, 105] width 19 height 4
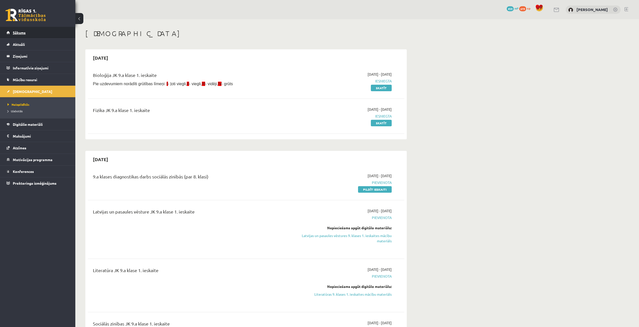
click at [24, 36] on link "Sākums" at bounding box center [38, 33] width 62 height 12
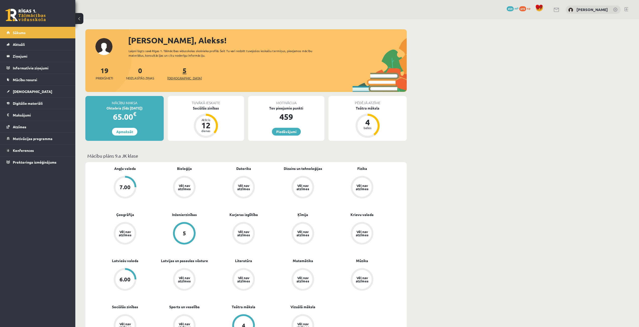
click at [174, 72] on link "5 [DEMOGRAPHIC_DATA]" at bounding box center [184, 73] width 35 height 15
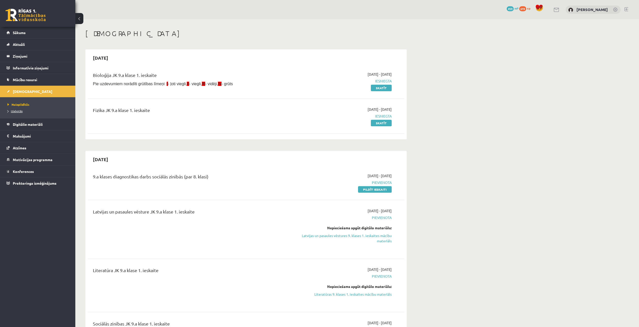
click at [20, 109] on span "Izlabotās" at bounding box center [15, 111] width 15 height 4
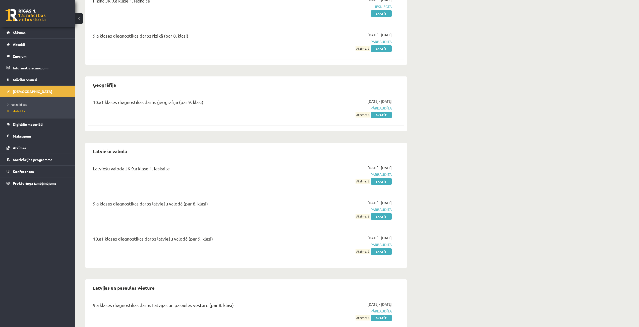
scroll to position [276, 0]
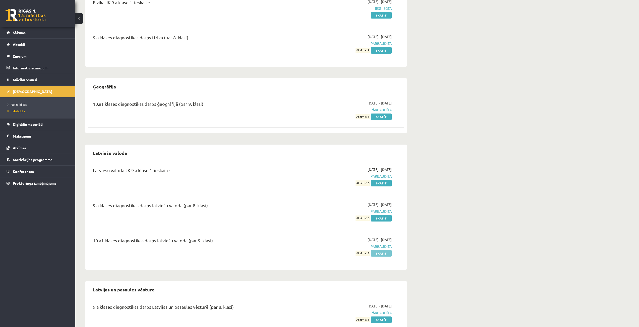
click at [387, 256] on link "Skatīt" at bounding box center [381, 253] width 21 height 7
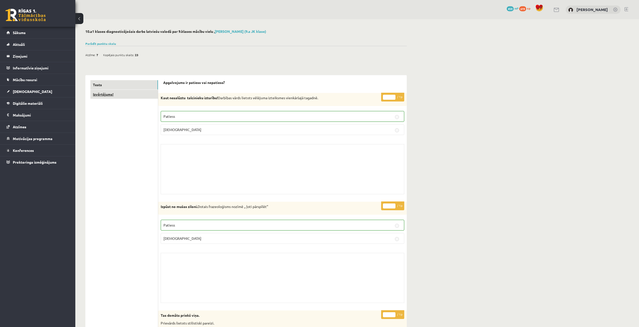
click at [115, 94] on link "Izvērtējums!" at bounding box center [123, 94] width 67 height 9
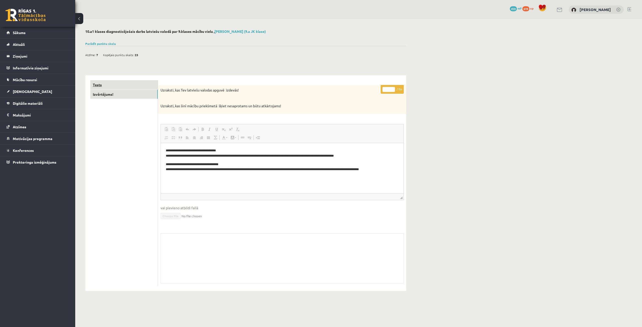
click at [118, 86] on link "Tests" at bounding box center [123, 84] width 67 height 9
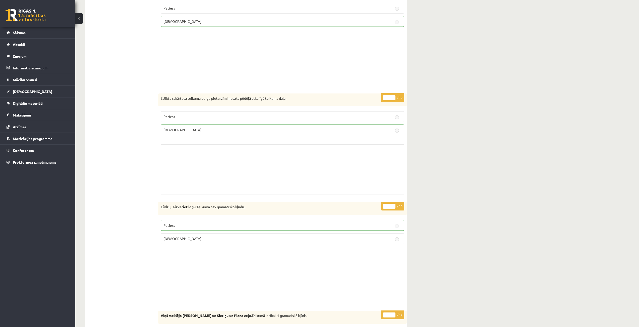
scroll to position [301, 0]
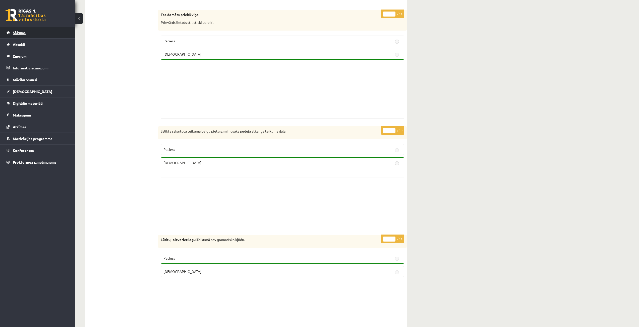
click at [28, 27] on link "Sākums" at bounding box center [38, 33] width 62 height 12
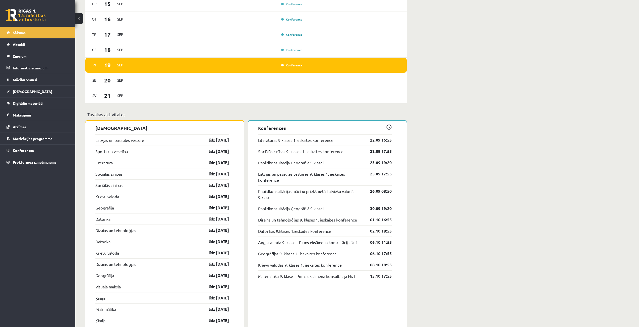
scroll to position [376, 0]
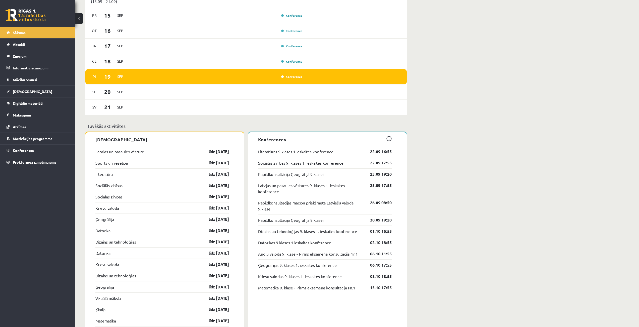
click at [281, 169] on div "Sociālās zinības 9. klases 1. ieskaites konference 22.09 17:55" at bounding box center [324, 162] width 133 height 11
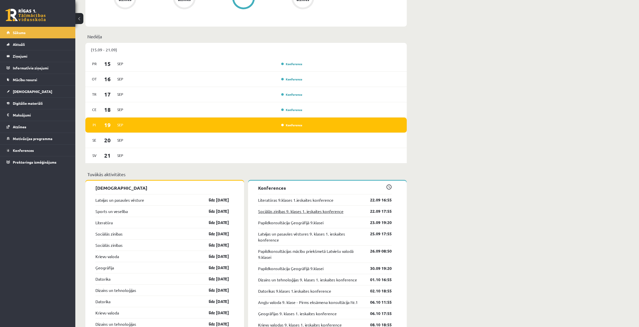
scroll to position [326, 0]
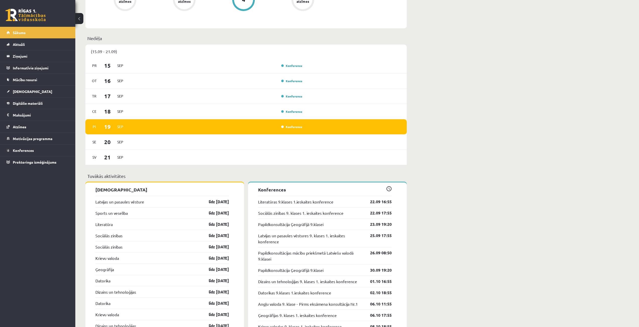
click at [282, 169] on div "(15.09 - 21.09) [DATE] Konference [DATE] Konference [DATE] Konference [DATE] Ko…" at bounding box center [245, 109] width 321 height 128
click at [282, 163] on div "[DATE]" at bounding box center [245, 157] width 321 height 15
click at [287, 149] on div "[DATE]" at bounding box center [245, 142] width 321 height 15
click at [286, 159] on div "[DATE]" at bounding box center [245, 157] width 321 height 15
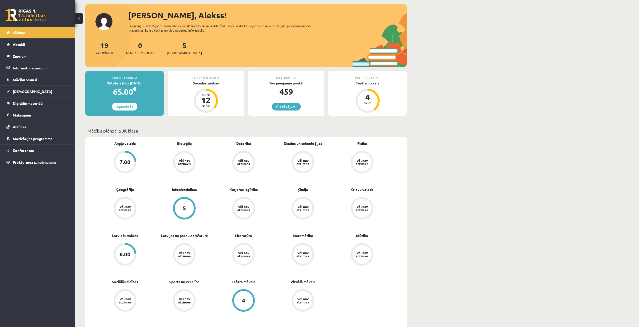
scroll to position [0, 0]
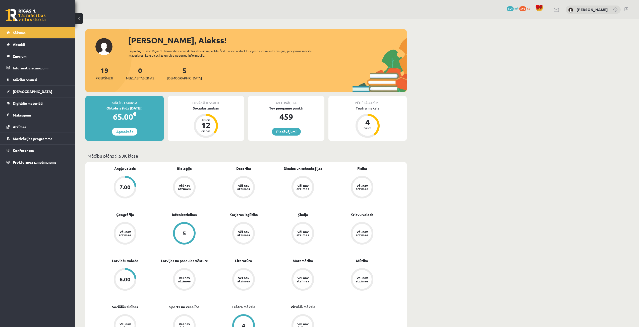
click at [206, 131] on div "dienas" at bounding box center [205, 130] width 15 height 3
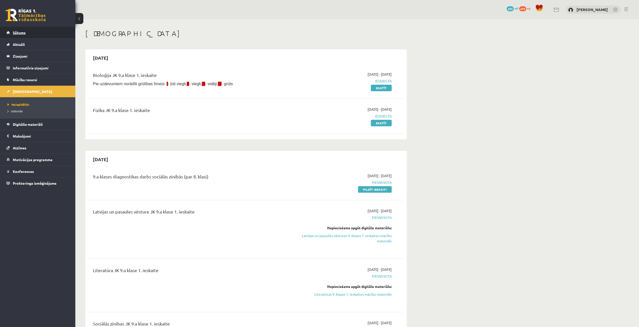
click at [14, 29] on link "Sākums" at bounding box center [38, 33] width 62 height 12
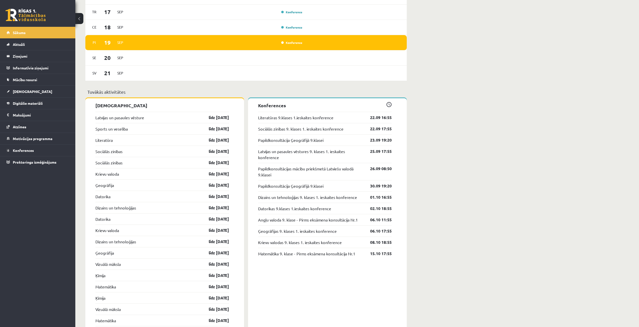
scroll to position [382, 0]
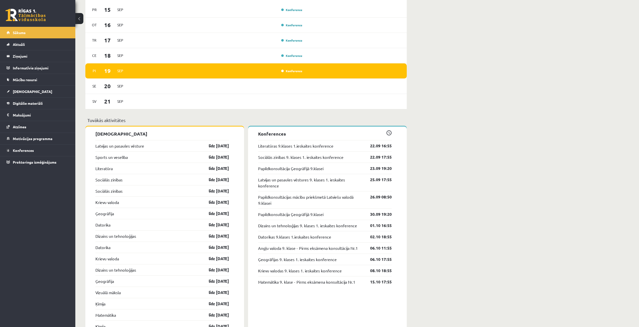
click at [390, 134] on span at bounding box center [388, 132] width 5 height 5
click at [38, 154] on link "Konferences" at bounding box center [38, 151] width 62 height 12
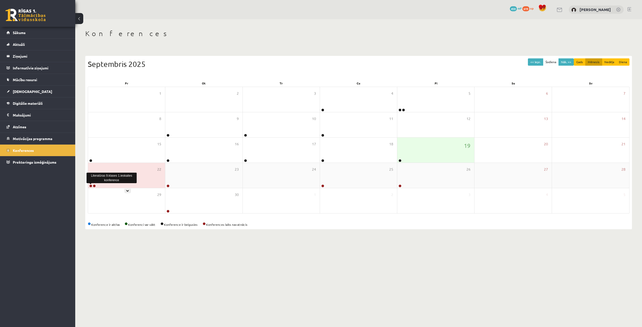
click at [90, 187] on link at bounding box center [90, 186] width 3 height 3
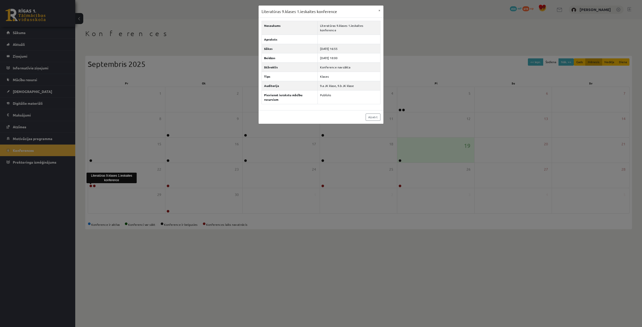
click at [96, 186] on div "Literatūras 9.klases 1.ieskaites konference × Nosaukums Literatūras 9.klases 1.…" at bounding box center [321, 163] width 642 height 327
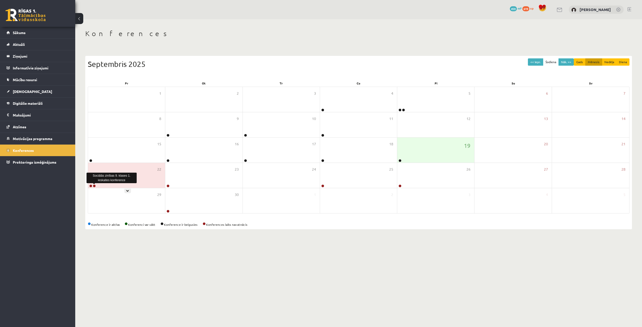
click at [95, 186] on link at bounding box center [94, 186] width 3 height 3
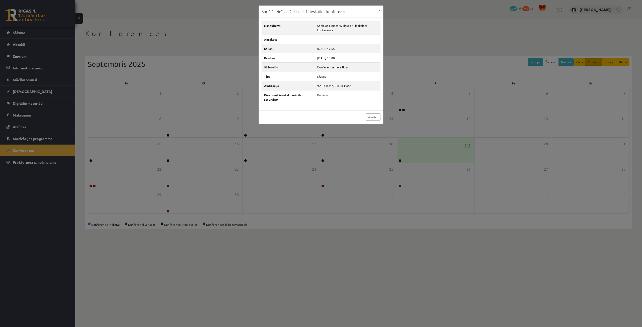
drag, startPoint x: 190, startPoint y: 178, endPoint x: 187, endPoint y: 179, distance: 3.1
click at [190, 178] on div "Sociālās zinības 9. klases 1. ieskaites konference × Nosaukums Sociālās zinības…" at bounding box center [321, 163] width 642 height 327
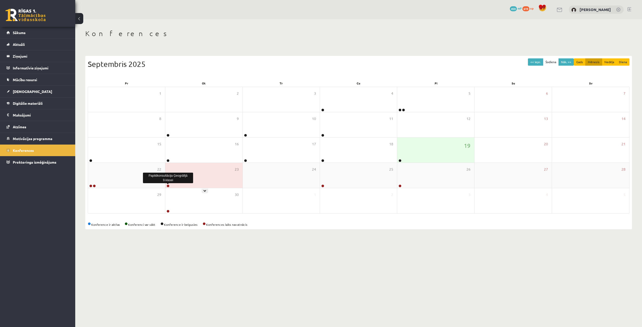
click at [169, 186] on link at bounding box center [168, 186] width 3 height 3
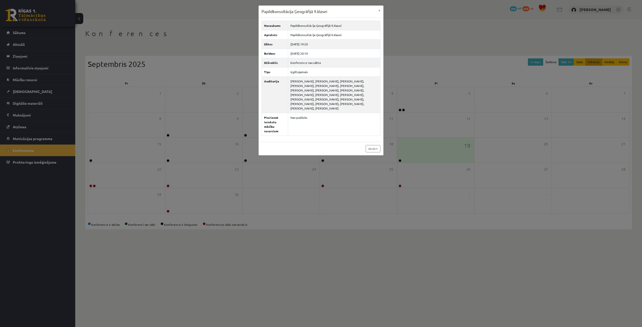
click at [165, 192] on div "Papildkonsultācija Ģeogrāfijā 9.klasei × Nosaukums Papildkonsultācija Ģeogrāfij…" at bounding box center [321, 163] width 642 height 327
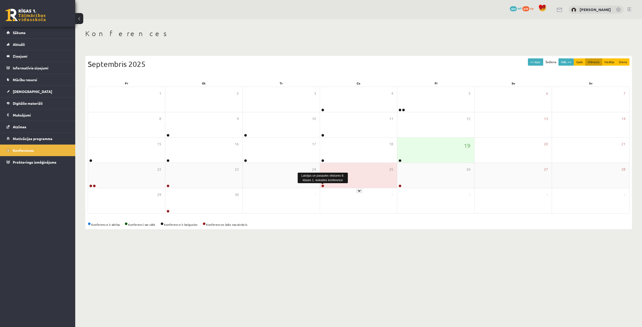
click at [322, 186] on link at bounding box center [322, 186] width 3 height 3
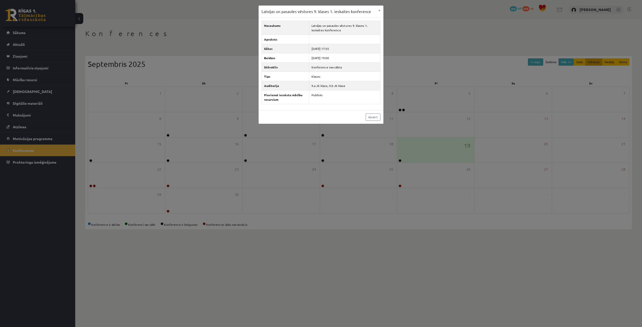
click at [311, 212] on div "Latvijas un pasaules vēstures 9. klases 1. ieskaites konference × Nosaukums Lat…" at bounding box center [321, 163] width 642 height 327
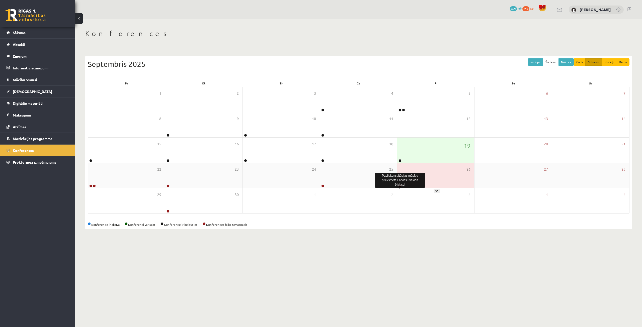
click at [401, 187] on link at bounding box center [400, 186] width 3 height 3
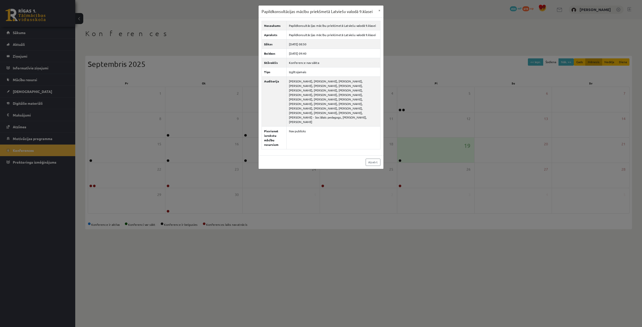
click at [377, 214] on div "Papildkonsultācijas mācību priekšmetā Latviešu valodā 9.klasei × Nosaukums Papi…" at bounding box center [321, 163] width 642 height 327
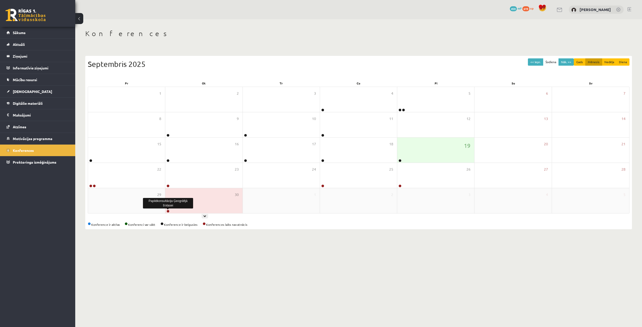
click at [168, 210] on link at bounding box center [168, 211] width 3 height 3
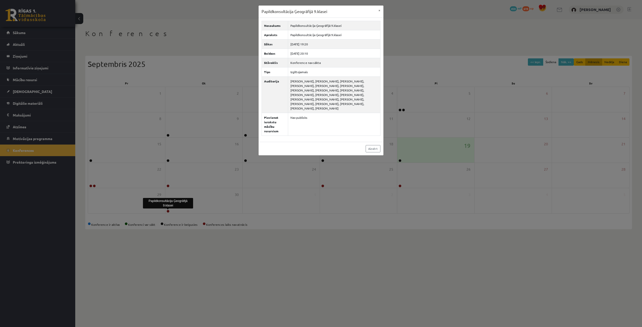
click at [338, 208] on div "Papildkonsultācija Ģeogrāfijā 9.klasei × Nosaukums Papildkonsultācija Ģeogrāfij…" at bounding box center [321, 163] width 642 height 327
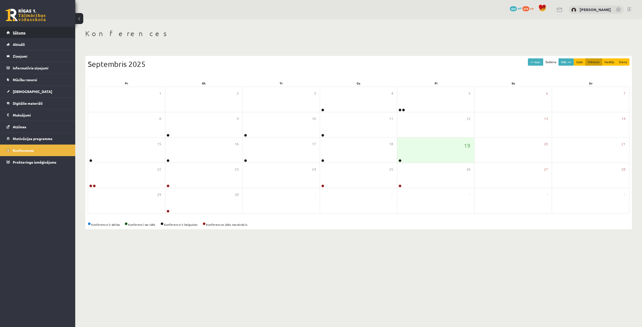
click at [50, 32] on link "Sākums" at bounding box center [38, 33] width 62 height 12
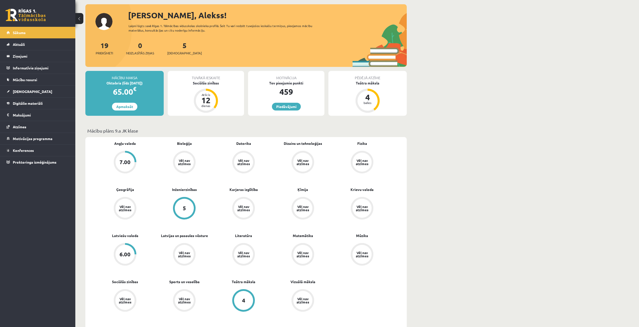
scroll to position [50, 0]
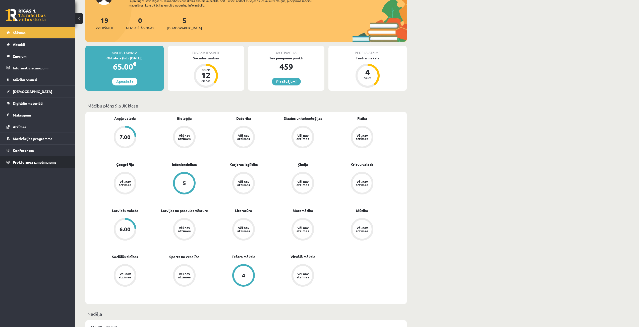
click at [43, 162] on span "Proktoringa izmēģinājums" at bounding box center [35, 162] width 44 height 5
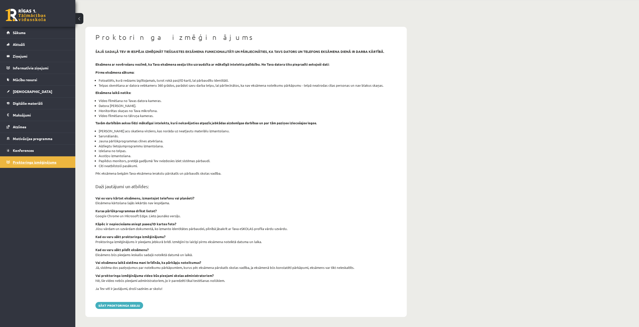
scroll to position [19, 0]
click at [39, 99] on link "Digitālie materiāli" at bounding box center [38, 104] width 62 height 12
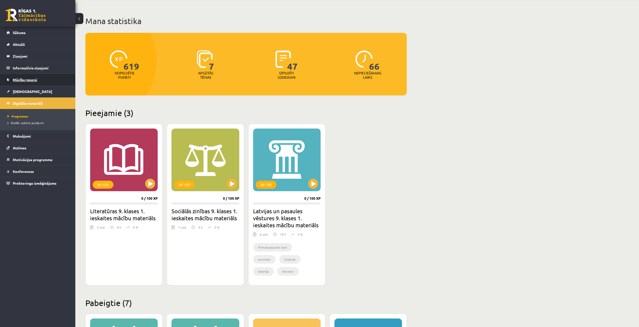
click at [37, 76] on link "Mācību resursi" at bounding box center [38, 80] width 62 height 12
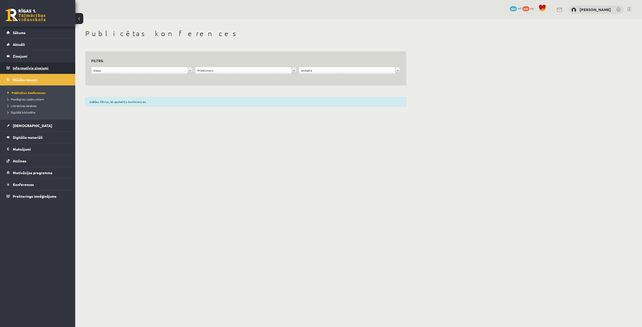
click at [36, 67] on legend "Informatīvie ziņojumi 0" at bounding box center [41, 68] width 56 height 12
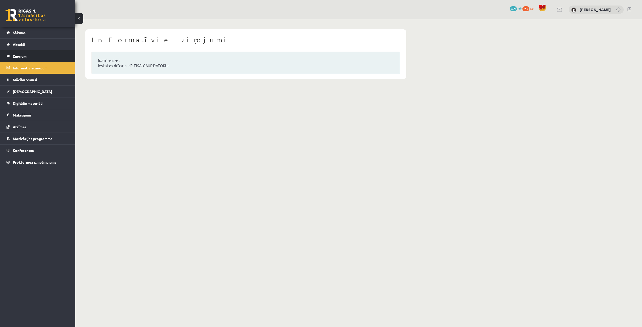
click at [37, 55] on legend "Ziņojumi 0" at bounding box center [41, 56] width 56 height 12
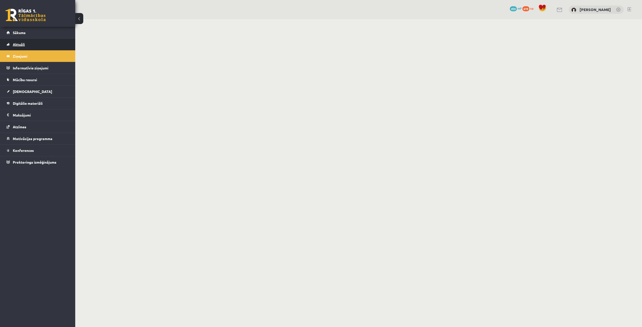
click at [38, 46] on link "Aktuāli" at bounding box center [38, 45] width 62 height 12
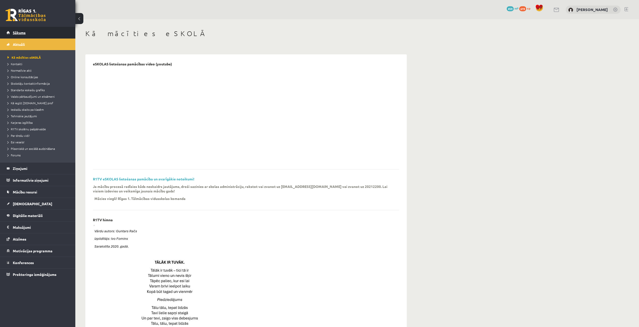
click at [38, 34] on link "Sākums" at bounding box center [38, 33] width 62 height 12
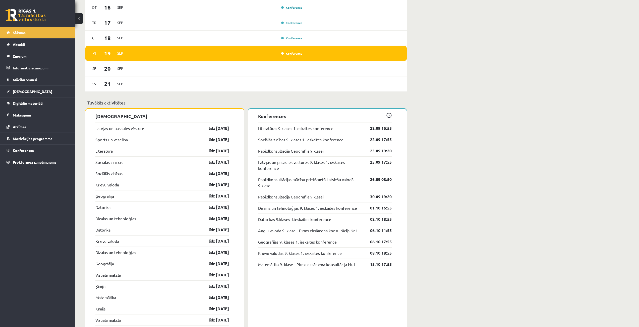
scroll to position [401, 0]
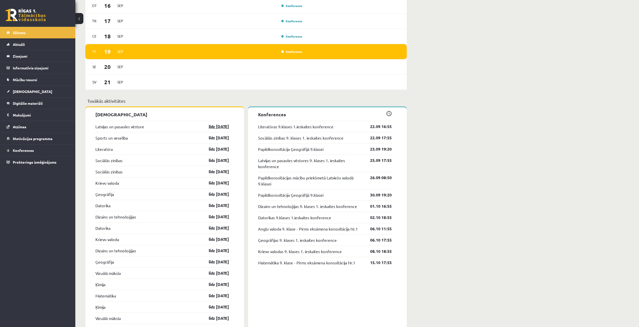
click at [212, 127] on link "līdz [DATE]" at bounding box center [214, 127] width 29 height 6
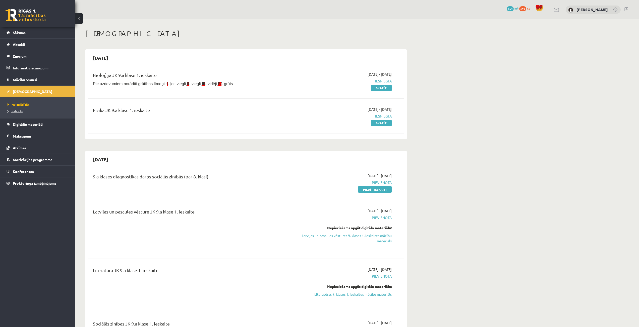
click at [25, 112] on link "Izlabotās" at bounding box center [39, 111] width 63 height 5
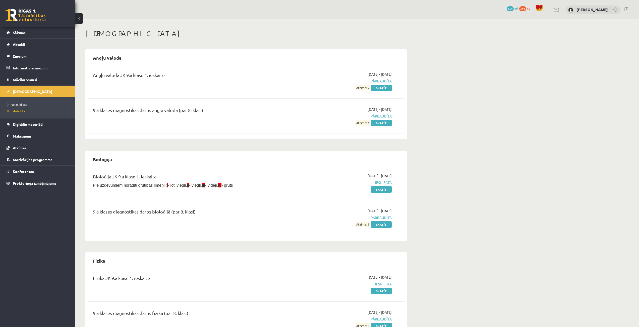
scroll to position [25, 0]
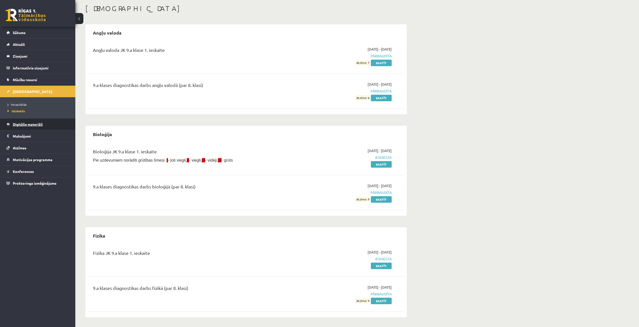
click at [43, 119] on link "Digitālie materiāli" at bounding box center [38, 125] width 62 height 12
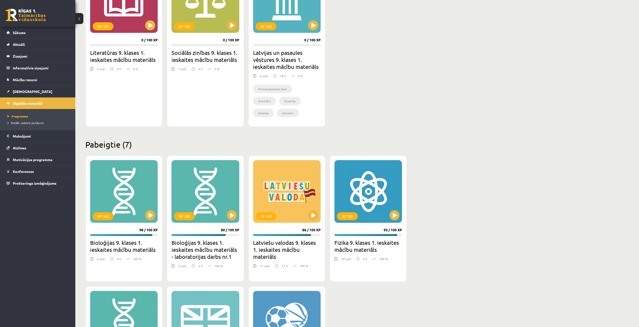
scroll to position [226, 0]
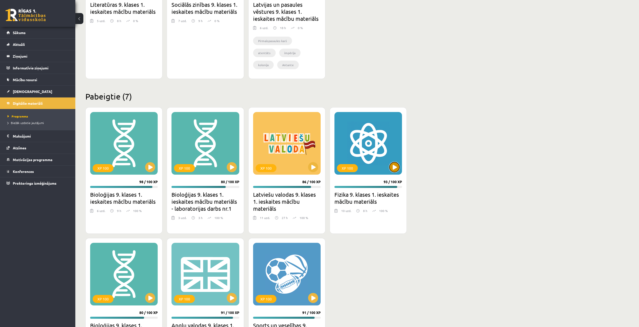
click at [397, 166] on button at bounding box center [394, 167] width 10 height 10
click at [311, 166] on button at bounding box center [313, 167] width 10 height 10
click at [287, 169] on div "XP 100" at bounding box center [286, 143] width 67 height 63
click at [283, 201] on h2 "Latviešu valodas 9. klases 1. ieskaites mācību materiāls" at bounding box center [286, 201] width 67 height 21
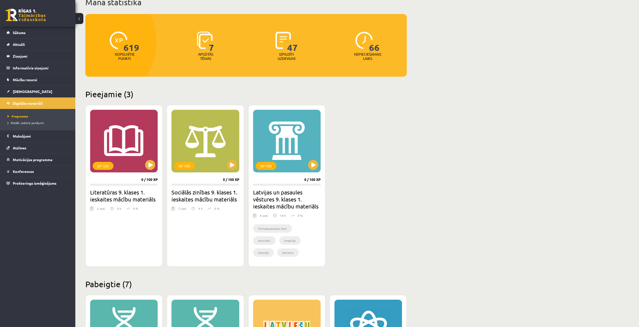
scroll to position [0, 0]
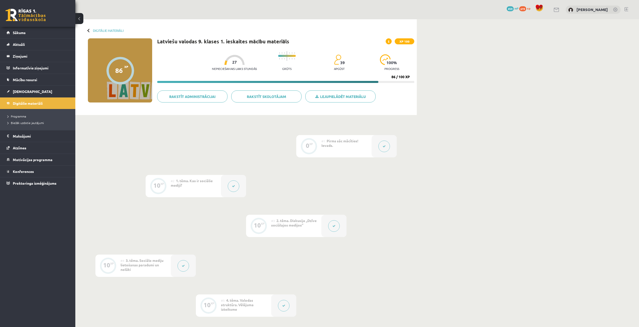
click at [89, 32] on div at bounding box center [89, 31] width 4 height 4
click at [79, 16] on button at bounding box center [79, 18] width 8 height 11
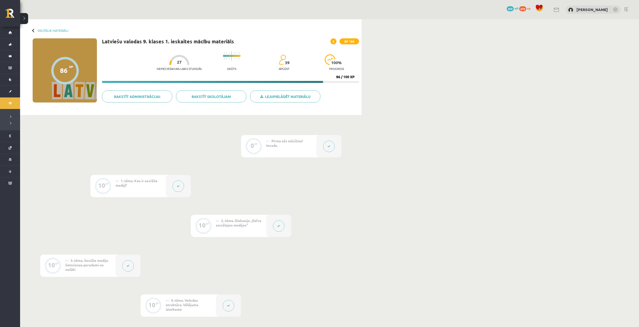
click at [28, 22] on button at bounding box center [24, 18] width 8 height 11
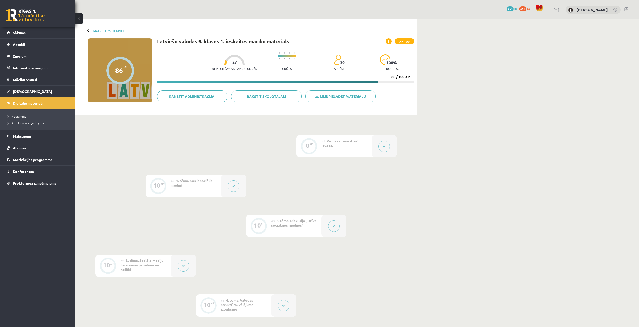
click at [15, 98] on link "Digitālie materiāli" at bounding box center [38, 104] width 62 height 12
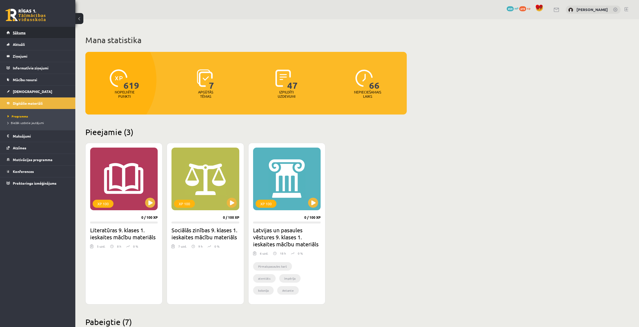
click at [27, 31] on link "Sākums" at bounding box center [38, 33] width 62 height 12
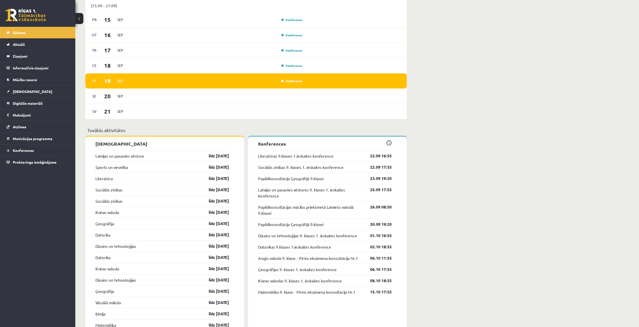
scroll to position [368, 0]
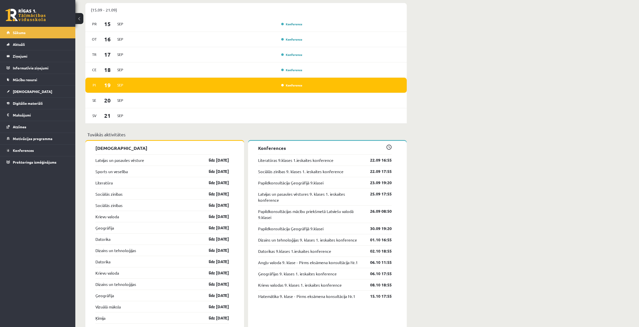
click at [440, 266] on div "Sveiks, Alekss! Laipni lūgts savā Rīgas 1. Tālmācības vidusskolas skolnieka pro…" at bounding box center [356, 302] width 563 height 1302
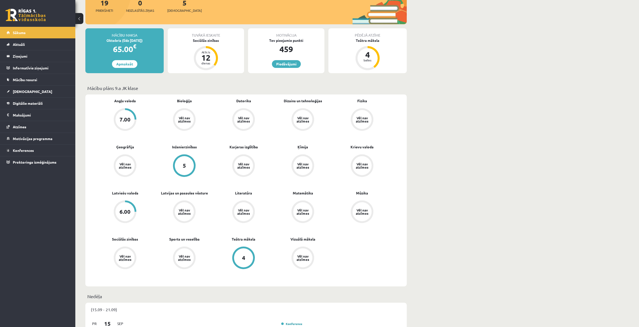
scroll to position [67, 0]
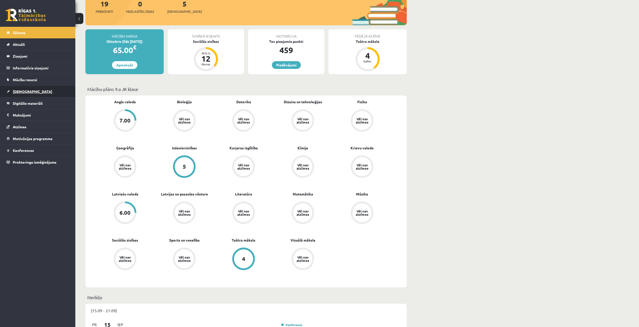
click at [44, 94] on link "[DEMOGRAPHIC_DATA]" at bounding box center [38, 92] width 62 height 12
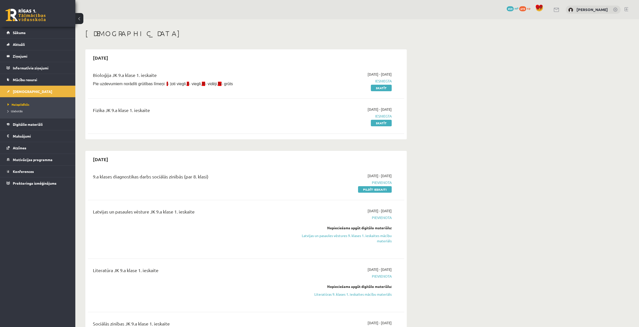
click at [377, 122] on link "Skatīt" at bounding box center [381, 123] width 21 height 7
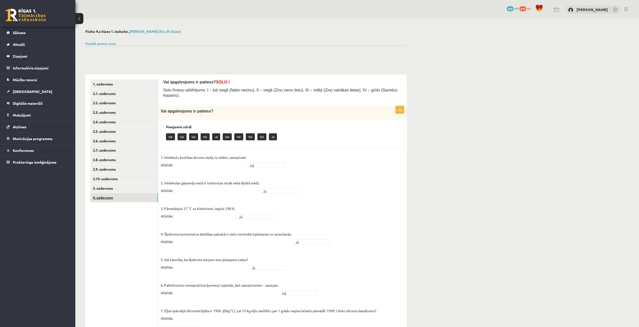
click at [110, 195] on link "4. uzdevums" at bounding box center [123, 197] width 67 height 9
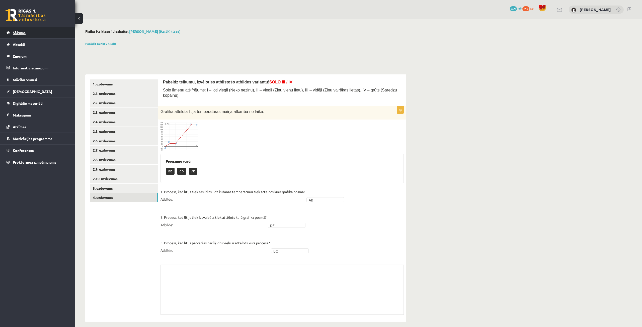
click at [45, 33] on link "Sākums" at bounding box center [38, 33] width 62 height 12
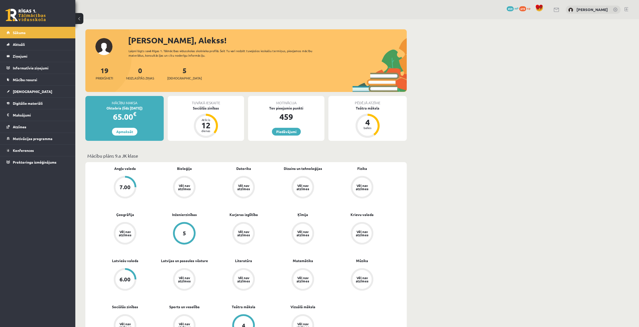
click at [48, 43] on link "Aktuāli" at bounding box center [38, 45] width 62 height 12
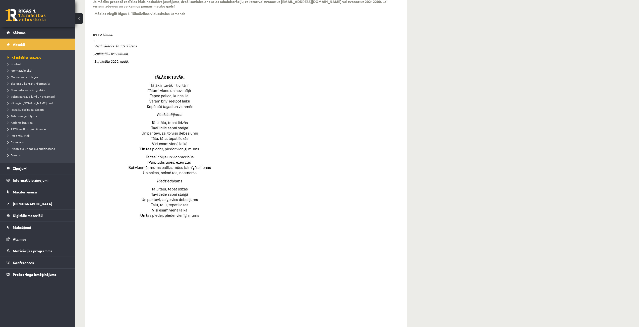
scroll to position [219, 0]
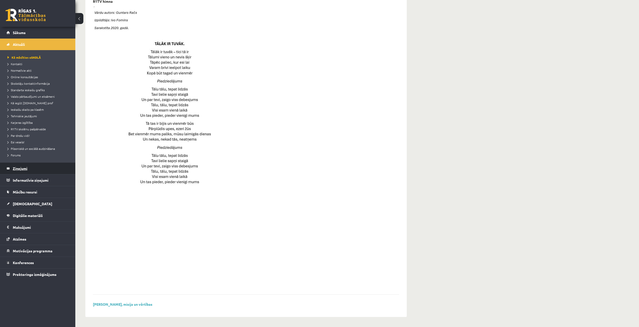
click at [38, 170] on legend "Ziņojumi 0" at bounding box center [41, 169] width 56 height 12
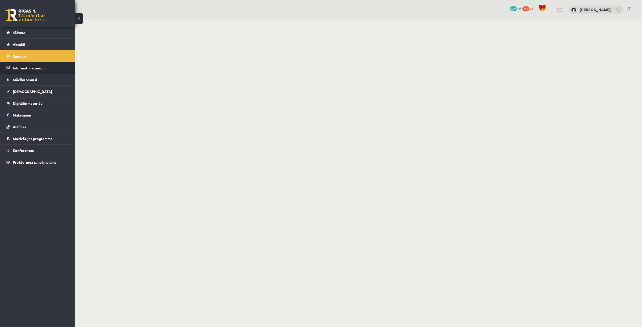
click at [56, 67] on legend "Informatīvie ziņojumi 0" at bounding box center [41, 68] width 56 height 12
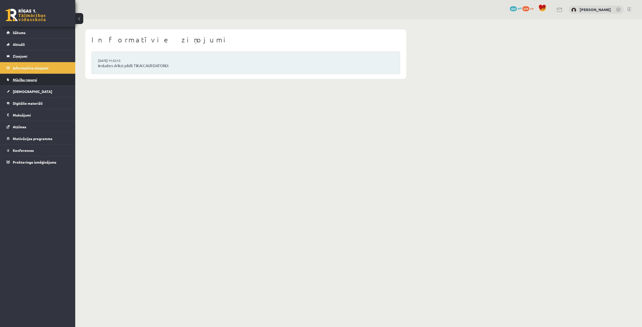
click at [52, 79] on link "Mācību resursi" at bounding box center [38, 80] width 62 height 12
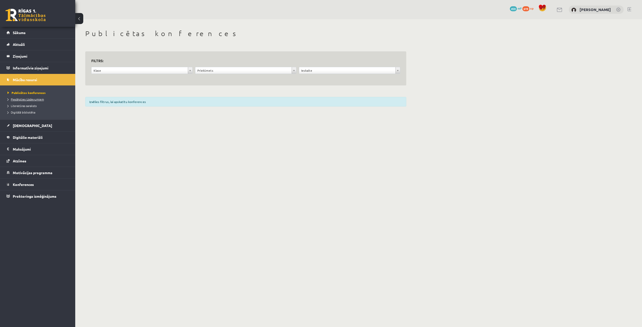
click at [39, 98] on span "Pieslēgties Uzdevumiem" at bounding box center [26, 99] width 36 height 4
click at [41, 123] on link "[DEMOGRAPHIC_DATA]" at bounding box center [38, 126] width 62 height 12
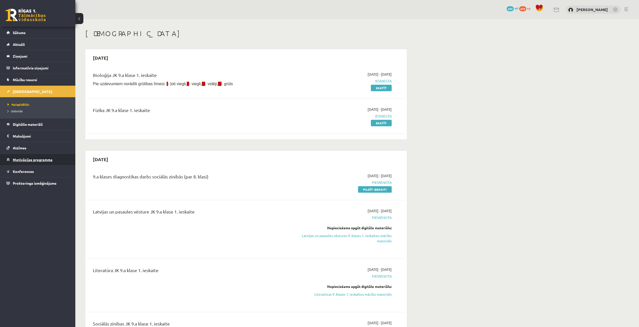
click at [37, 157] on link "Motivācijas programma" at bounding box center [38, 160] width 62 height 12
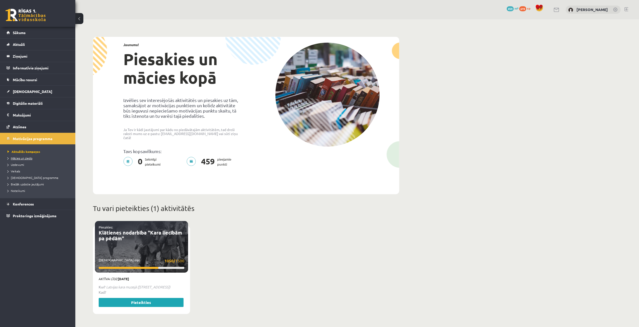
click at [20, 157] on span "Mācies un ziedo" at bounding box center [20, 158] width 25 height 4
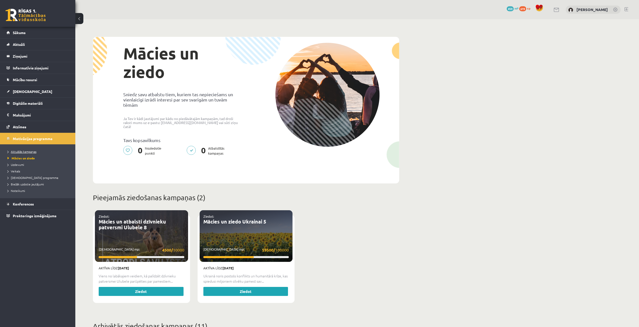
click at [20, 151] on span "Aktuālās kampaņas" at bounding box center [22, 152] width 29 height 4
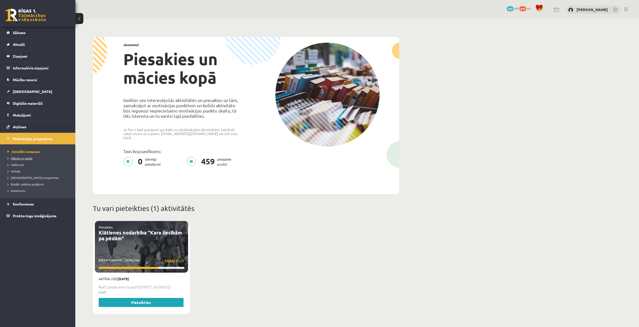
click at [26, 158] on span "Mācies un ziedo" at bounding box center [20, 158] width 25 height 4
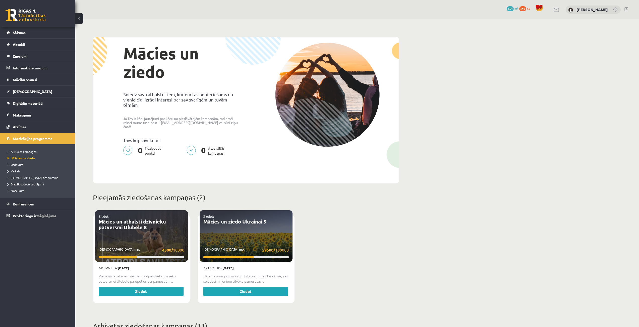
click at [17, 164] on span "Uzdevumi" at bounding box center [16, 165] width 17 height 4
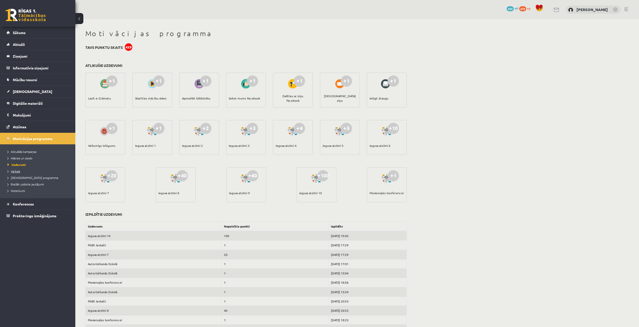
click at [15, 171] on span "Veikals" at bounding box center [14, 171] width 13 height 4
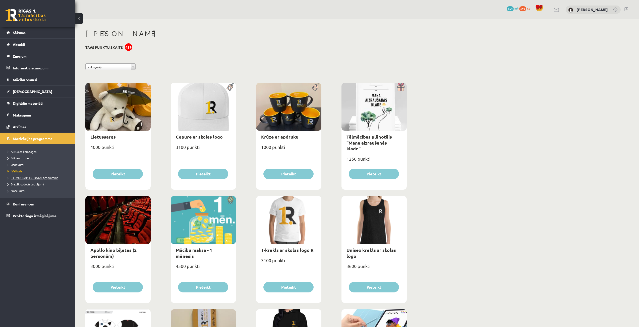
click at [26, 176] on link "[DEMOGRAPHIC_DATA] programma" at bounding box center [39, 178] width 63 height 5
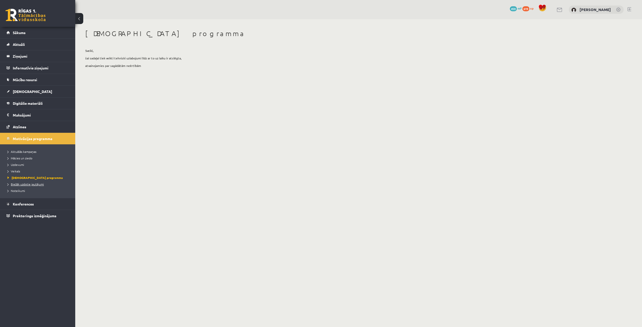
click at [27, 183] on span "Biežāk uzdotie jautājumi" at bounding box center [26, 184] width 36 height 4
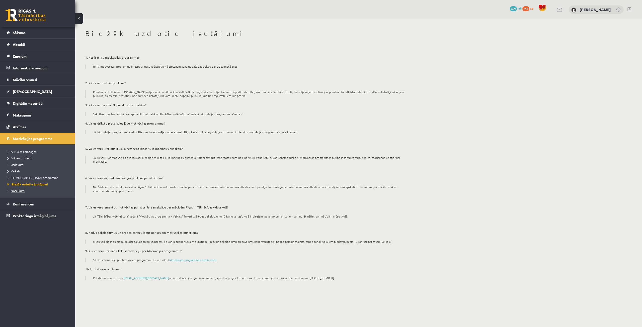
click at [22, 190] on span "Noteikumi" at bounding box center [17, 191] width 18 height 4
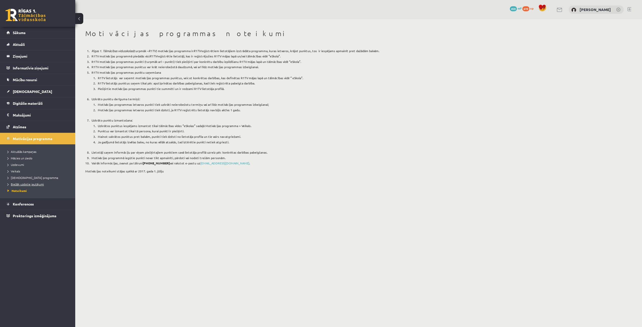
click at [23, 184] on span "Biežāk uzdotie jautājumi" at bounding box center [26, 184] width 36 height 4
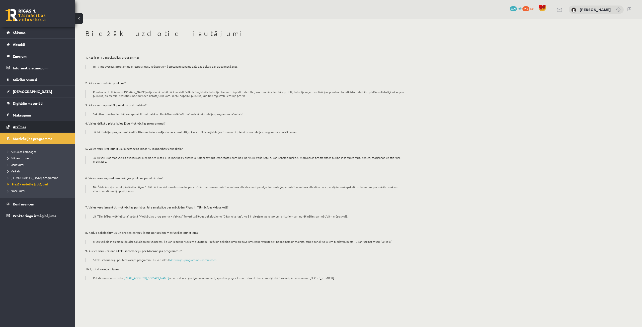
click at [30, 125] on link "Atzīmes" at bounding box center [38, 127] width 62 height 12
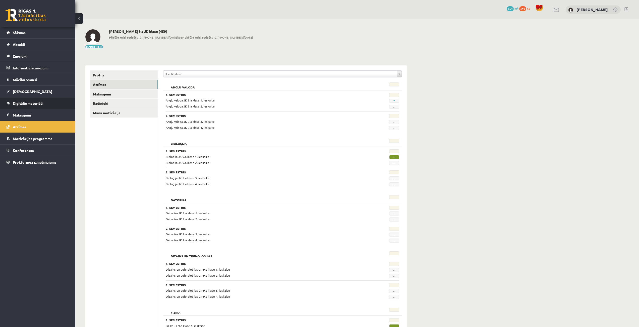
click at [36, 104] on span "Digitālie materiāli" at bounding box center [28, 103] width 30 height 5
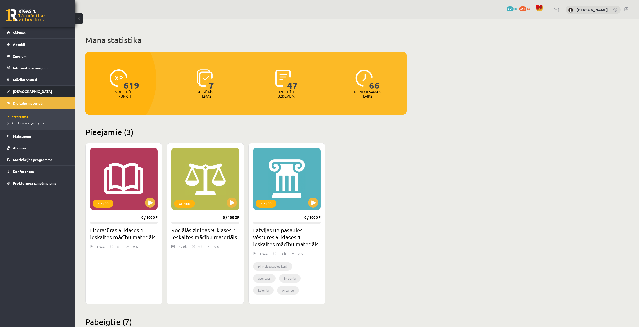
click at [38, 93] on link "[DEMOGRAPHIC_DATA]" at bounding box center [38, 92] width 62 height 12
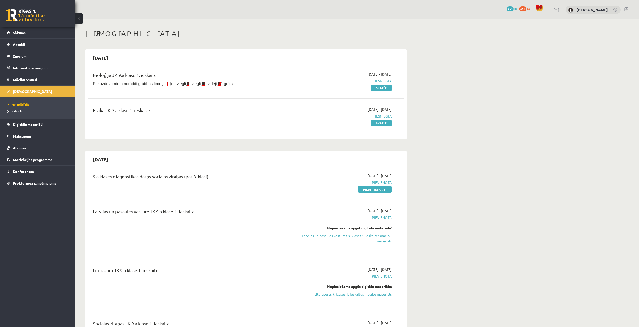
click at [44, 78] on link "Mācību resursi" at bounding box center [38, 80] width 62 height 12
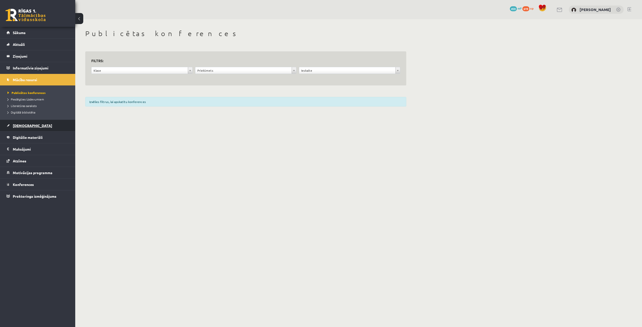
click at [37, 123] on link "[DEMOGRAPHIC_DATA]" at bounding box center [38, 126] width 62 height 12
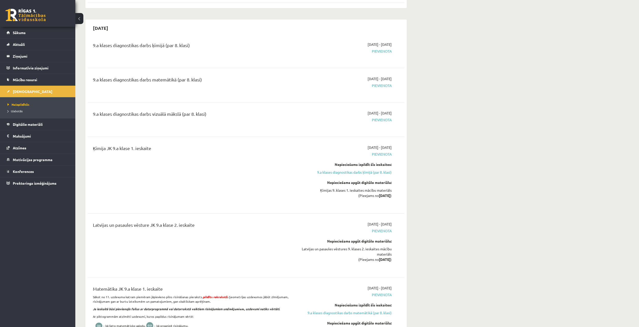
scroll to position [866, 0]
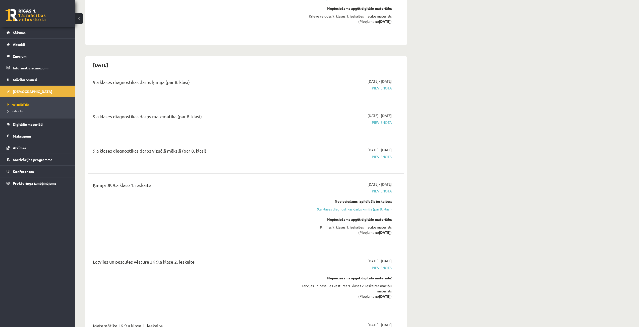
drag, startPoint x: 513, startPoint y: 63, endPoint x: 516, endPoint y: 61, distance: 3.6
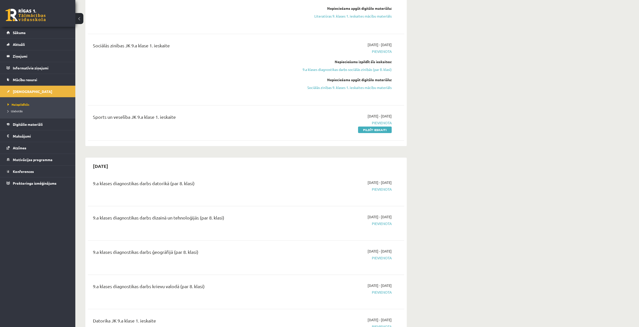
scroll to position [211, 0]
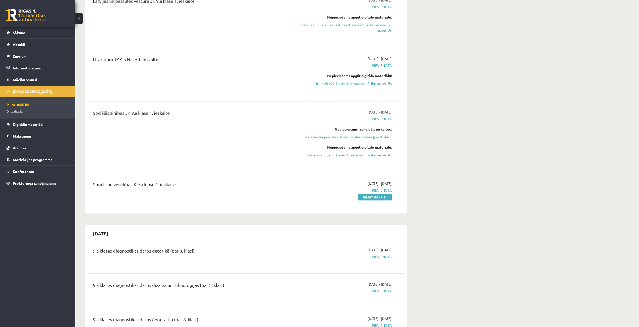
click at [18, 110] on span "Izlabotās" at bounding box center [15, 111] width 15 height 4
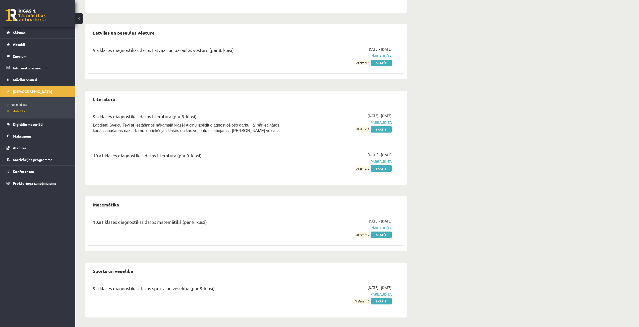
scroll to position [534, 0]
click at [384, 302] on link "Skatīt" at bounding box center [381, 301] width 21 height 7
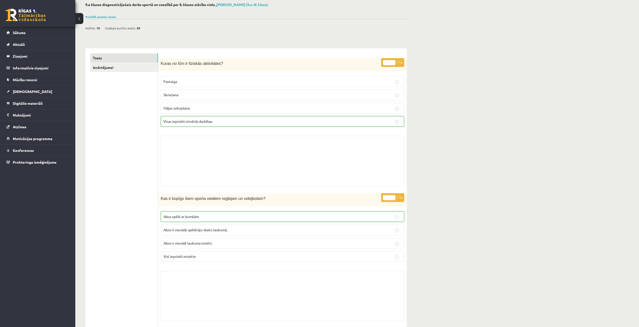
scroll to position [25, 0]
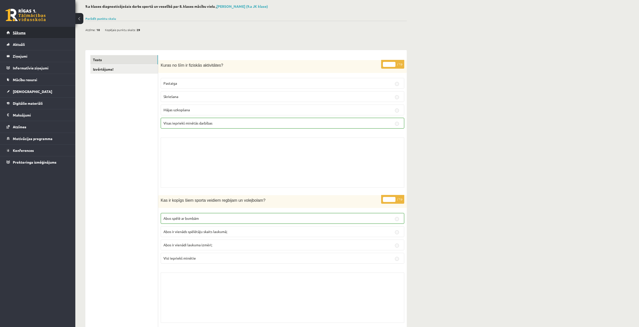
click at [28, 33] on link "Sākums" at bounding box center [38, 33] width 62 height 12
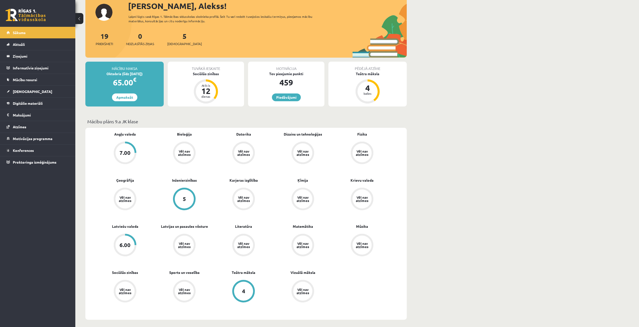
scroll to position [50, 0]
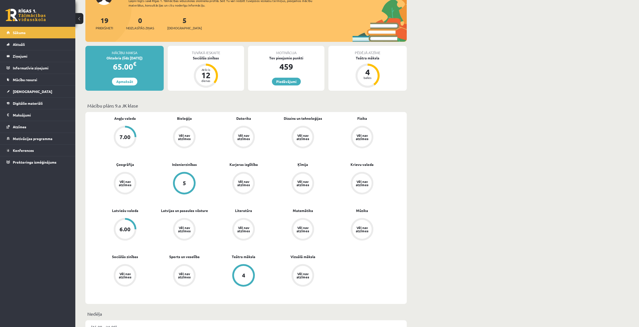
click at [126, 128] on div "7.00" at bounding box center [124, 137] width 19 height 19
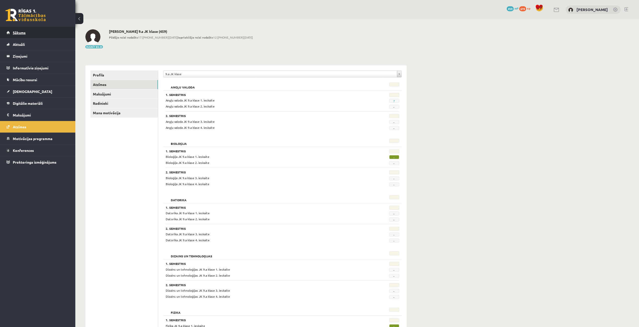
click at [31, 36] on link "Sākums" at bounding box center [38, 33] width 62 height 12
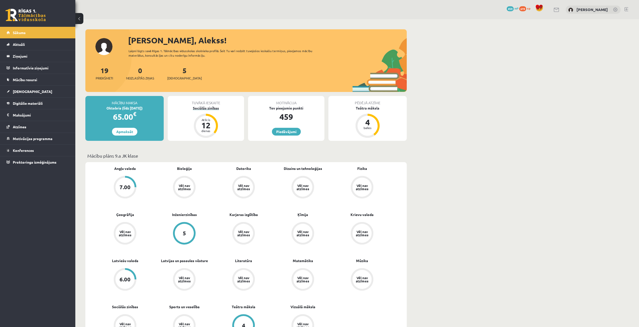
click at [201, 118] on div "Atlicis" at bounding box center [205, 119] width 15 height 3
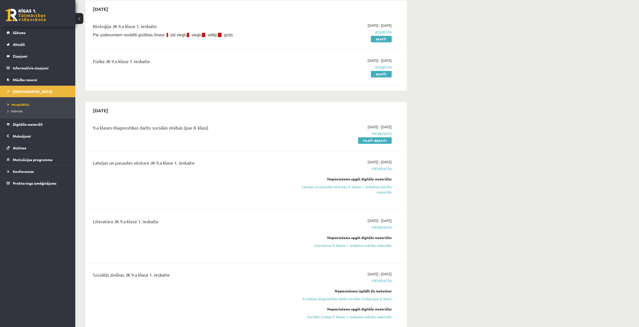
scroll to position [50, 0]
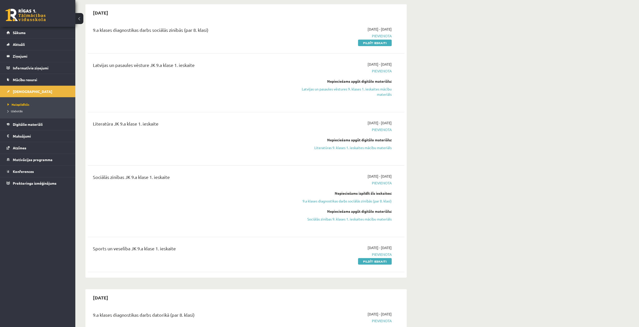
scroll to position [201, 0]
